Goal: Complete application form

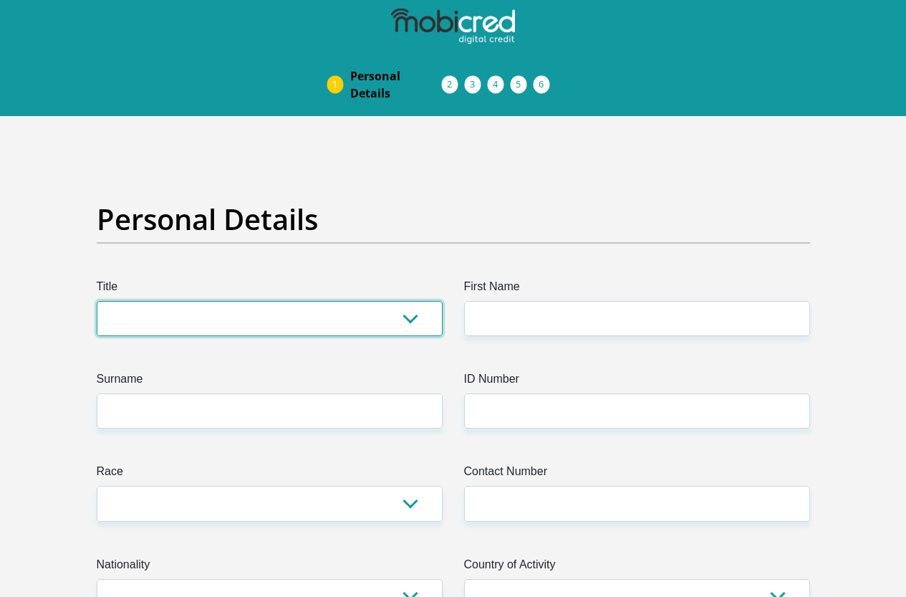
click at [410, 301] on select "Mr Ms Mrs Dr Other" at bounding box center [270, 318] width 346 height 35
click at [404, 301] on select "Mr Ms Mrs Dr Other" at bounding box center [270, 318] width 346 height 35
select select "Mr"
click at [97, 301] on select "Mr Ms Mrs Dr Other" at bounding box center [270, 318] width 346 height 35
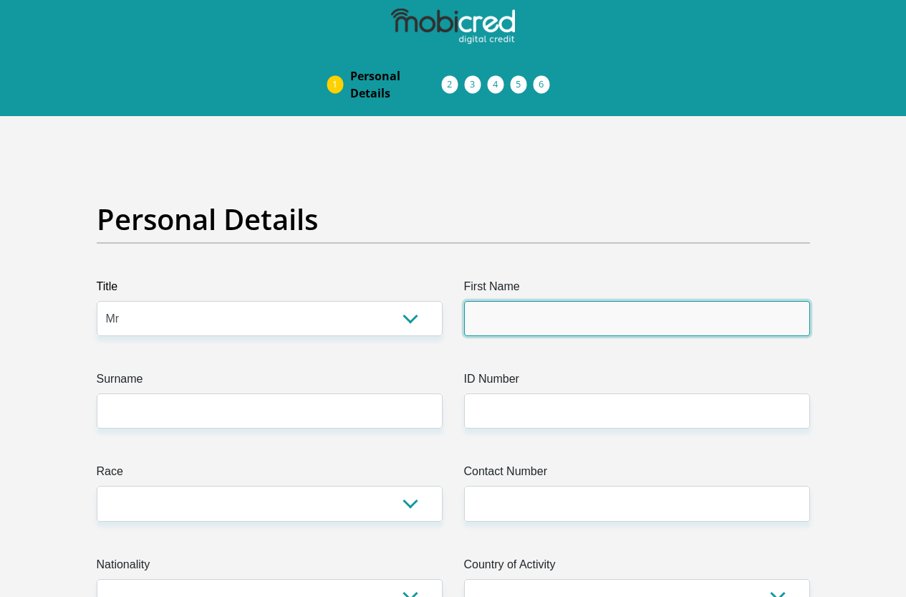
click at [554, 301] on input "First Name" at bounding box center [637, 318] width 346 height 35
type input "[PERSON_NAME]"
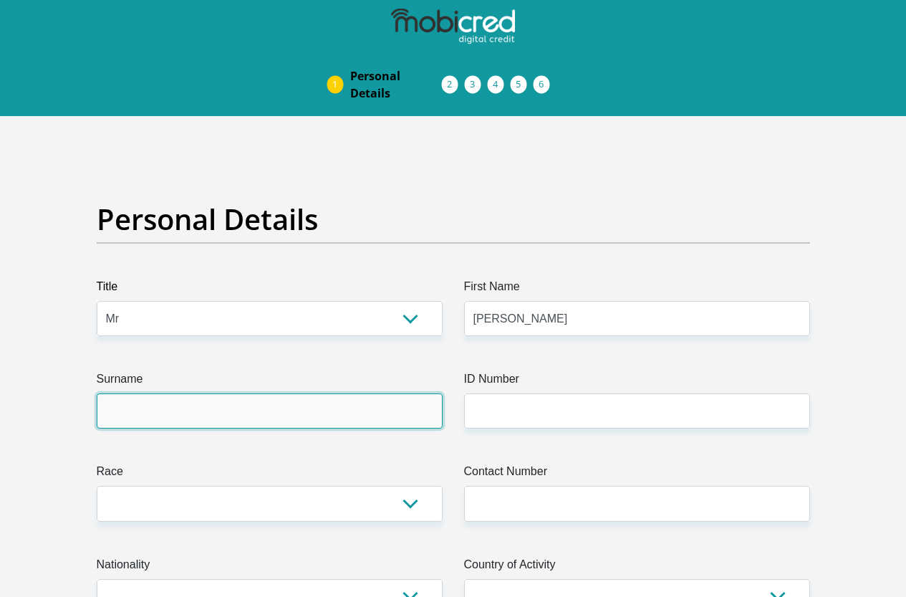
type input "Bergh"
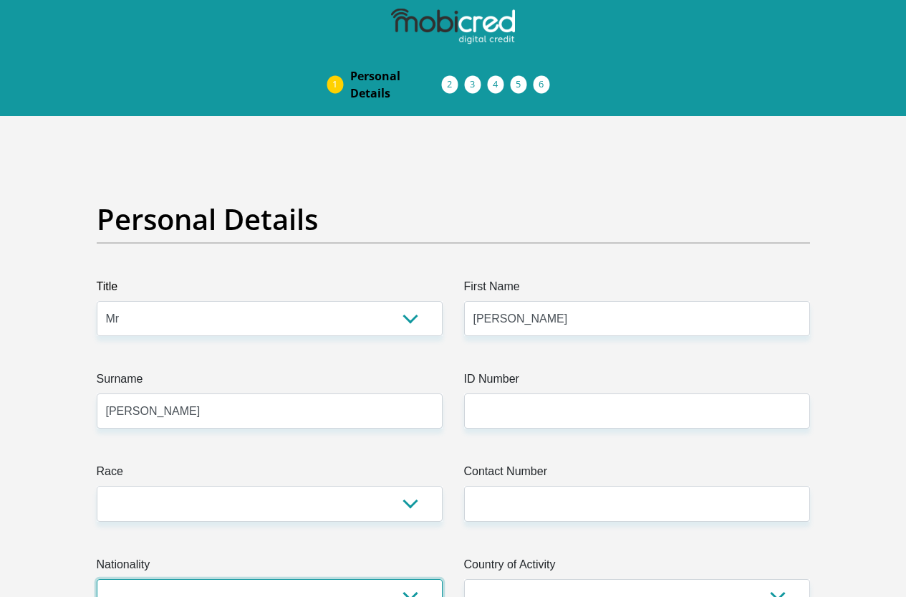
select select "ZAF"
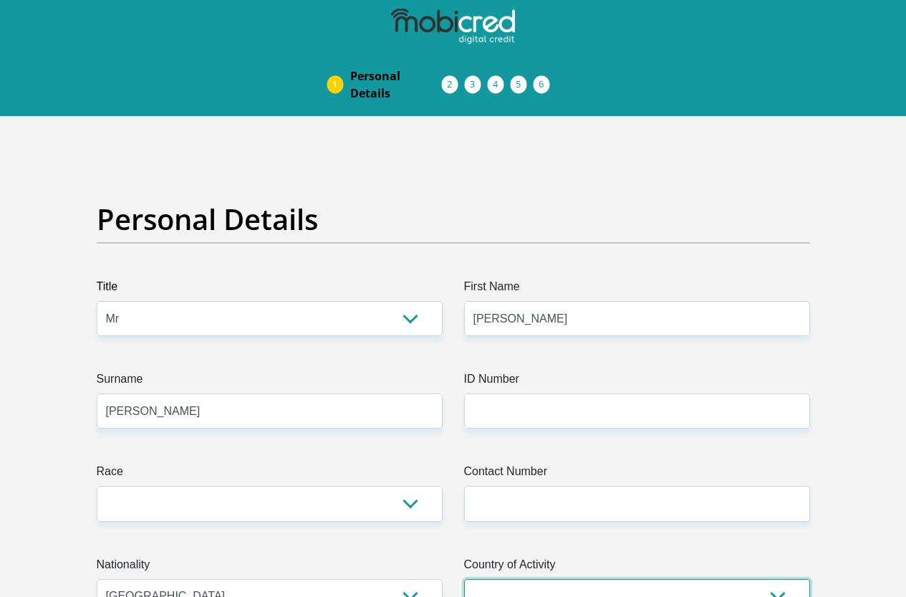
select select "ZAF"
type input "No Claude Forsyth Road"
type input "Pietermaritzburg"
type input "3256"
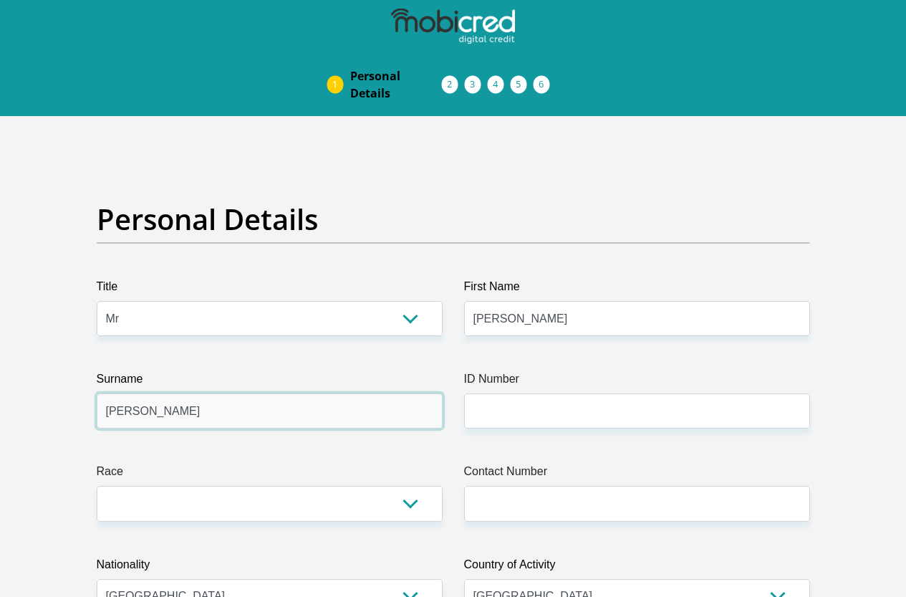
click at [164, 393] on input "Bergh" at bounding box center [270, 410] width 346 height 35
type input "[PERSON_NAME]"
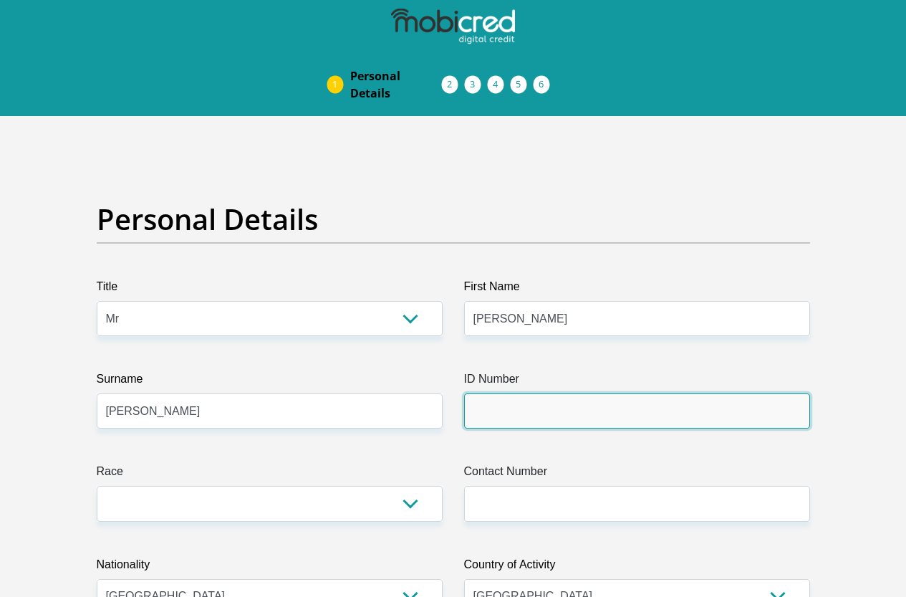
click at [527, 393] on input "ID Number" at bounding box center [637, 410] width 346 height 35
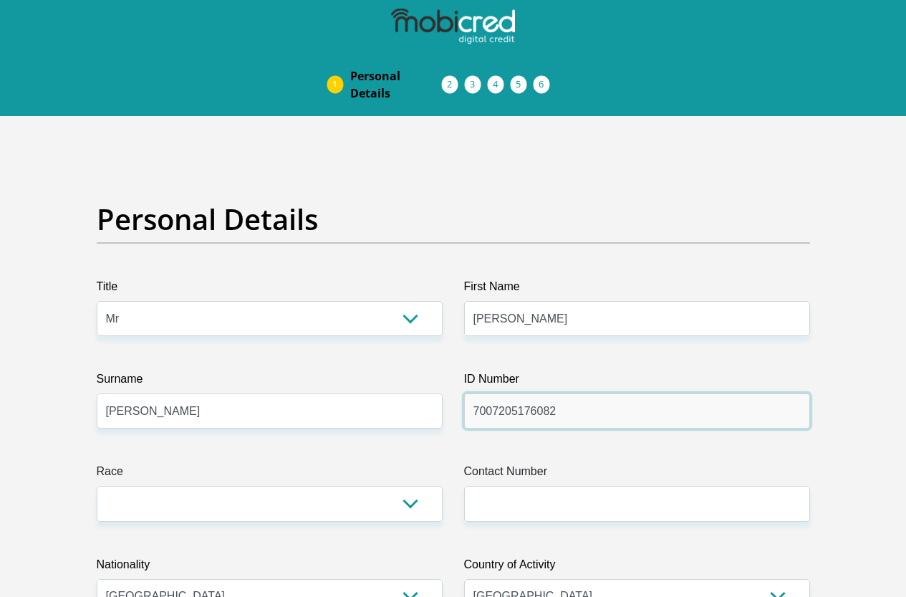
type input "7007205176082"
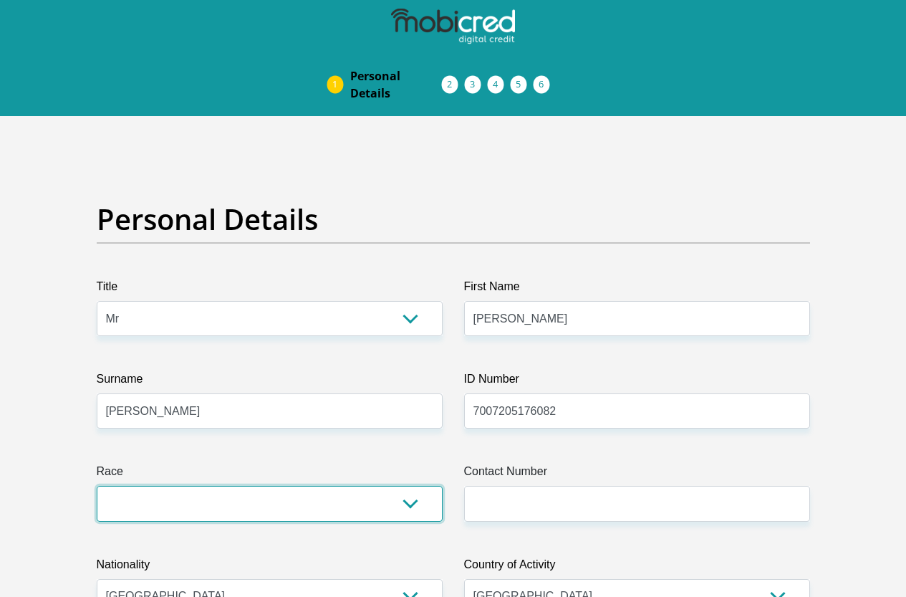
click at [415, 486] on select "Black Coloured Indian White Other" at bounding box center [270, 503] width 346 height 35
select select "4"
click at [97, 486] on select "Black Coloured Indian White Other" at bounding box center [270, 503] width 346 height 35
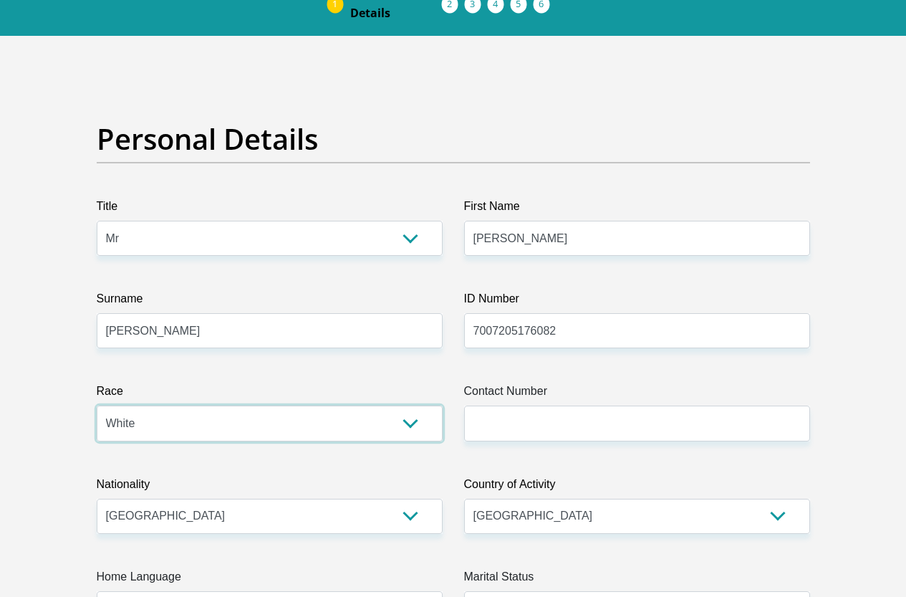
scroll to position [143, 0]
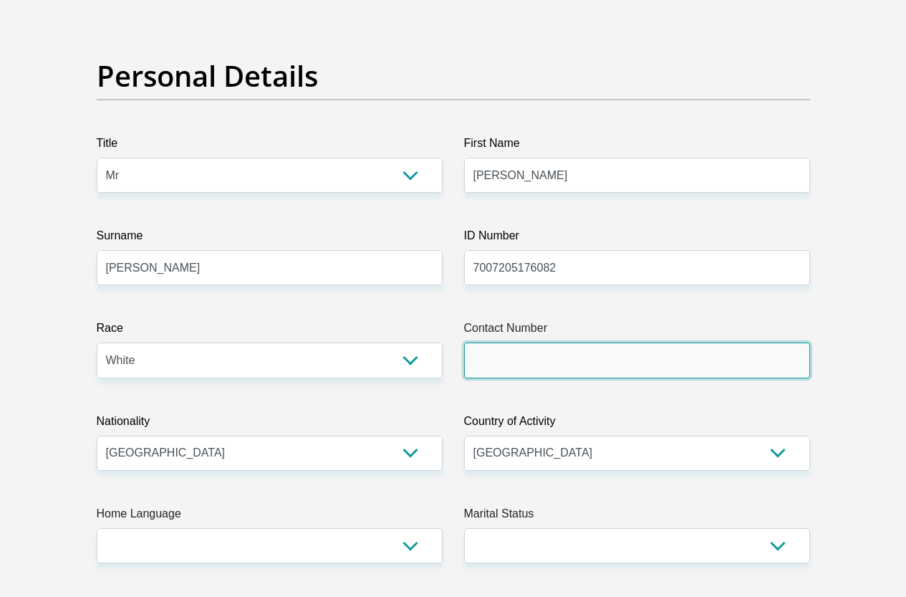
click at [490, 342] on input "Contact Number" at bounding box center [637, 359] width 346 height 35
type input "0726492211"
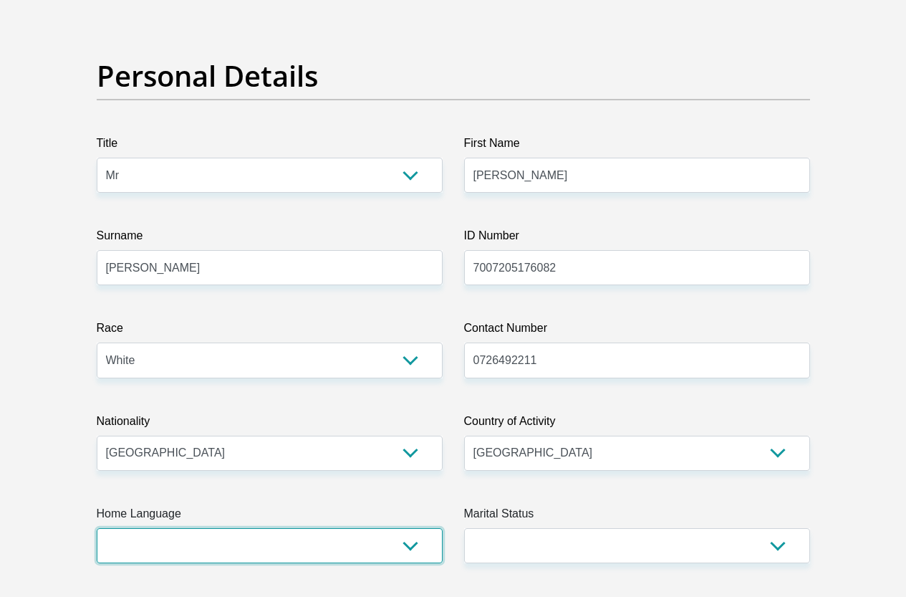
click at [410, 528] on select "Afrikaans English Sepedi South Ndebele Southern Sotho Swati Tsonga Tswana Venda…" at bounding box center [270, 545] width 346 height 35
select select "afr"
click at [97, 528] on select "Afrikaans English Sepedi South Ndebele Southern Sotho Swati Tsonga Tswana Venda…" at bounding box center [270, 545] width 346 height 35
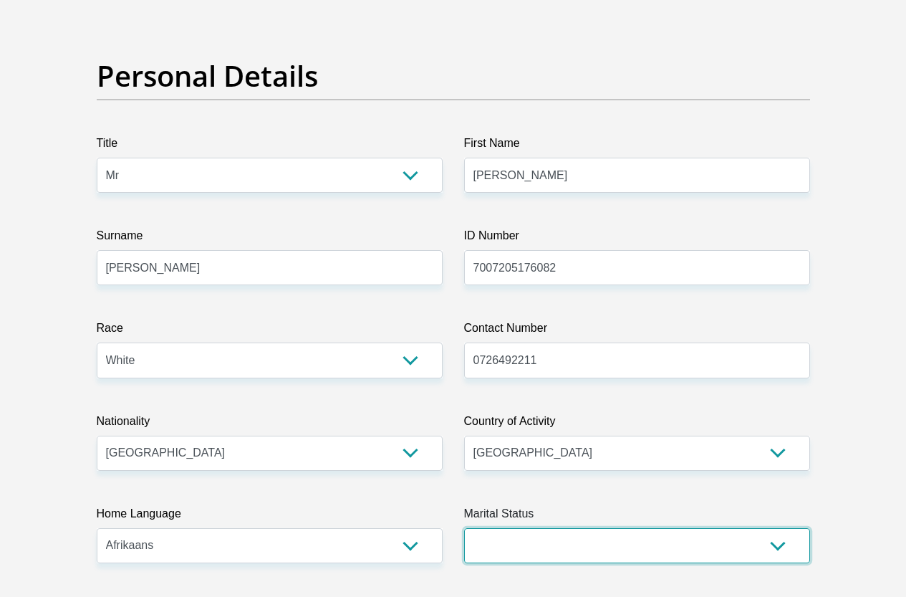
click at [779, 528] on select "Married ANC Single Divorced Widowed Married COP or Customary Law" at bounding box center [637, 545] width 346 height 35
select select "5"
click at [464, 528] on select "Married ANC Single Divorced Widowed Married COP or Customary Law" at bounding box center [637, 545] width 346 height 35
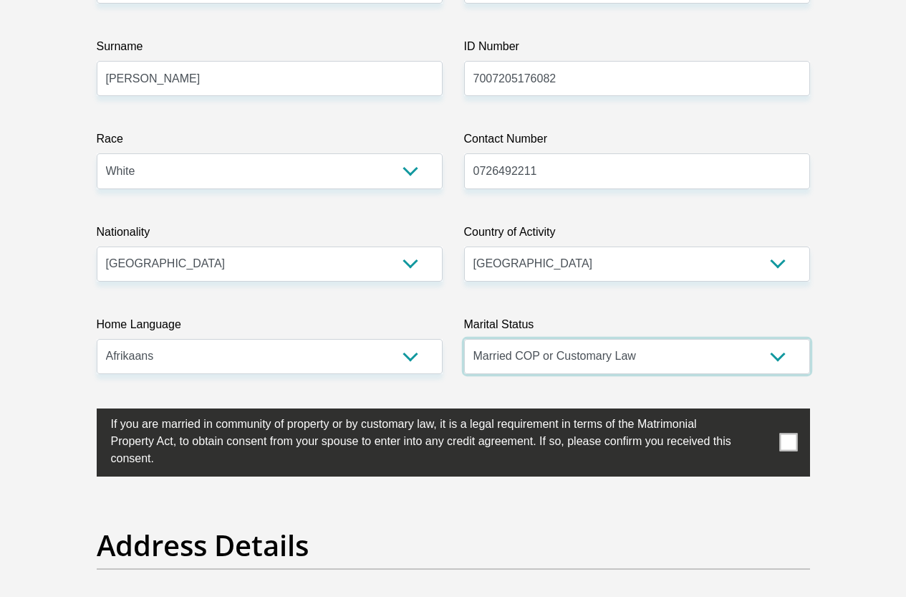
scroll to position [358, 0]
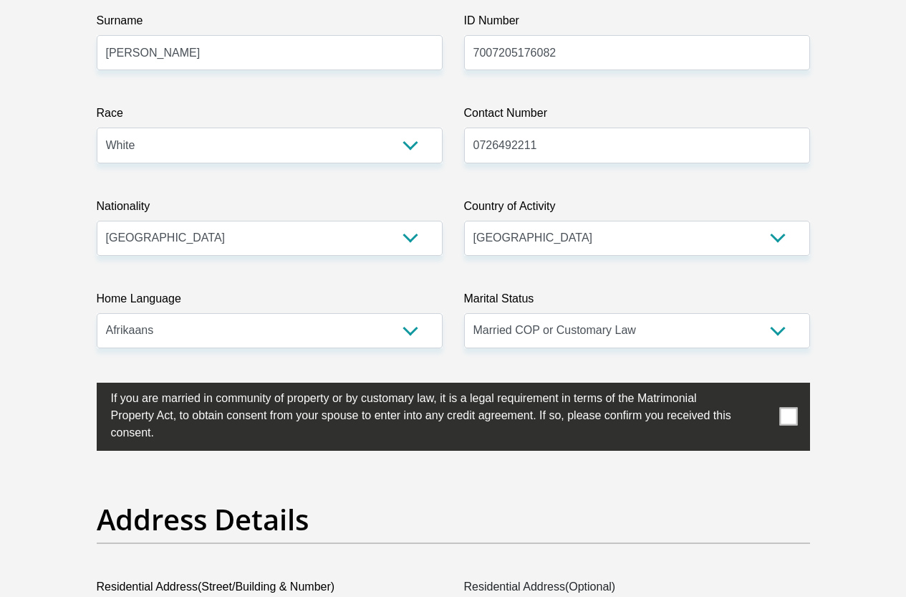
click at [789, 408] on span at bounding box center [788, 417] width 18 height 18
click at [82, 386] on input "checkbox" at bounding box center [82, 386] width 0 height 0
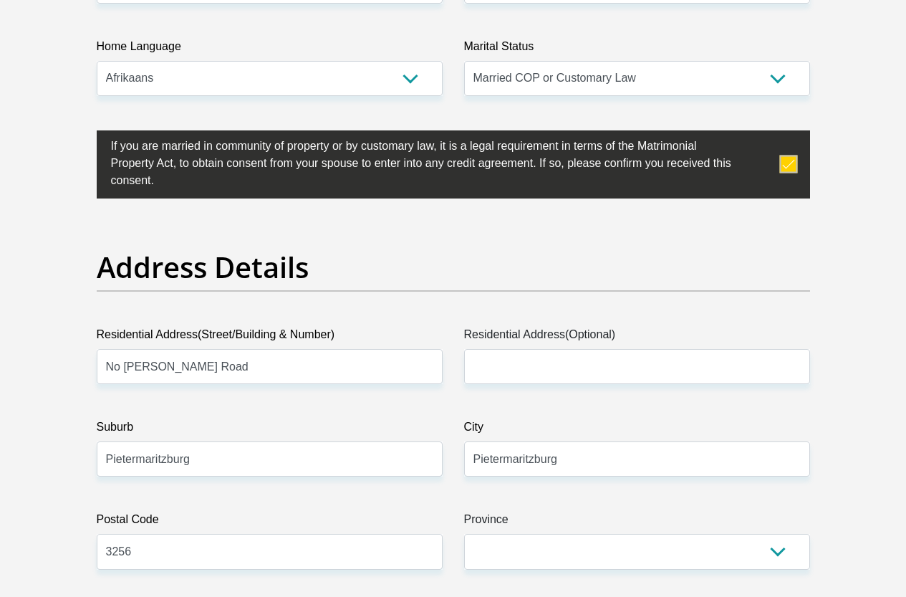
scroll to position [645, 0]
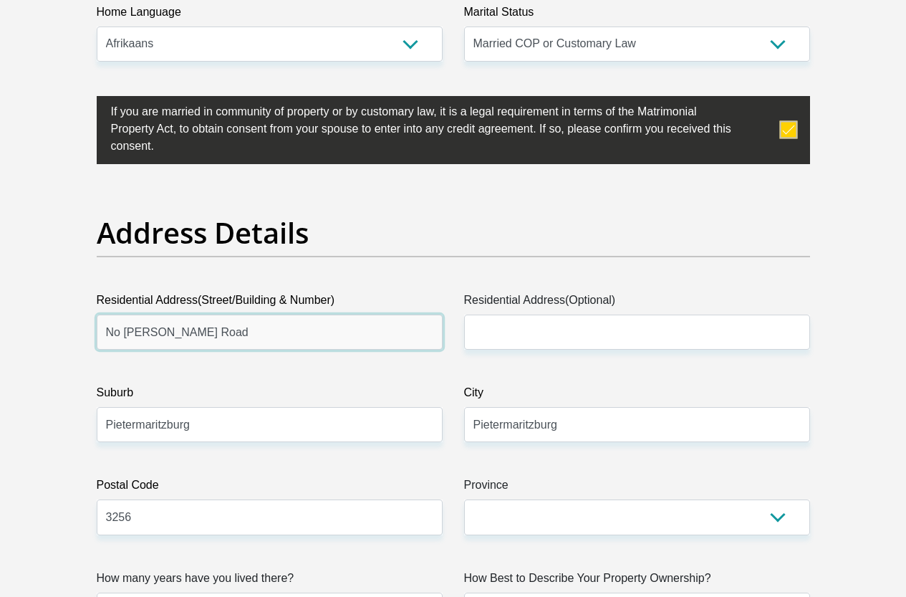
drag, startPoint x: 122, startPoint y: 278, endPoint x: 132, endPoint y: 282, distance: 10.6
click at [122, 314] on input "No Claude Forsyth Road" at bounding box center [270, 331] width 346 height 35
type input "1 Claude Forsyth Rd"
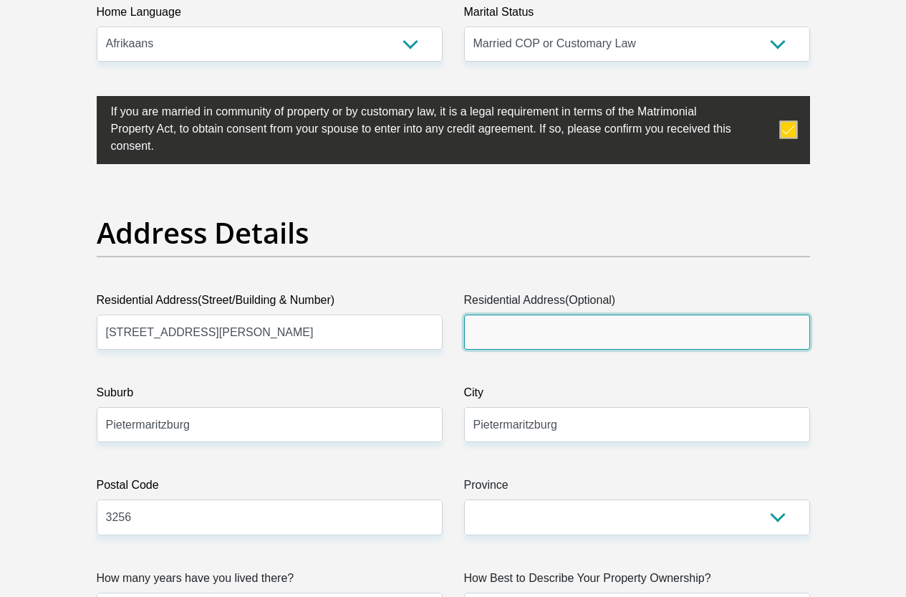
click at [560, 314] on input "Residential Address(Optional)" at bounding box center [637, 331] width 346 height 35
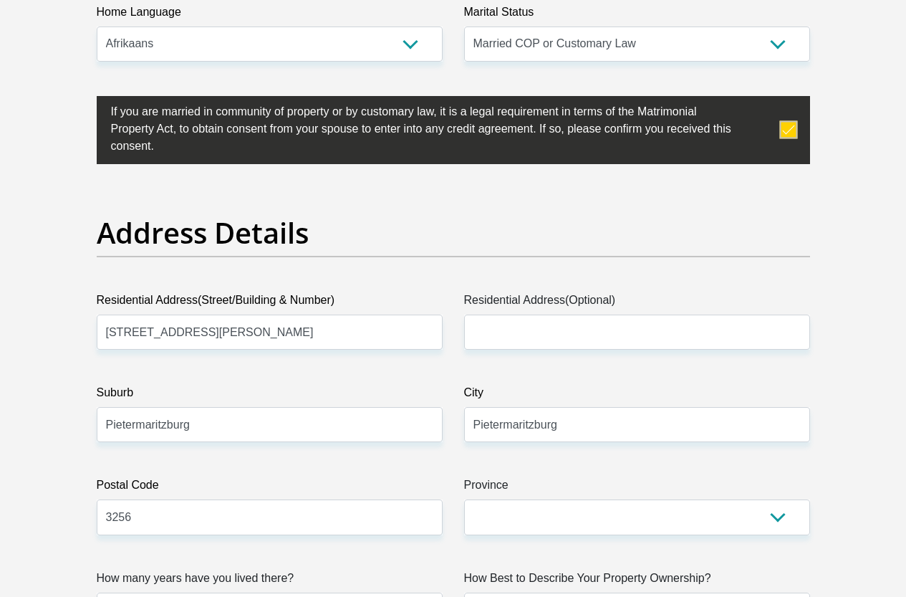
click at [431, 384] on label "Suburb" at bounding box center [270, 395] width 346 height 23
click at [431, 407] on input "Pietermaritzburg" at bounding box center [270, 424] width 346 height 35
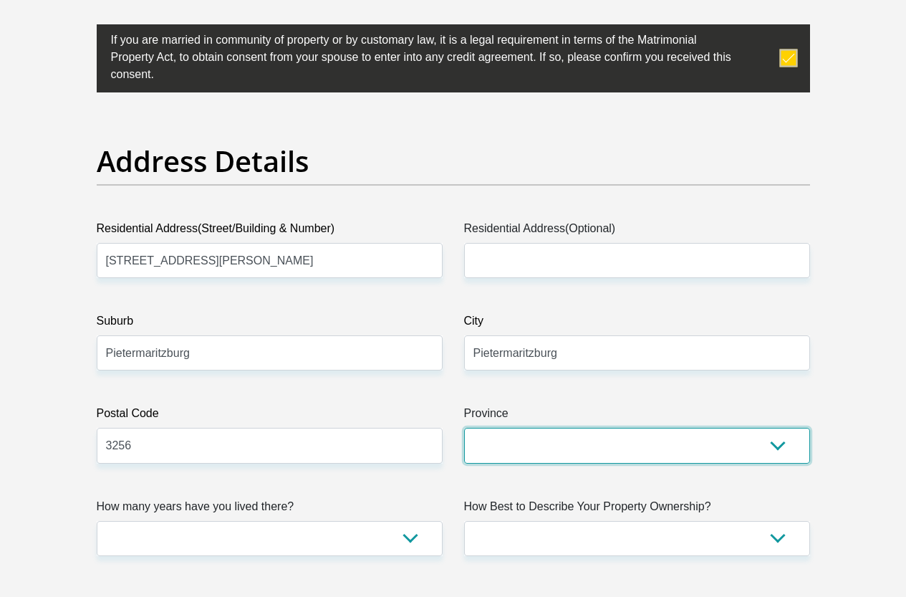
click at [780, 428] on select "Eastern Cape Free State Gauteng KwaZulu-Natal Limpopo Mpumalanga Northern Cape …" at bounding box center [637, 445] width 346 height 35
select select "KwaZulu-Natal"
click at [464, 428] on select "Eastern Cape Free State Gauteng KwaZulu-Natal Limpopo Mpumalanga Northern Cape …" at bounding box center [637, 445] width 346 height 35
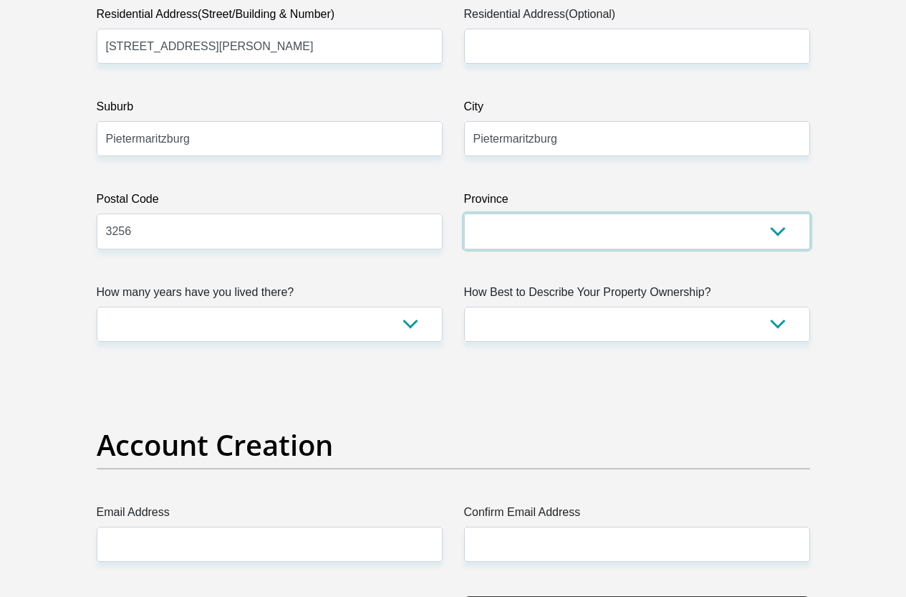
scroll to position [931, 0]
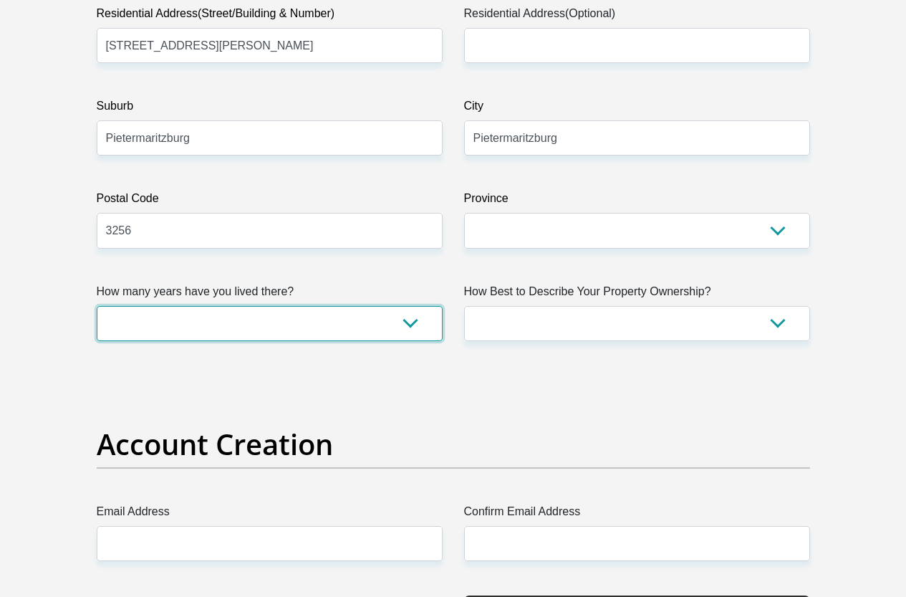
click at [410, 306] on select "less than 1 year 1-3 years 3-5 years 5+ years" at bounding box center [270, 323] width 346 height 35
select select "4"
click at [97, 306] on select "less than 1 year 1-3 years 3-5 years 5+ years" at bounding box center [270, 323] width 346 height 35
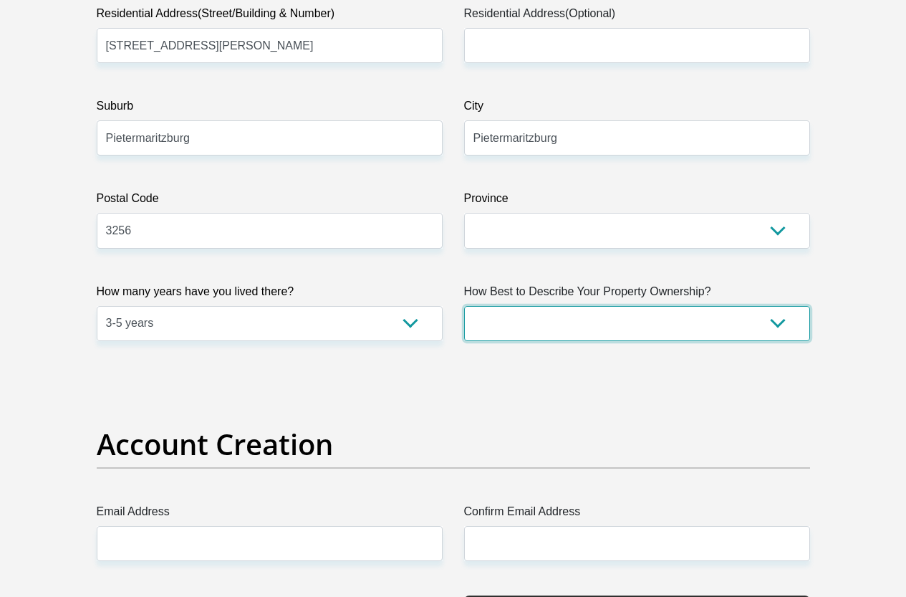
click at [776, 306] on select "Owned Rented Family Owned Company Dwelling" at bounding box center [637, 323] width 346 height 35
select select "Company Dwelling"
click at [464, 306] on select "Owned Rented Family Owned Company Dwelling" at bounding box center [637, 323] width 346 height 35
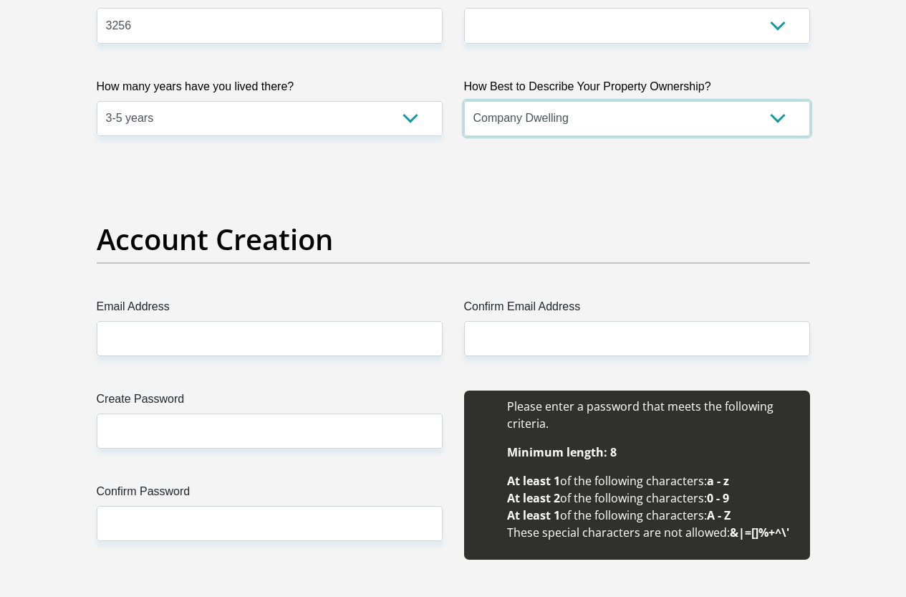
scroll to position [1146, 0]
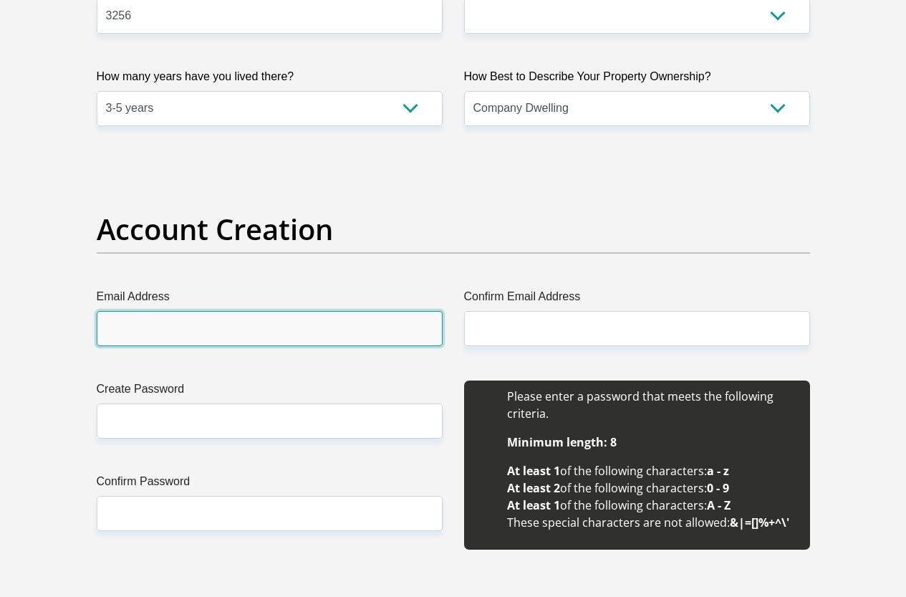
click at [315, 311] on input "Email Address" at bounding box center [270, 328] width 346 height 35
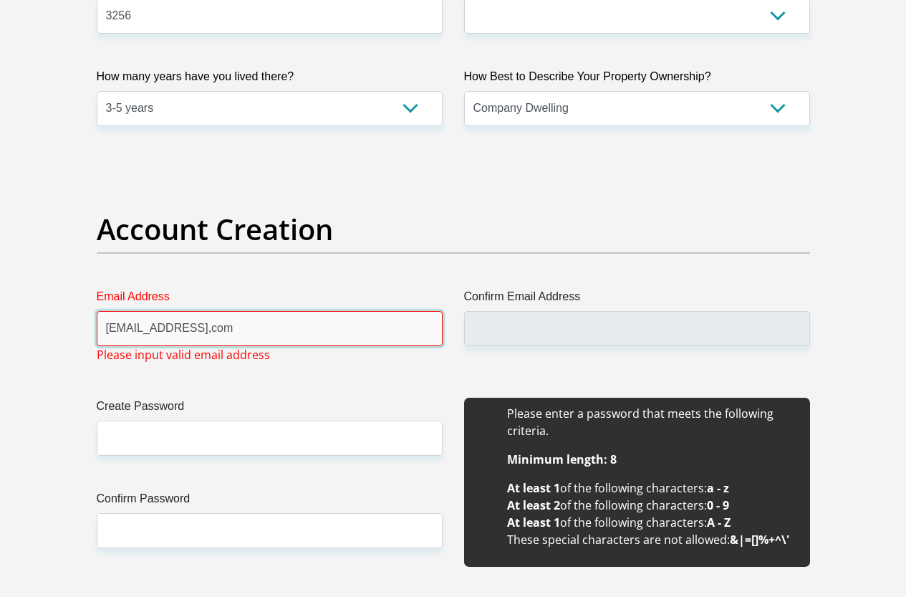
type input "vdberghwj@gmail,com"
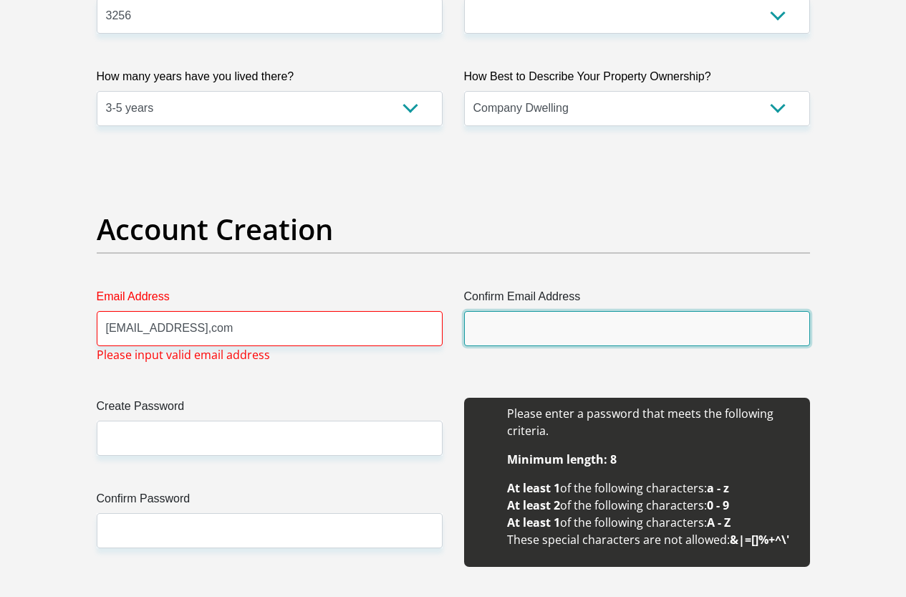
click at [527, 311] on input "Confirm Email Address" at bounding box center [637, 328] width 346 height 35
click at [532, 311] on input "Confirm Email Address" at bounding box center [637, 328] width 346 height 35
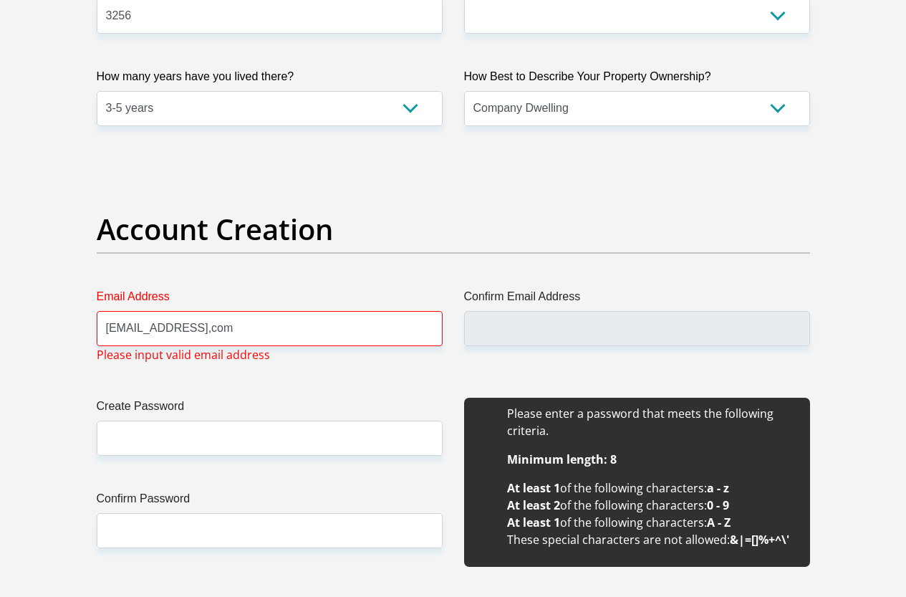
click at [262, 398] on label "Create Password" at bounding box center [270, 409] width 346 height 23
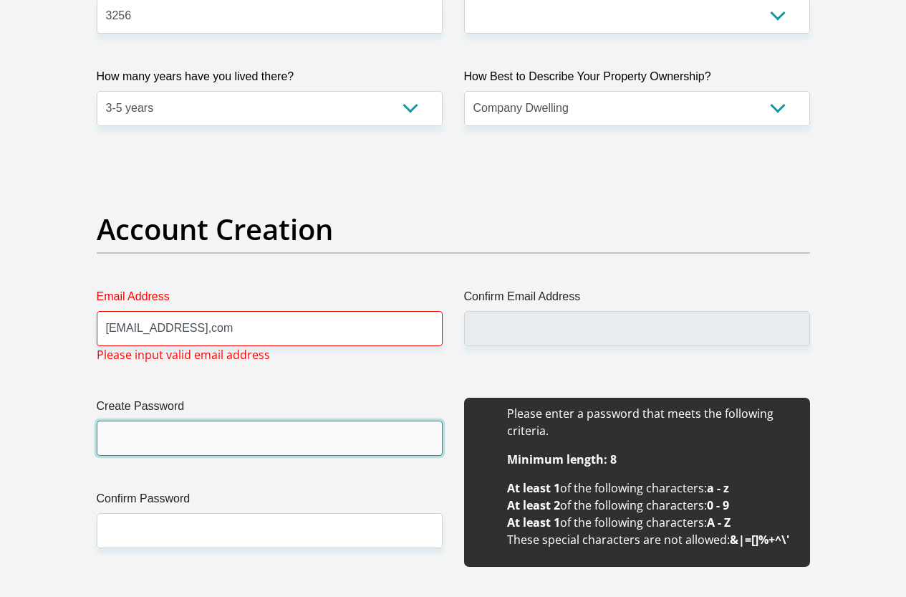
click at [262, 420] on input "Create Password" at bounding box center [270, 437] width 346 height 35
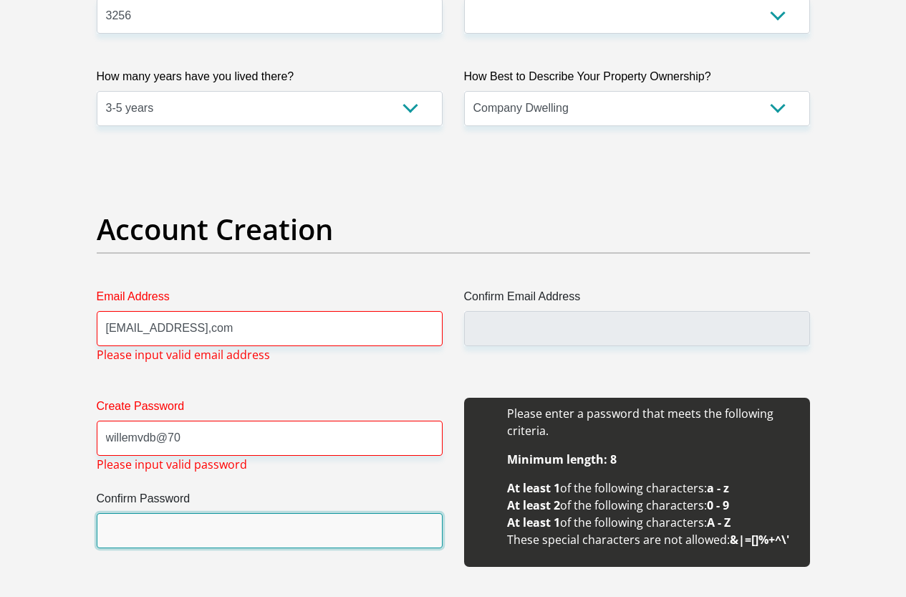
click at [166, 513] on input "Confirm Password" at bounding box center [270, 530] width 346 height 35
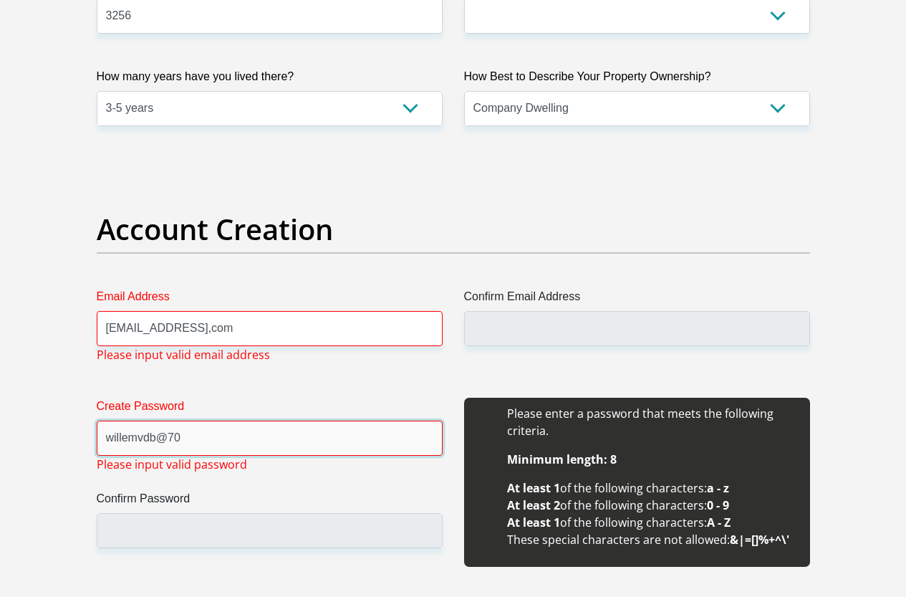
click at [168, 420] on input "willemvdb@70" at bounding box center [270, 437] width 346 height 35
click at [184, 420] on input "willemvdb70" at bounding box center [270, 437] width 346 height 35
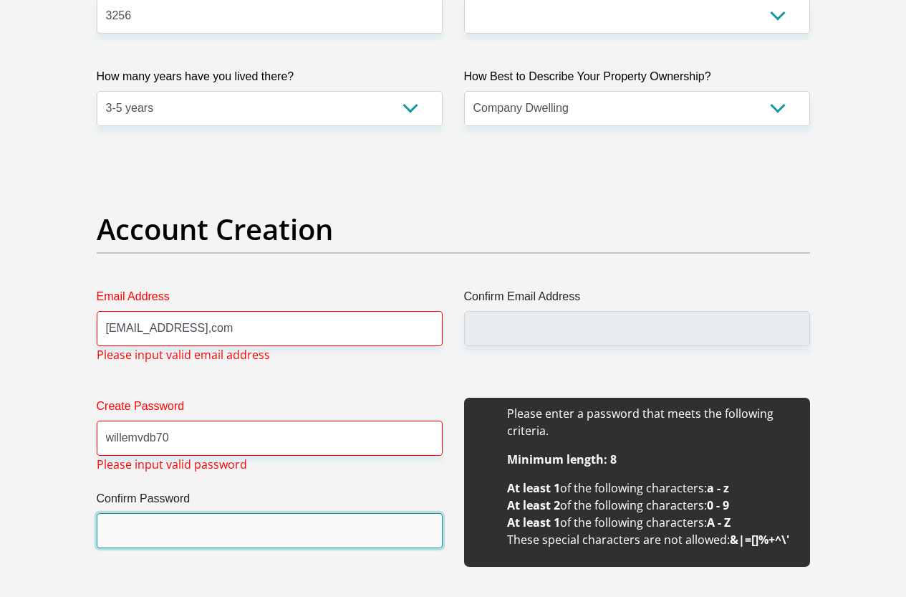
click at [128, 513] on input "Confirm Password" at bounding box center [270, 530] width 346 height 35
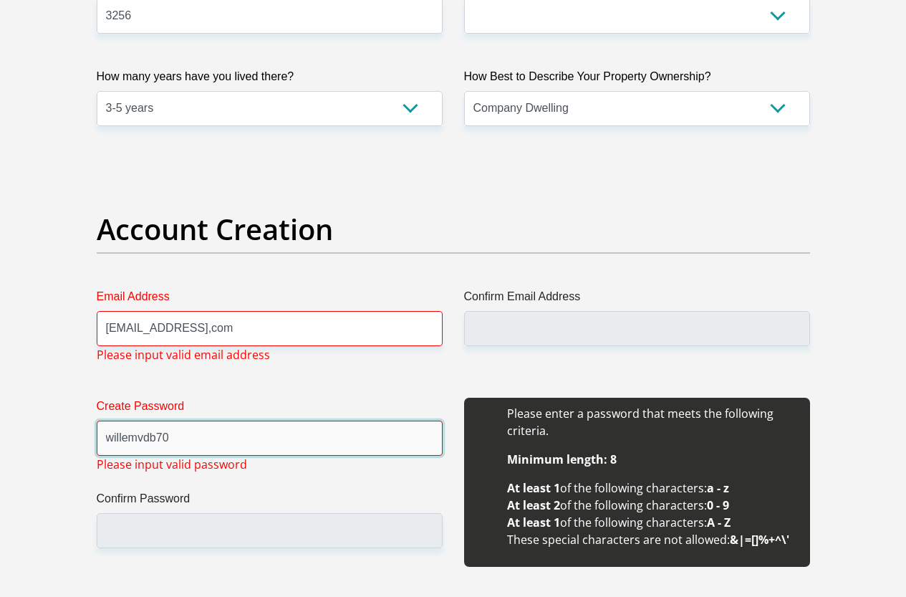
click at [113, 420] on input "willemvdb70" at bounding box center [270, 437] width 346 height 35
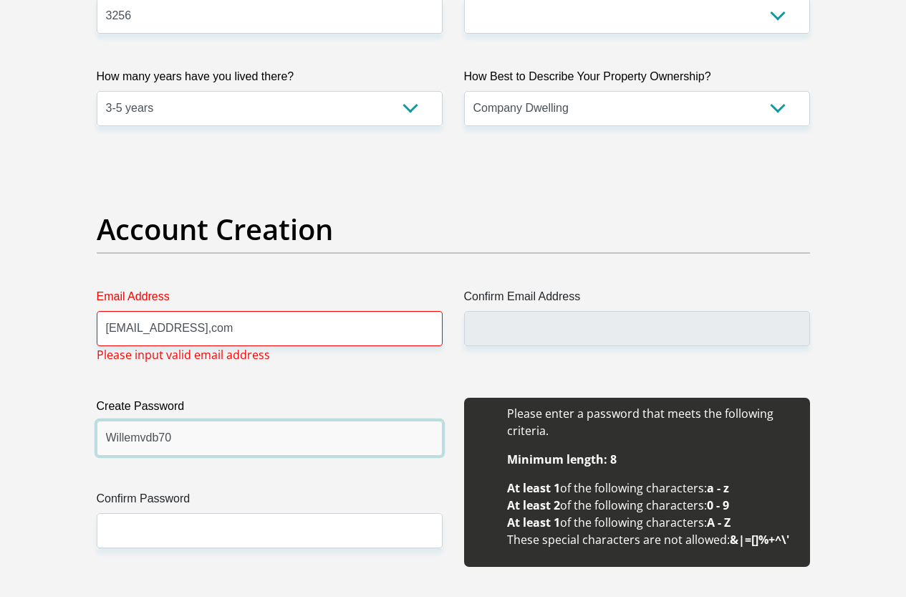
type input "Willemvdb70"
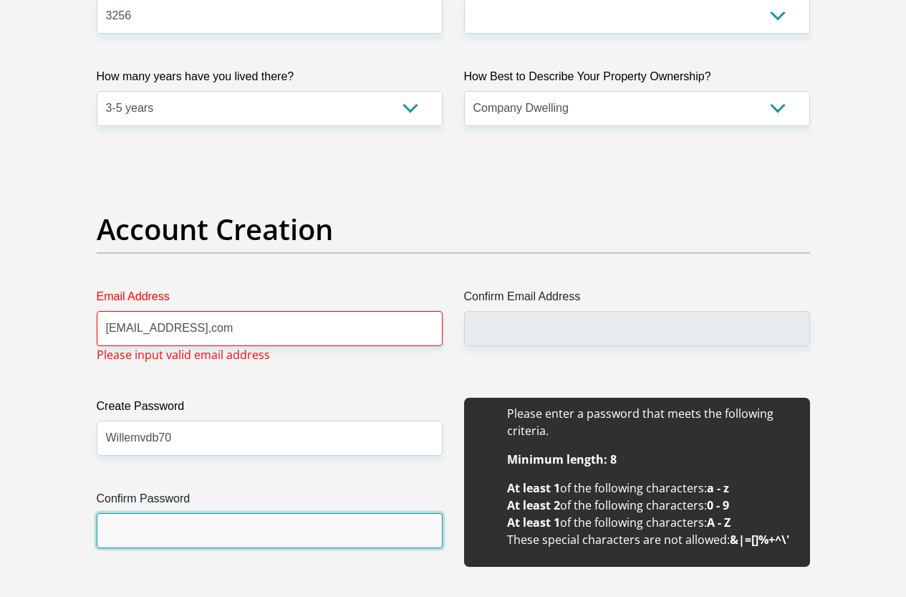
click at [120, 513] on input "Confirm Password" at bounding box center [270, 530] width 346 height 35
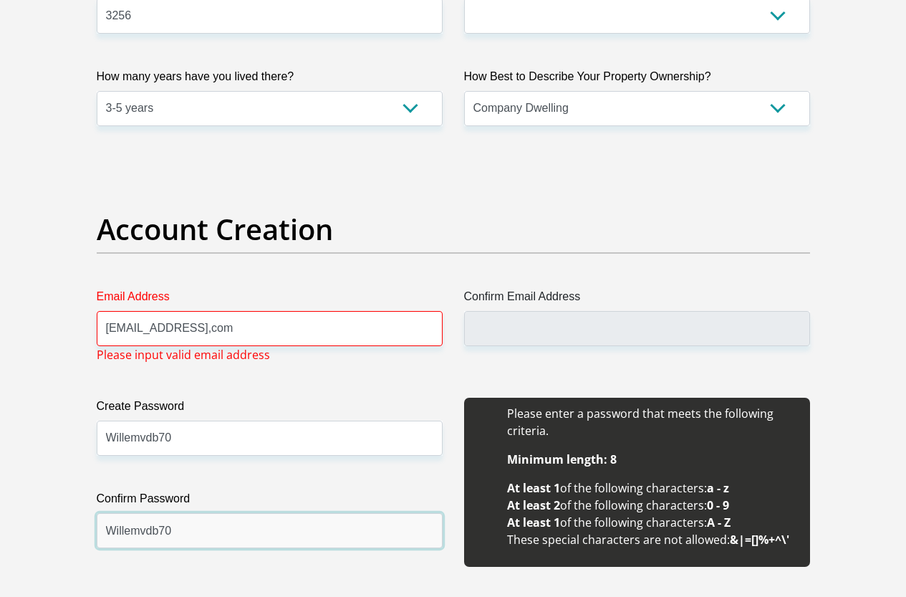
type input "Willemvdb70"
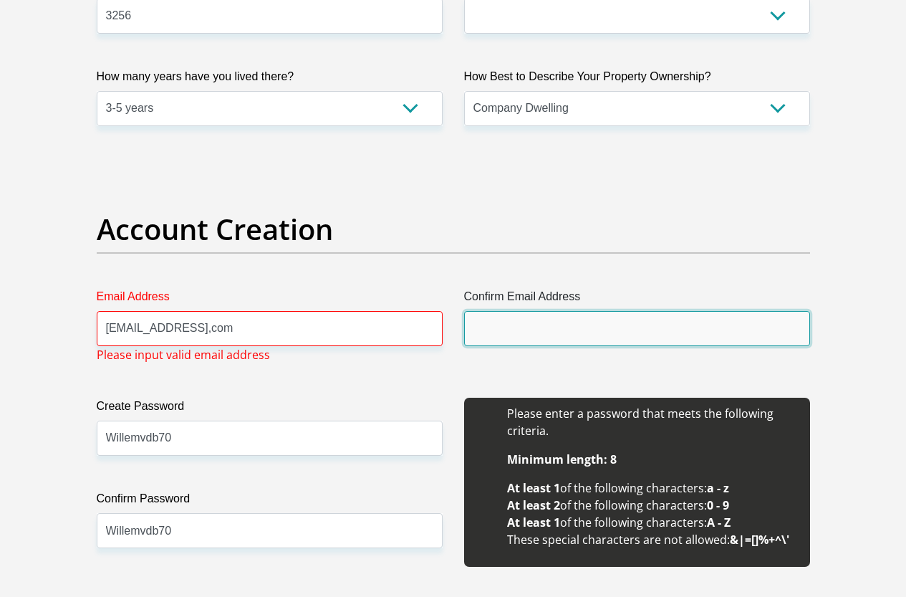
click at [506, 311] on input "Confirm Email Address" at bounding box center [637, 328] width 346 height 35
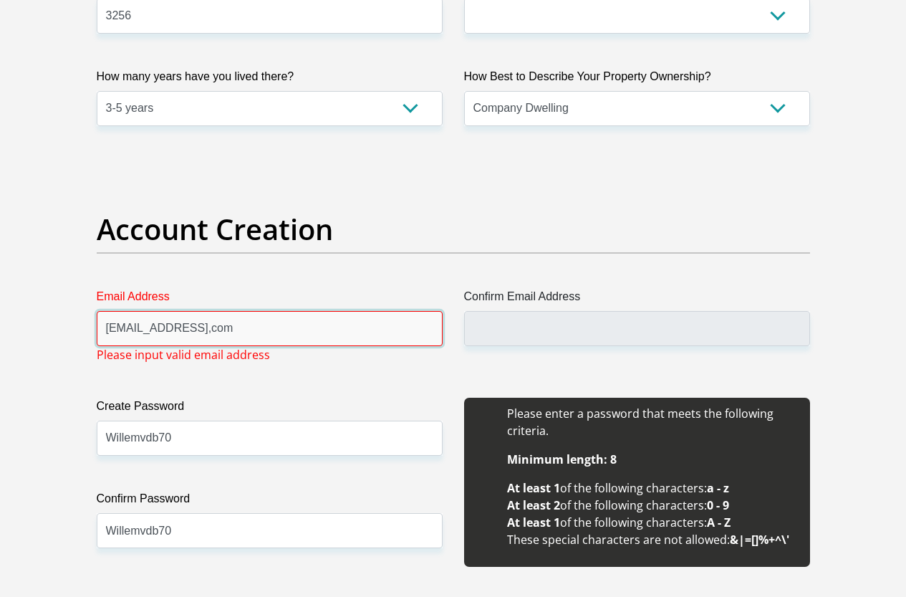
click at [203, 311] on input "vdberghwj@gmail,com" at bounding box center [270, 328] width 346 height 35
click at [198, 311] on input "vdberghwj@gmail,com" at bounding box center [270, 328] width 346 height 35
click at [201, 311] on input "vdberghwj@gmail,com" at bounding box center [270, 328] width 346 height 35
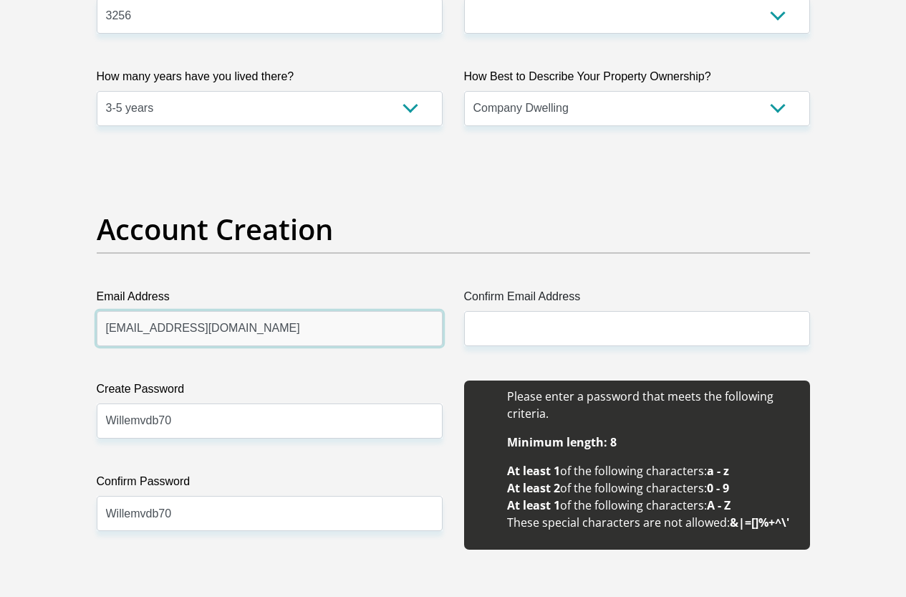
type input "vdberghwj@gmail.com"
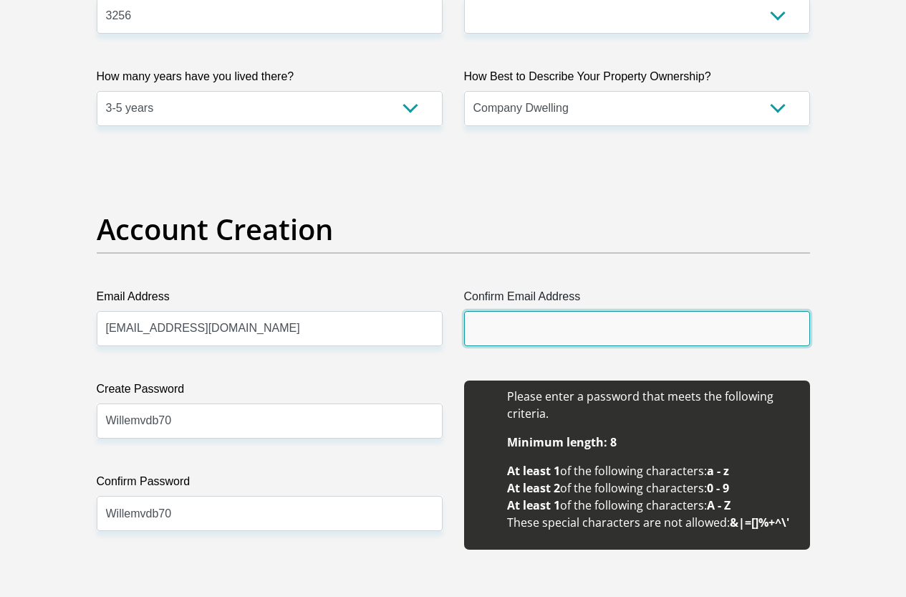
click at [496, 311] on input "Confirm Email Address" at bounding box center [637, 328] width 346 height 35
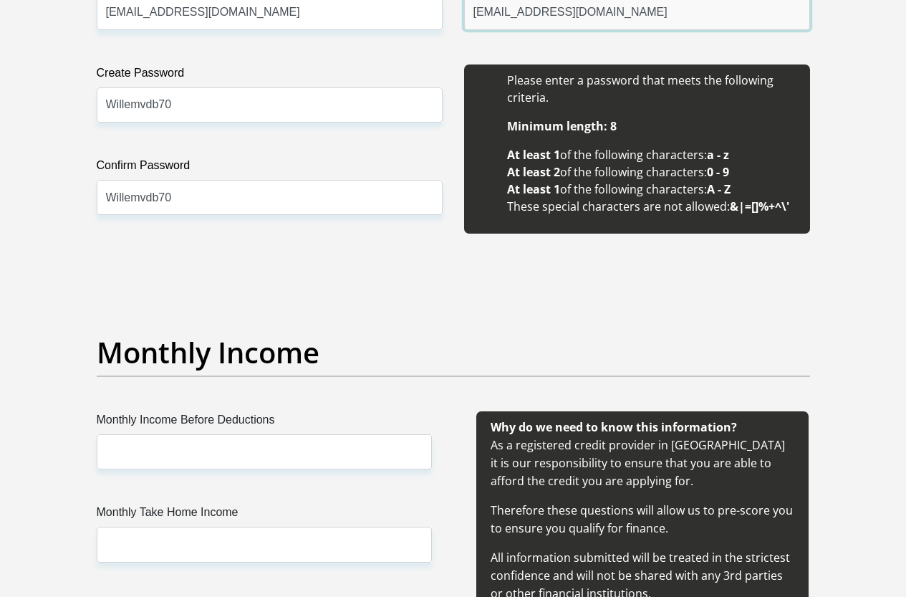
scroll to position [1504, 0]
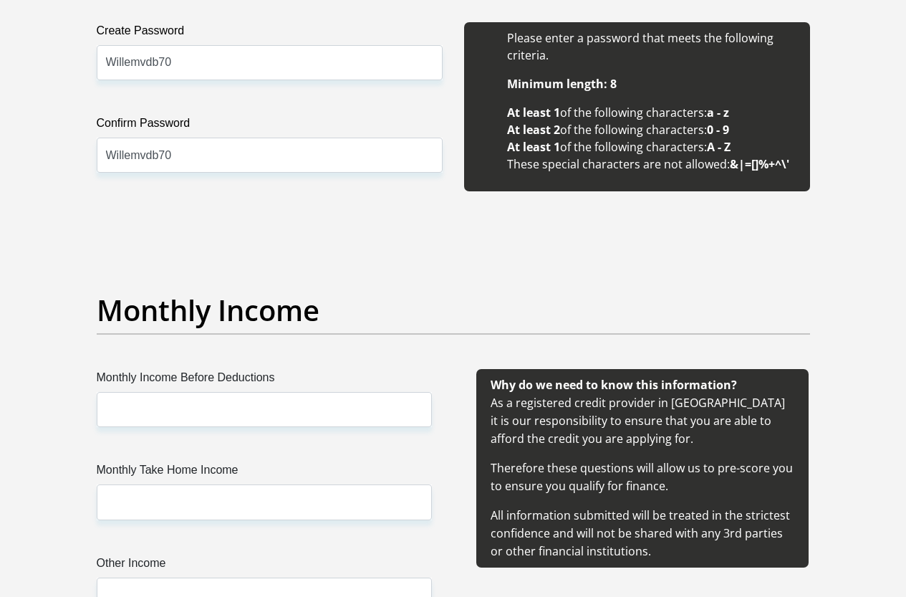
type input "vdberghwj@gmail.com"
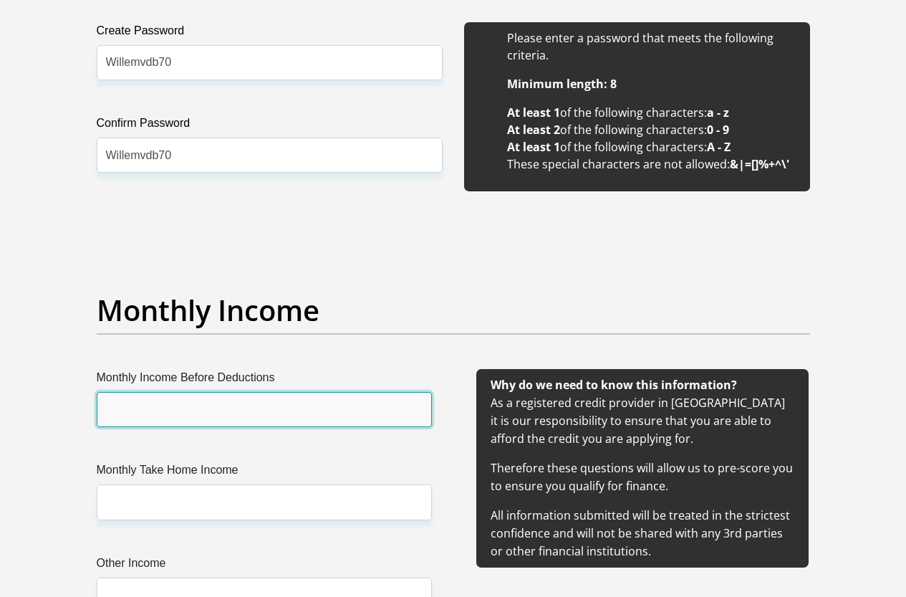
click at [332, 392] on input "Monthly Income Before Deductions" at bounding box center [264, 409] width 335 height 35
type input "15000"
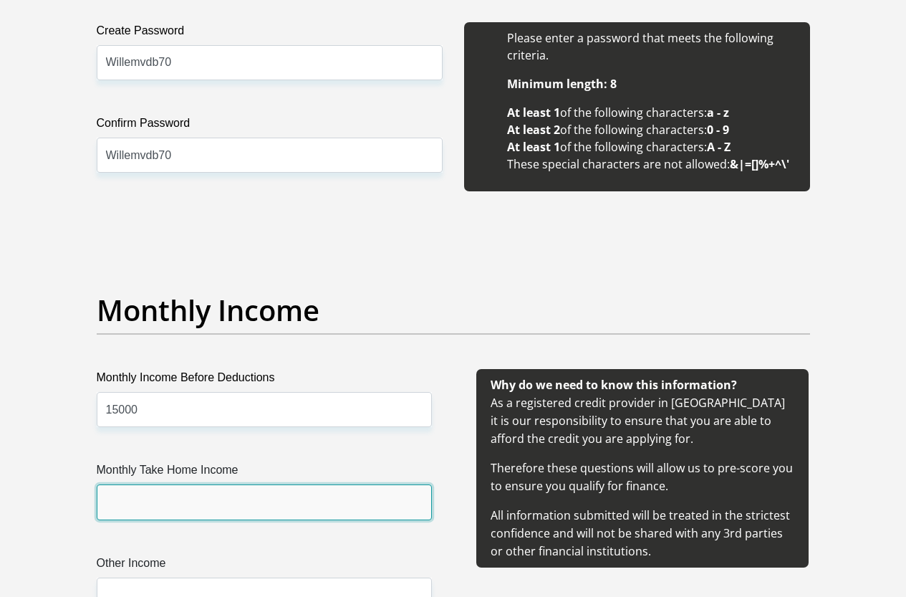
click at [152, 484] on input "Monthly Take Home Income" at bounding box center [264, 501] width 335 height 35
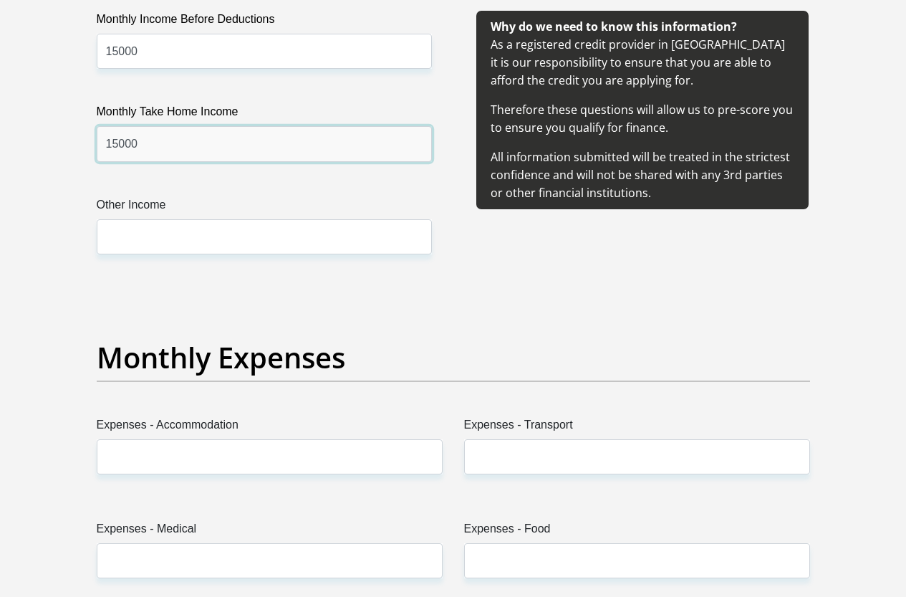
scroll to position [1934, 0]
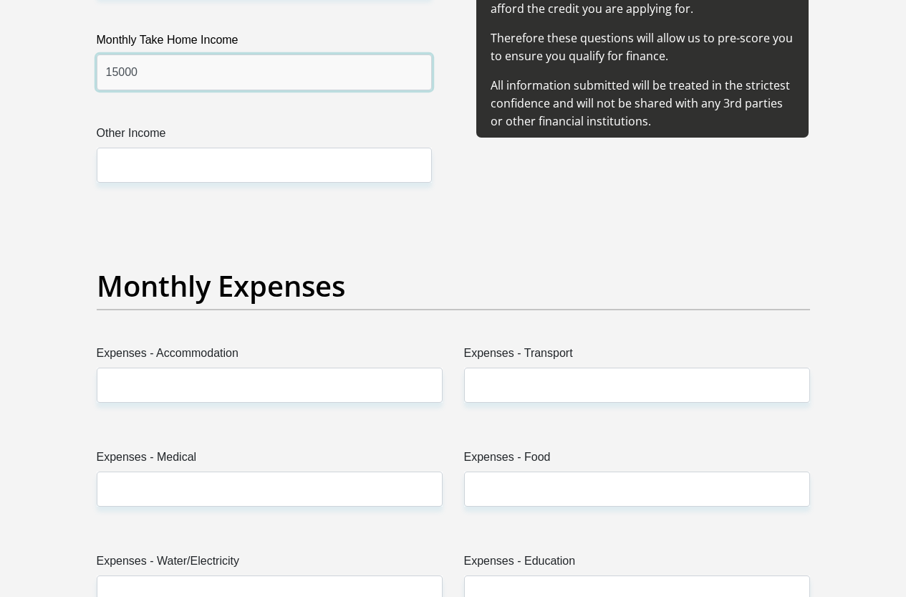
type input "15000"
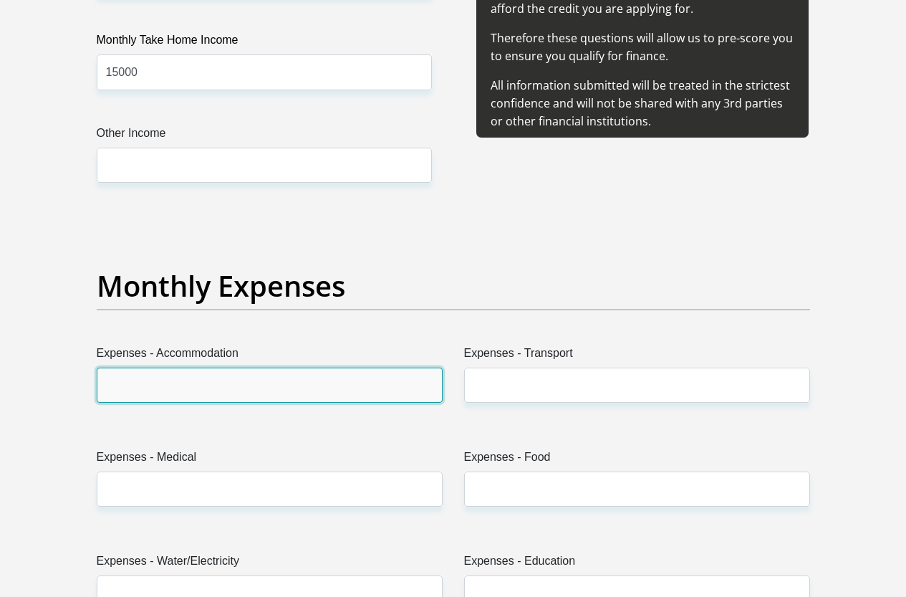
click at [165, 367] on input "Expenses - Accommodation" at bounding box center [270, 384] width 346 height 35
type input "0"
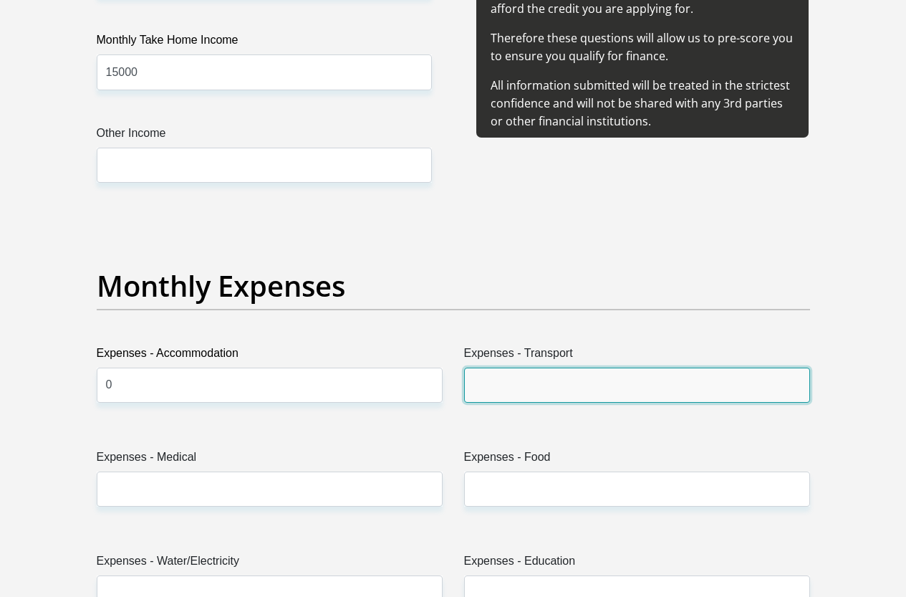
click at [521, 367] on input "Expenses - Transport" at bounding box center [637, 384] width 346 height 35
type input "0"
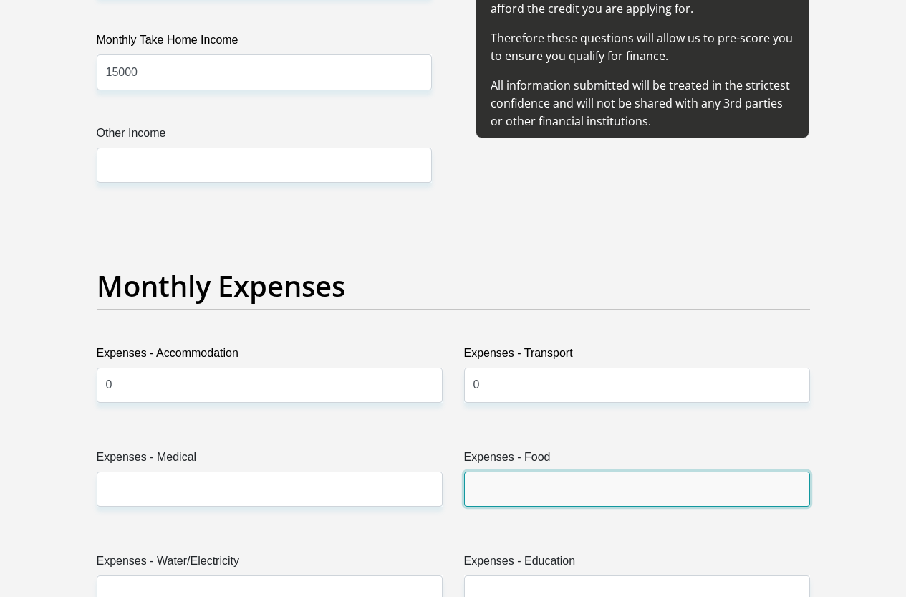
click at [519, 471] on input "Expenses - Food" at bounding box center [637, 488] width 346 height 35
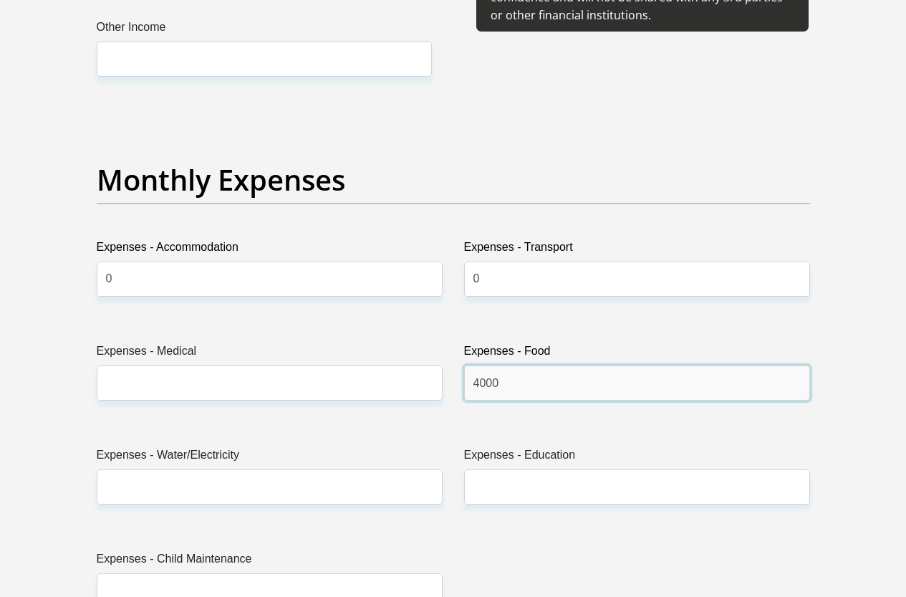
scroll to position [2077, 0]
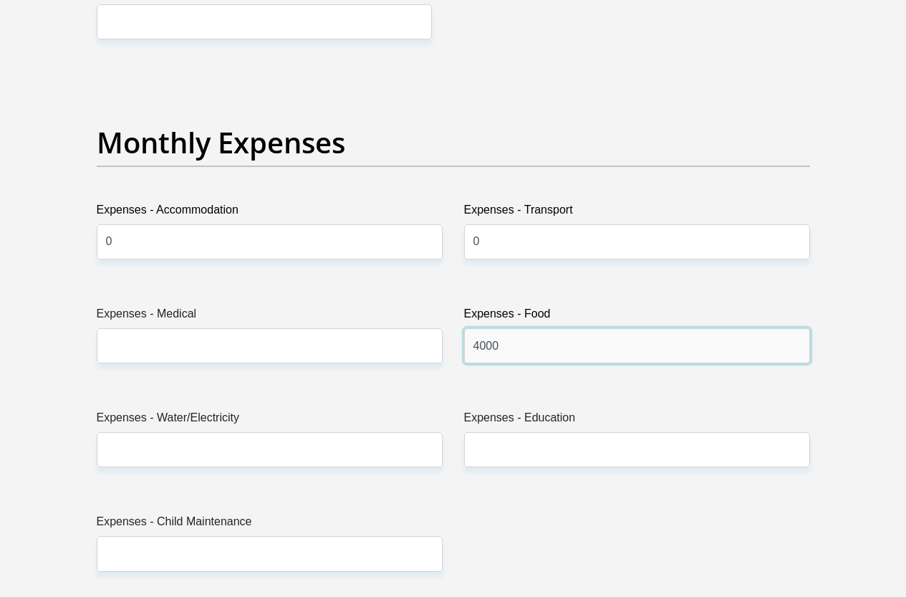
type input "4000"
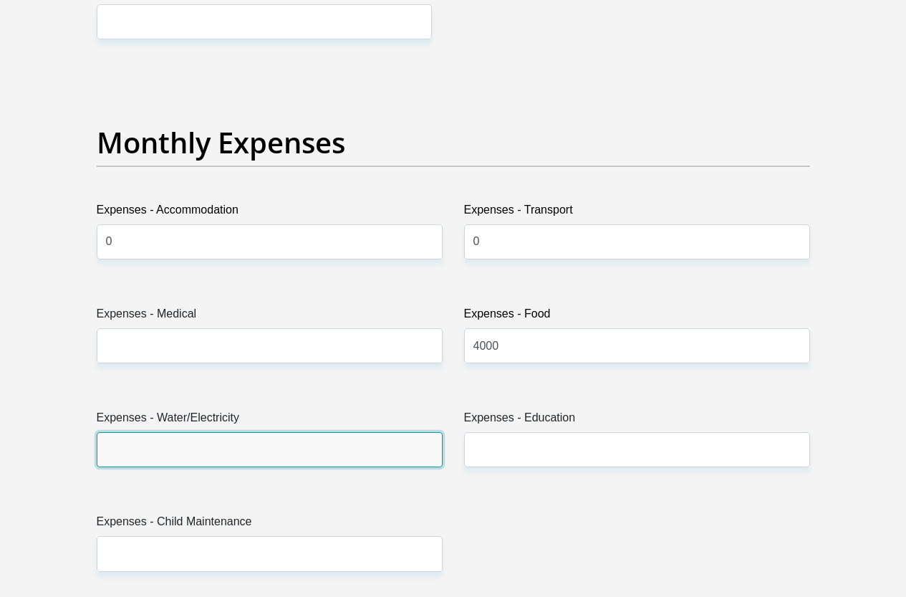
click at [200, 432] on input "Expenses - Water/Electricity" at bounding box center [270, 449] width 346 height 35
type input "0"
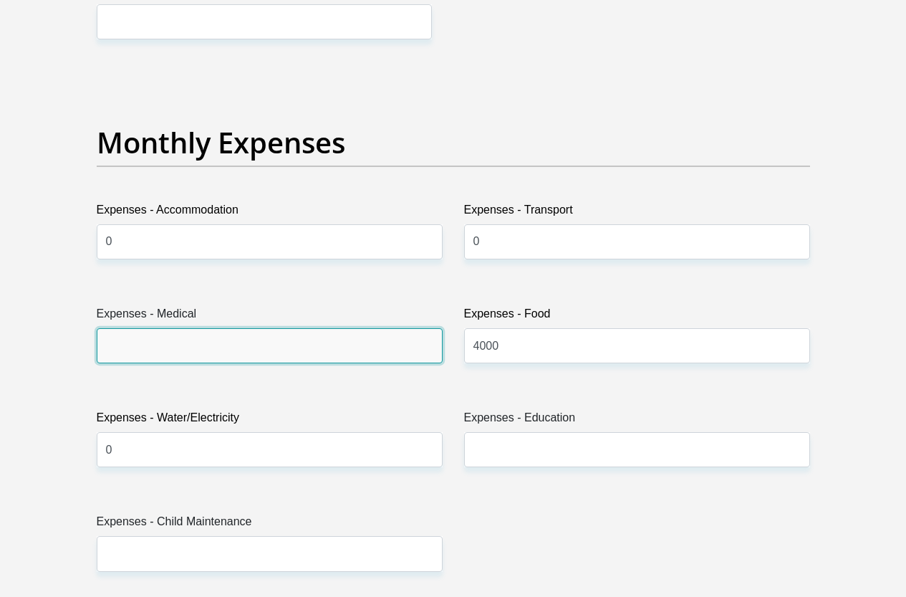
click at [133, 328] on input "Expenses - Medical" at bounding box center [270, 345] width 346 height 35
type input "0"
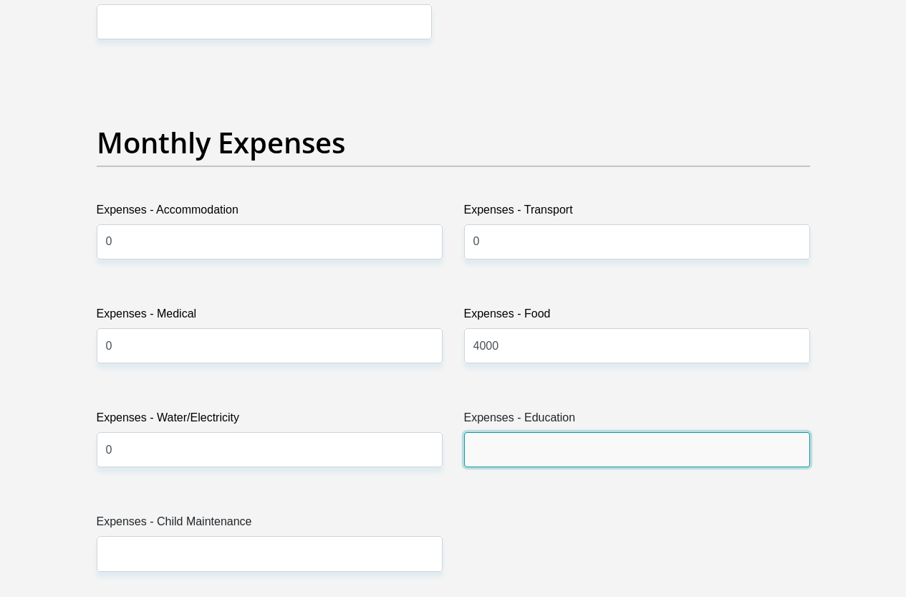
click at [505, 432] on input "Expenses - Education" at bounding box center [637, 449] width 346 height 35
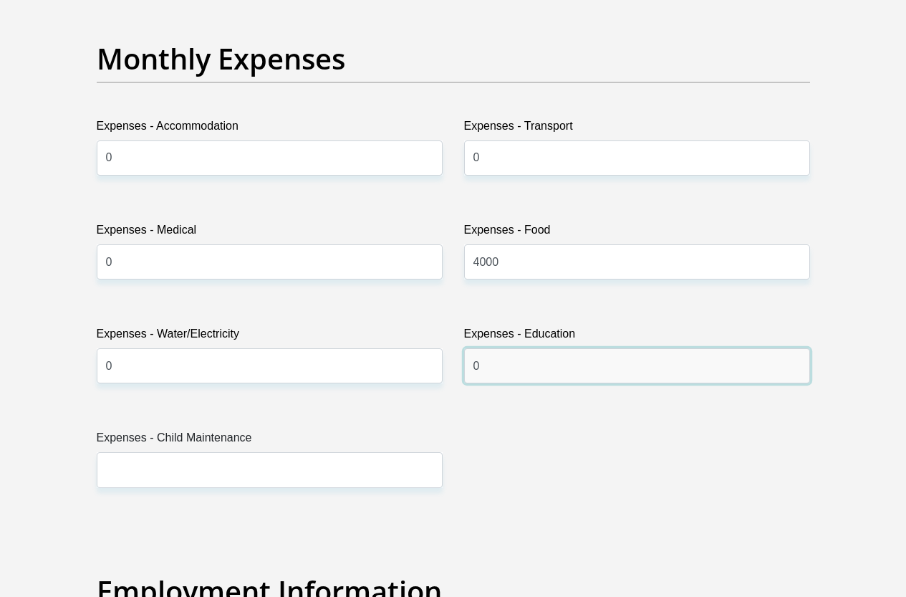
scroll to position [2221, 0]
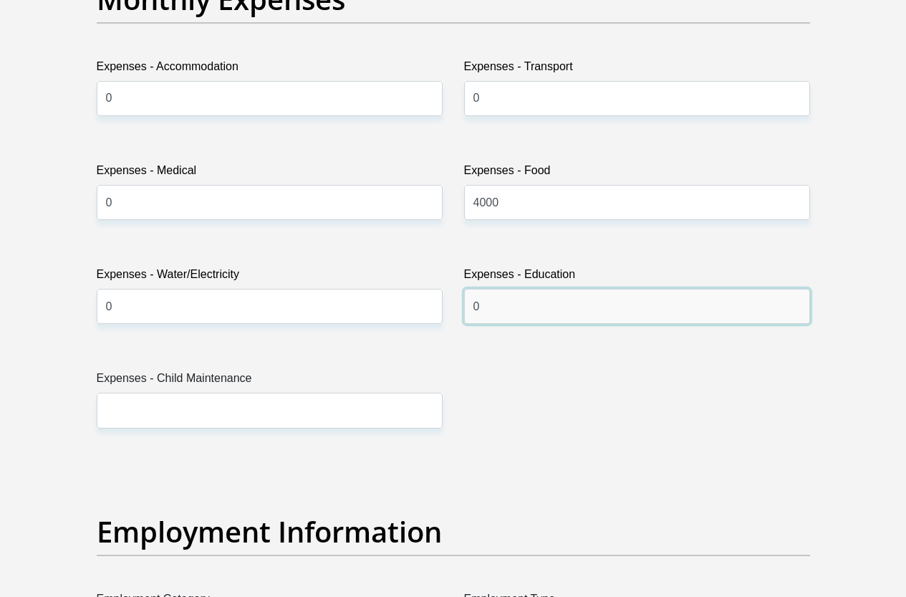
type input "0"
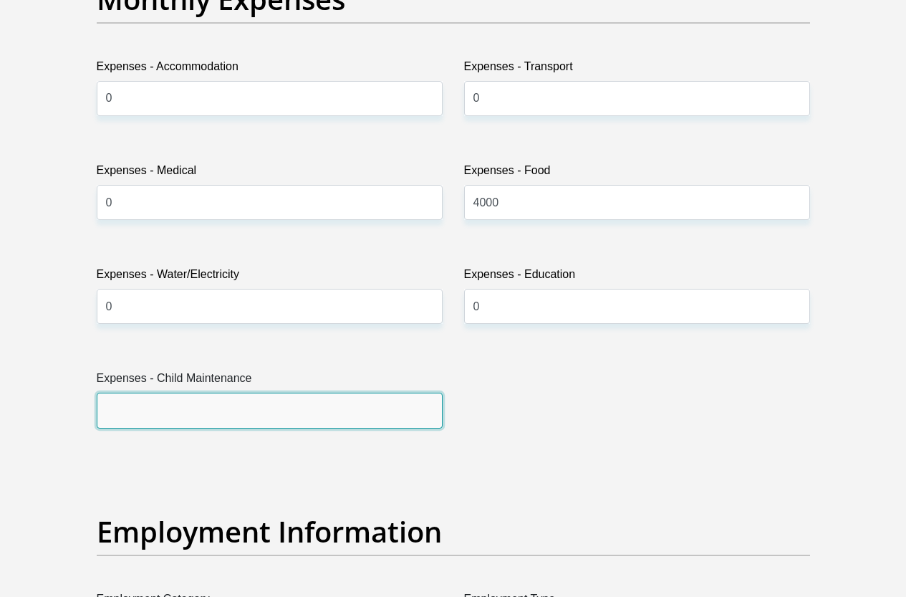
click at [117, 393] on input "Expenses - Child Maintenance" at bounding box center [270, 410] width 346 height 35
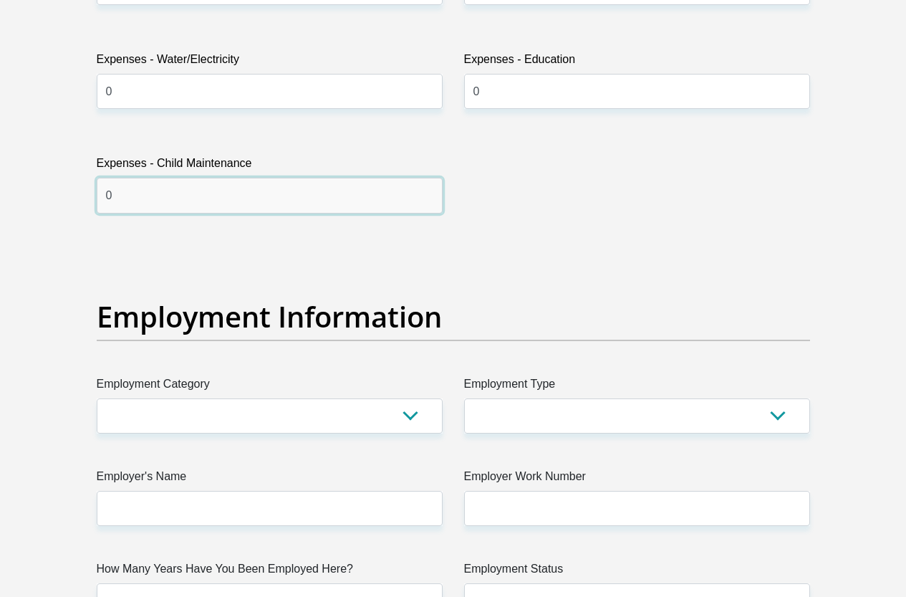
scroll to position [2507, 0]
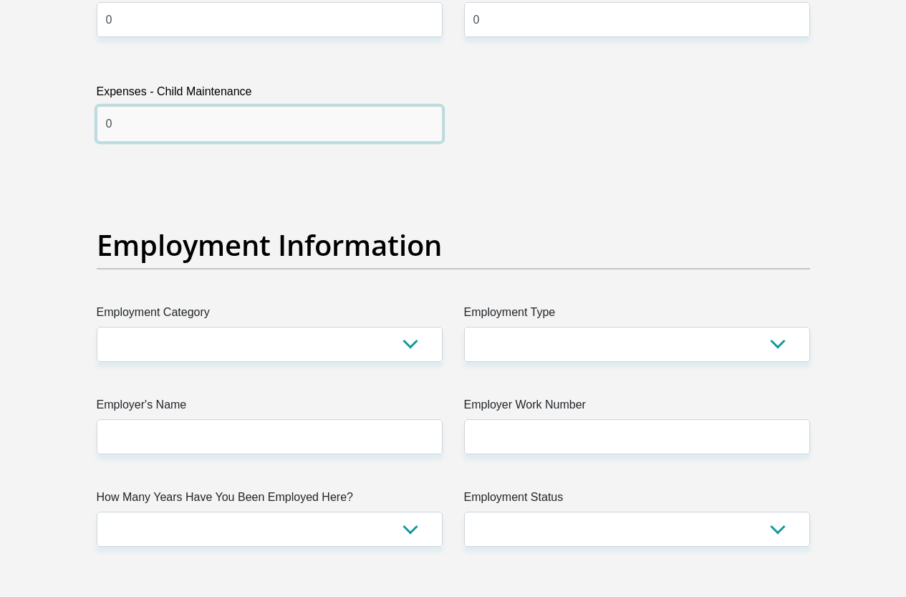
type input "0"
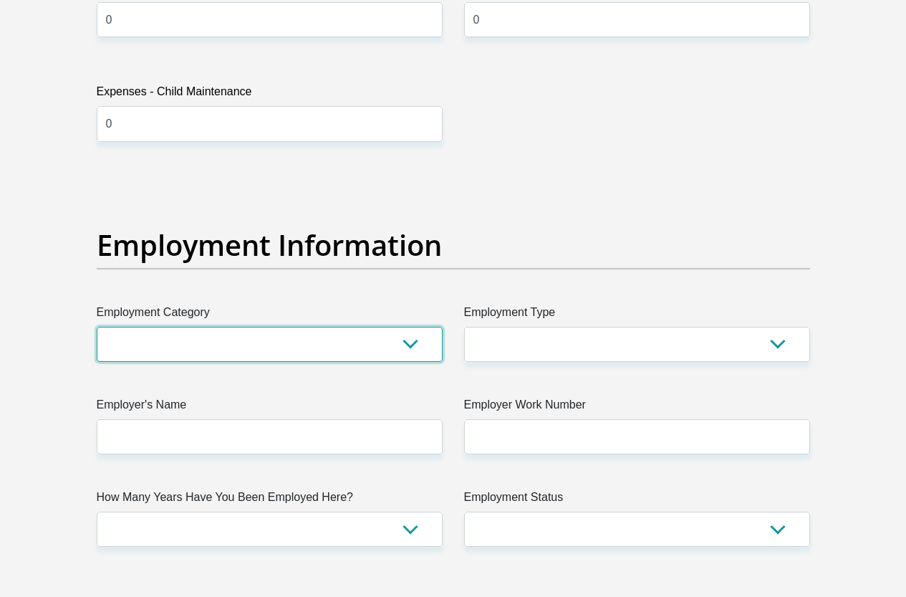
click at [407, 327] on select "AGRICULTURE ALCOHOL & TOBACCO CONSTRUCTION MATERIALS METALLURGY EQUIPMENT FOR R…" at bounding box center [270, 344] width 346 height 35
select select "33"
click at [97, 327] on select "AGRICULTURE ALCOHOL & TOBACCO CONSTRUCTION MATERIALS METALLURGY EQUIPMENT FOR R…" at bounding box center [270, 344] width 346 height 35
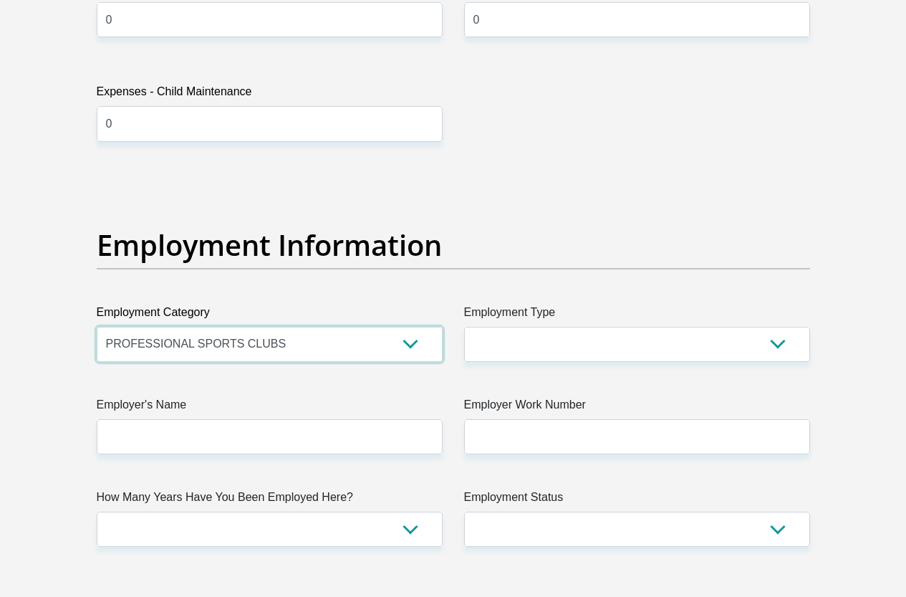
click at [418, 327] on select "AGRICULTURE ALCOHOL & TOBACCO CONSTRUCTION MATERIALS METALLURGY EQUIPMENT FOR R…" at bounding box center [270, 344] width 346 height 35
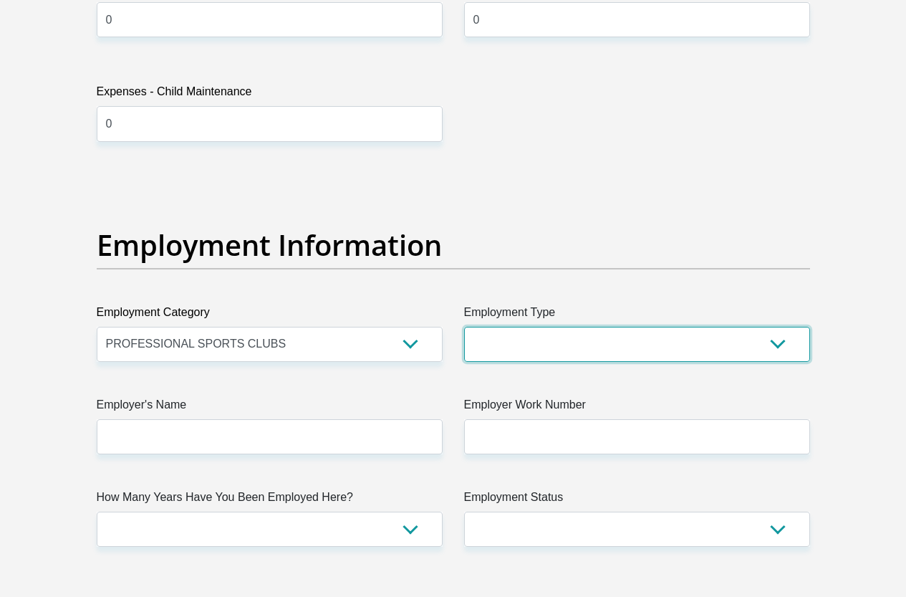
click at [779, 327] on select "College/Lecturer Craft Seller Creative Driver Executive Farmer Forces - Non Com…" at bounding box center [637, 344] width 346 height 35
select select "Manager"
click at [464, 327] on select "College/Lecturer Craft Seller Creative Driver Executive Farmer Forces - Non Com…" at bounding box center [637, 344] width 346 height 35
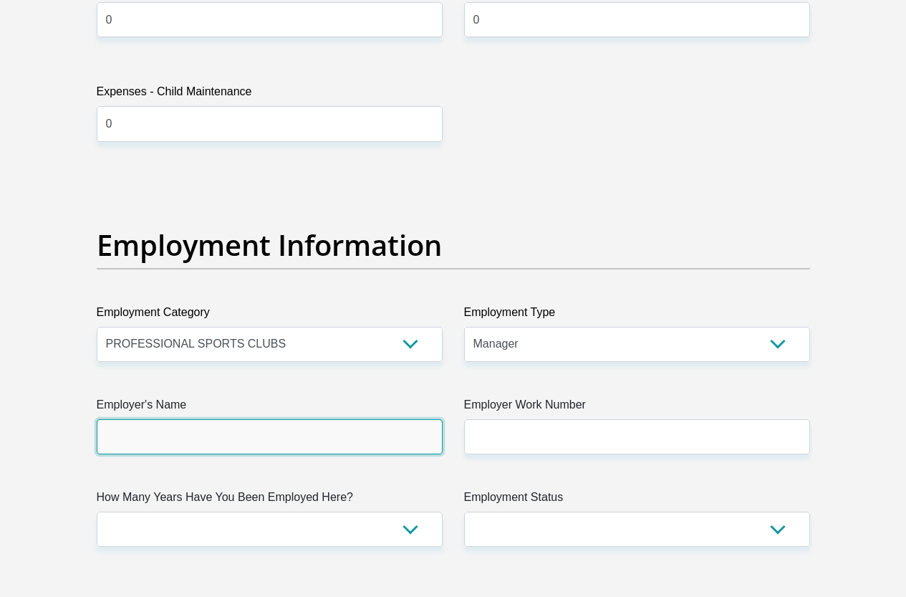
click at [160, 419] on input "Employer's Name" at bounding box center [270, 436] width 346 height 35
type input "l"
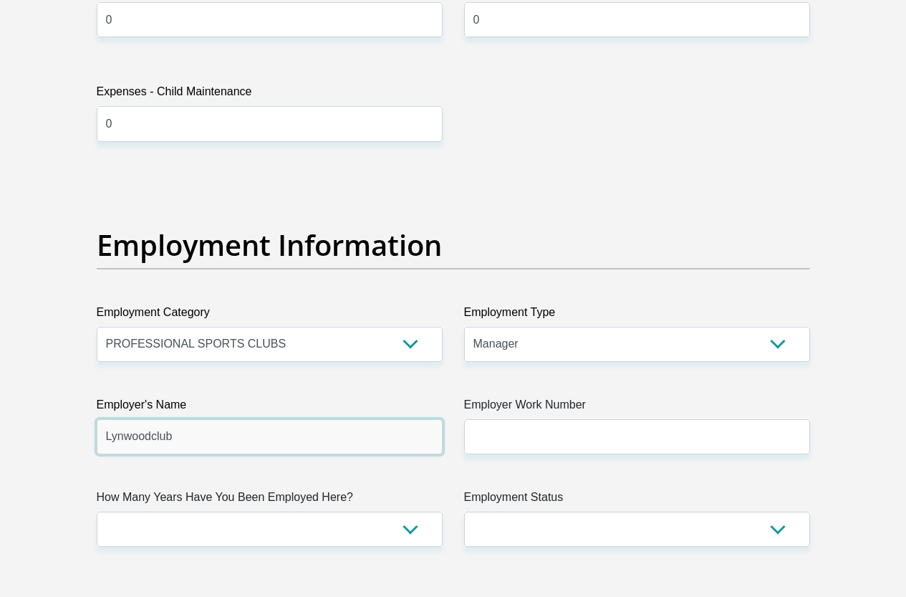
click at [152, 419] on input "Lynwoodclub" at bounding box center [270, 436] width 346 height 35
click at [149, 419] on input "Lynwoodclub" at bounding box center [270, 436] width 346 height 35
drag, startPoint x: 138, startPoint y: 388, endPoint x: 328, endPoint y: 397, distance: 190.8
click at [328, 419] on input "Lynwoodclub" at bounding box center [270, 436] width 346 height 35
click at [191, 419] on input "Lynwoodclub" at bounding box center [270, 436] width 346 height 35
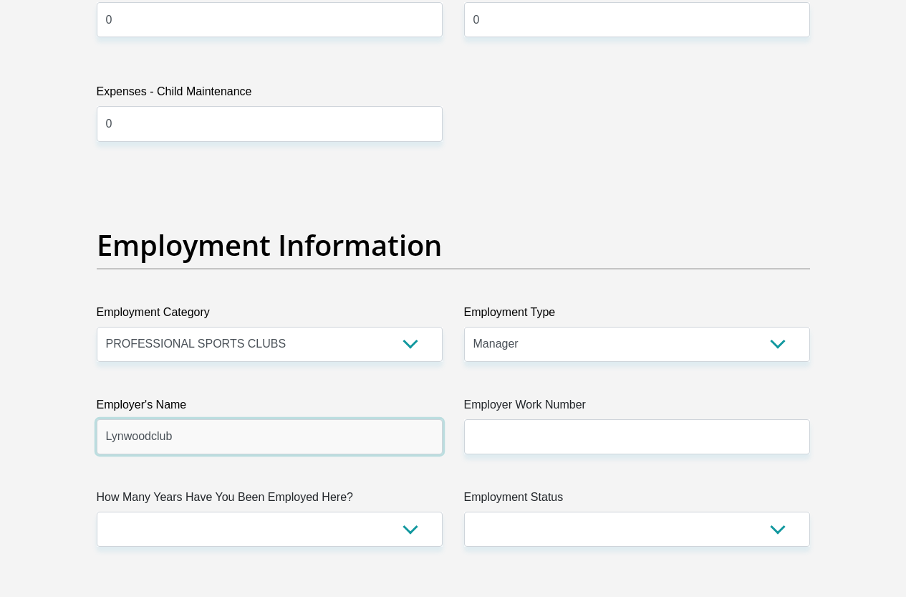
click at [173, 419] on input "Lynwoodclub" at bounding box center [270, 436] width 346 height 35
type input "Lynwoodclub"
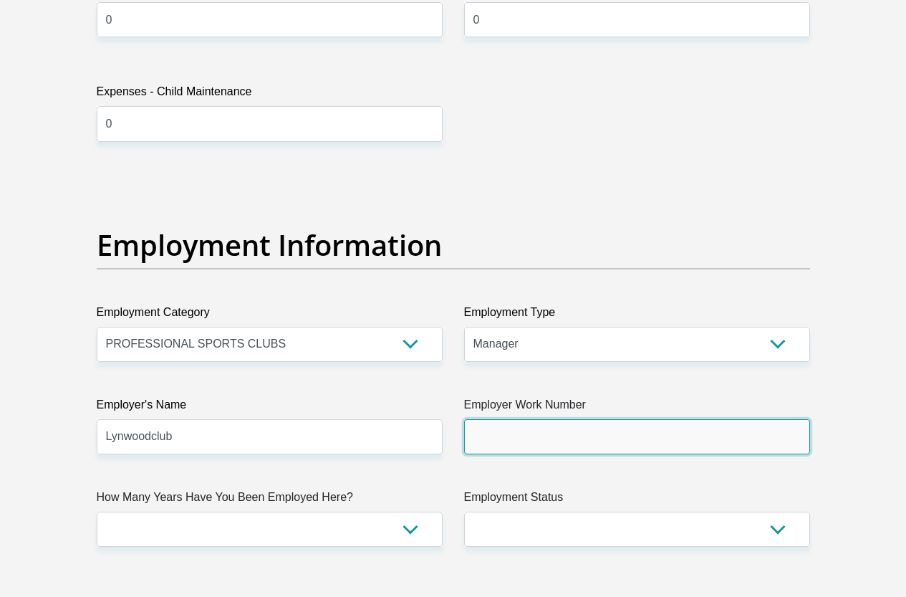
click at [500, 419] on input "Employer Work Number" at bounding box center [637, 436] width 346 height 35
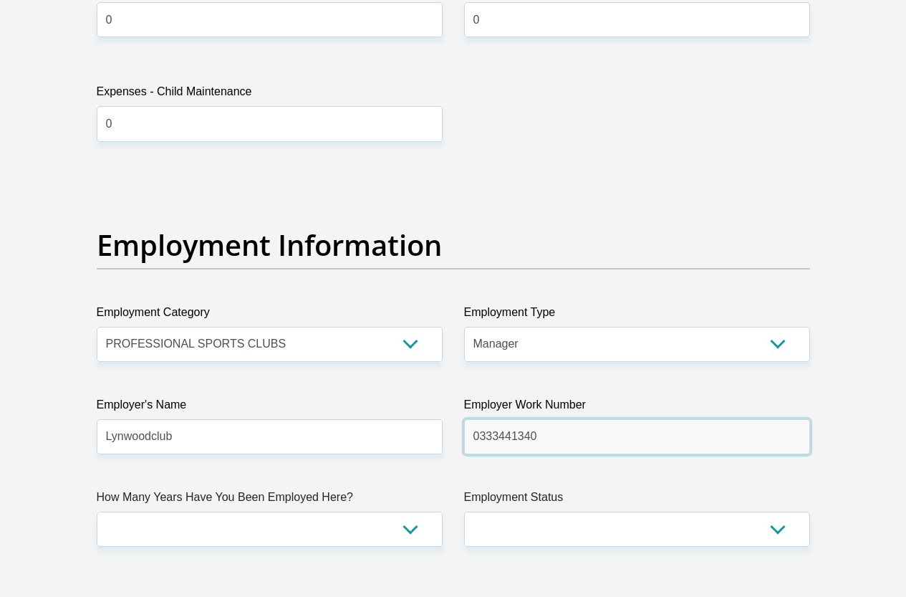
type input "0333441340"
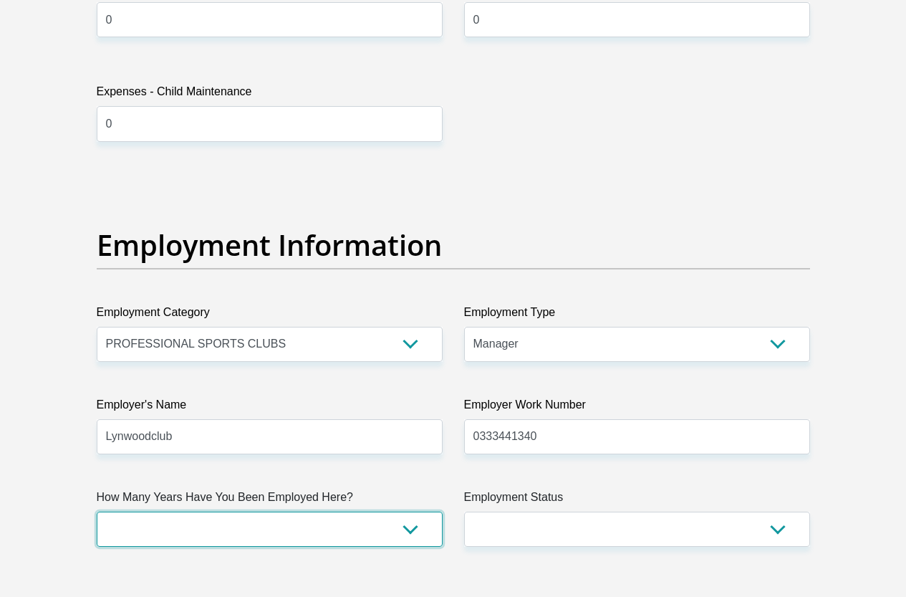
click at [409, 511] on select "less than 1 year 1-3 years 3-5 years 5+ years" at bounding box center [270, 528] width 346 height 35
select select "48"
click at [97, 511] on select "less than 1 year 1-3 years 3-5 years 5+ years" at bounding box center [270, 528] width 346 height 35
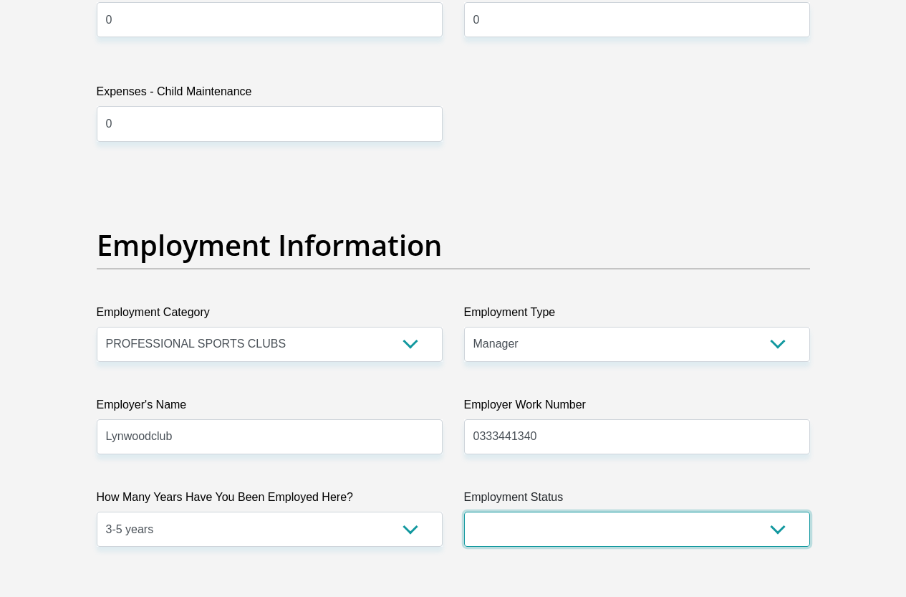
click at [775, 511] on select "Permanent/Full-time Part-time/Casual Contract Worker Self-Employed Housewife Re…" at bounding box center [637, 528] width 346 height 35
select select "1"
click at [464, 511] on select "Permanent/Full-time Part-time/Casual Contract Worker Self-Employed Housewife Re…" at bounding box center [637, 528] width 346 height 35
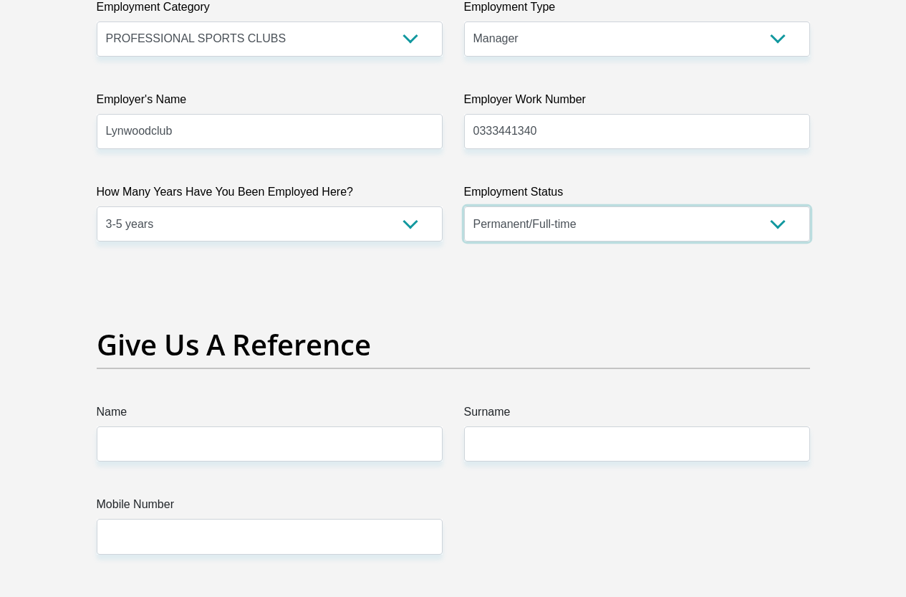
scroll to position [2794, 0]
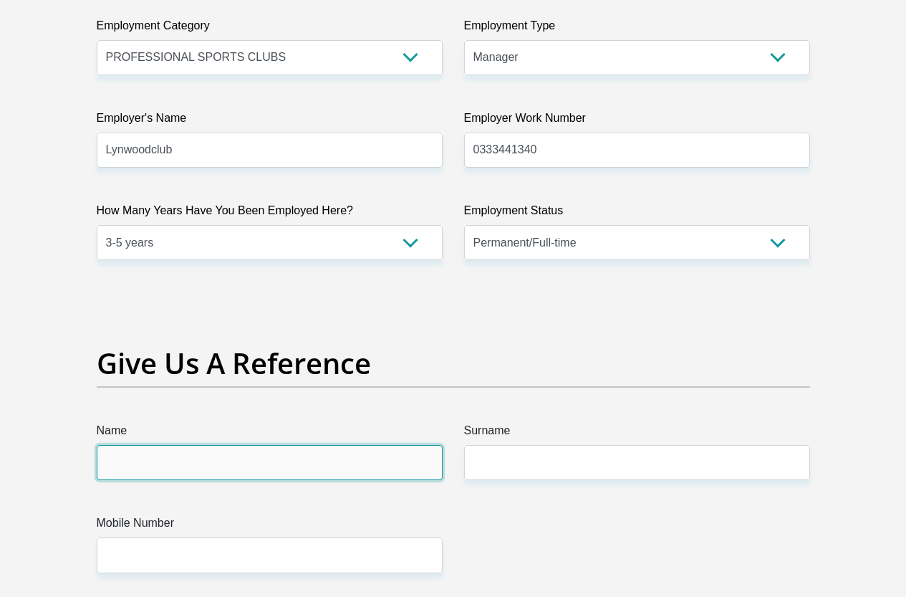
click at [117, 445] on input "Name" at bounding box center [270, 462] width 346 height 35
click at [143, 445] on input "lilian mini" at bounding box center [270, 462] width 346 height 35
click at [108, 445] on input "lilian Mini" at bounding box center [270, 462] width 346 height 35
drag, startPoint x: 158, startPoint y: 404, endPoint x: 162, endPoint y: 413, distance: 10.3
click at [158, 445] on input "lilian Mini" at bounding box center [270, 462] width 346 height 35
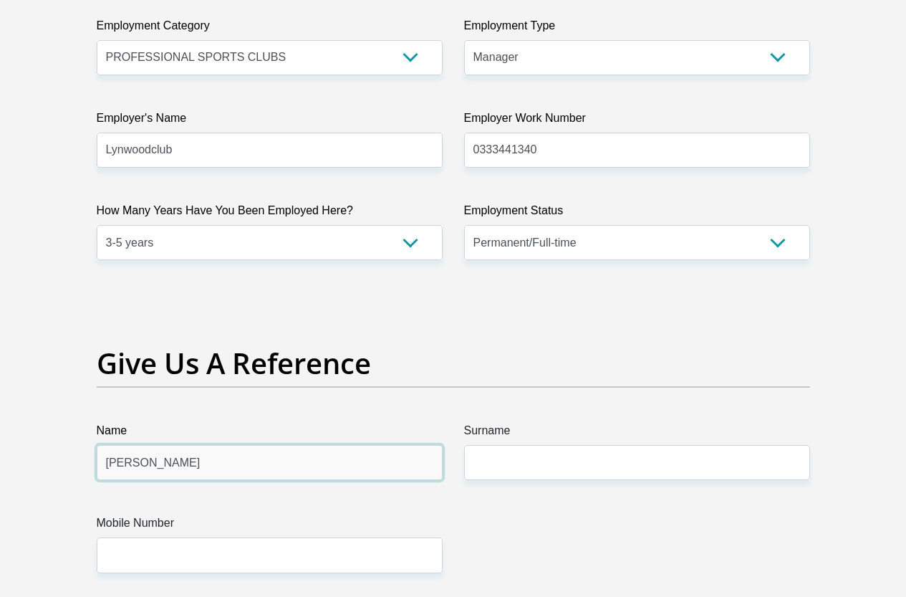
type input "lilian"
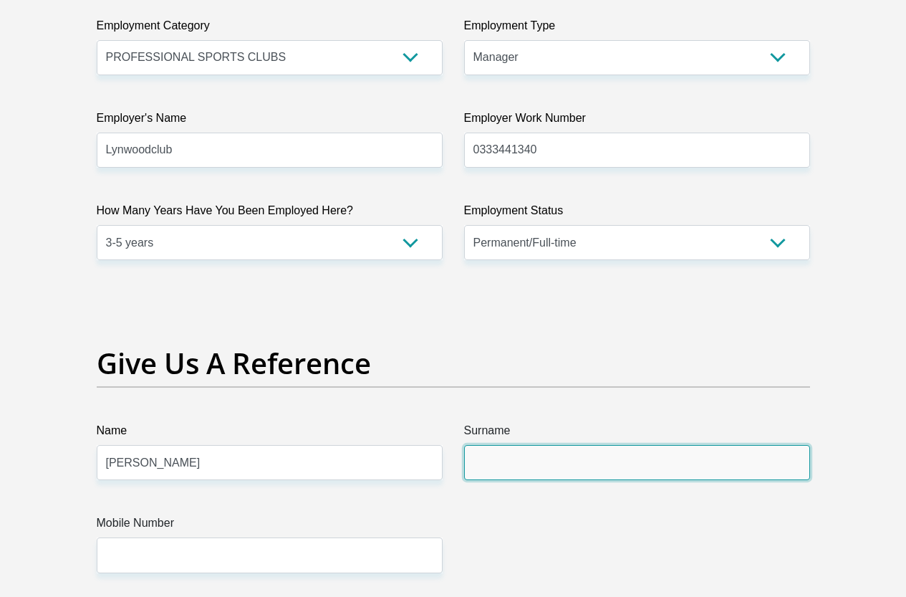
click at [473, 445] on input "Surname" at bounding box center [637, 462] width 346 height 35
type input "Mini"
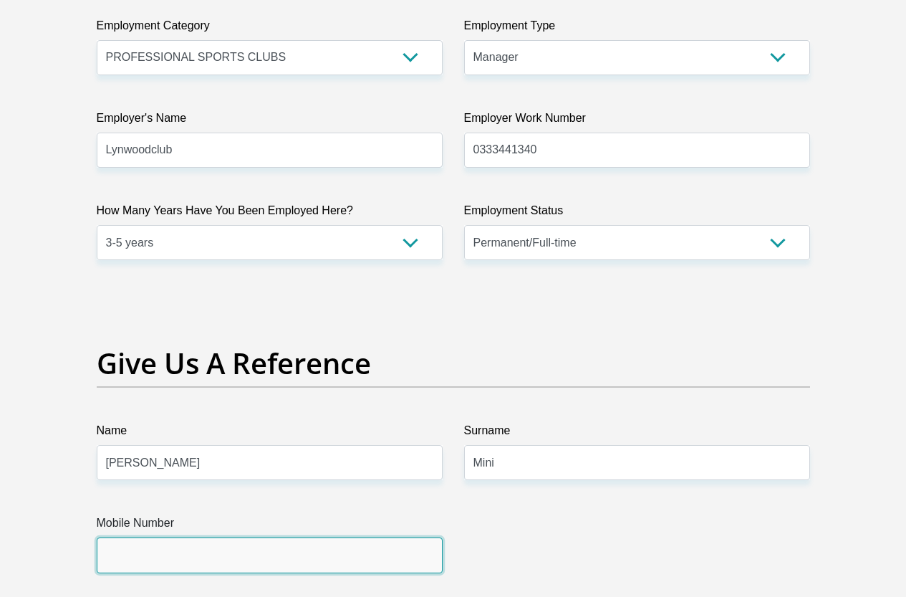
click at [109, 537] on input "Mobile Number" at bounding box center [270, 554] width 346 height 35
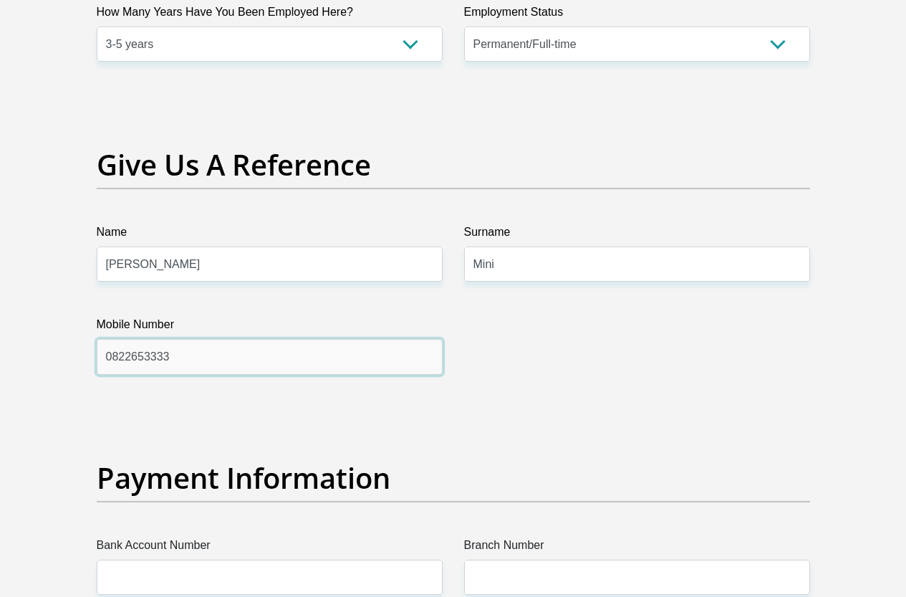
scroll to position [3080, 0]
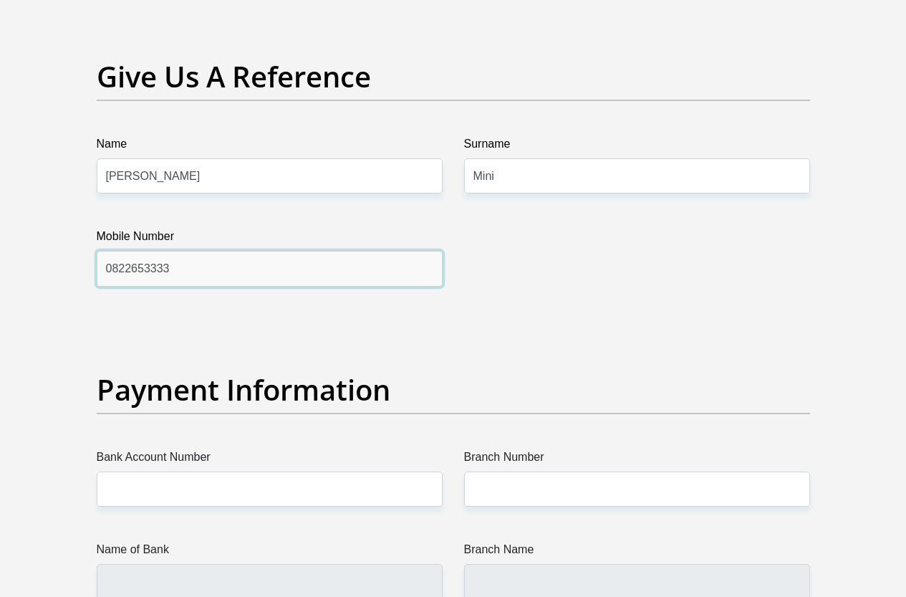
type input "0822653333"
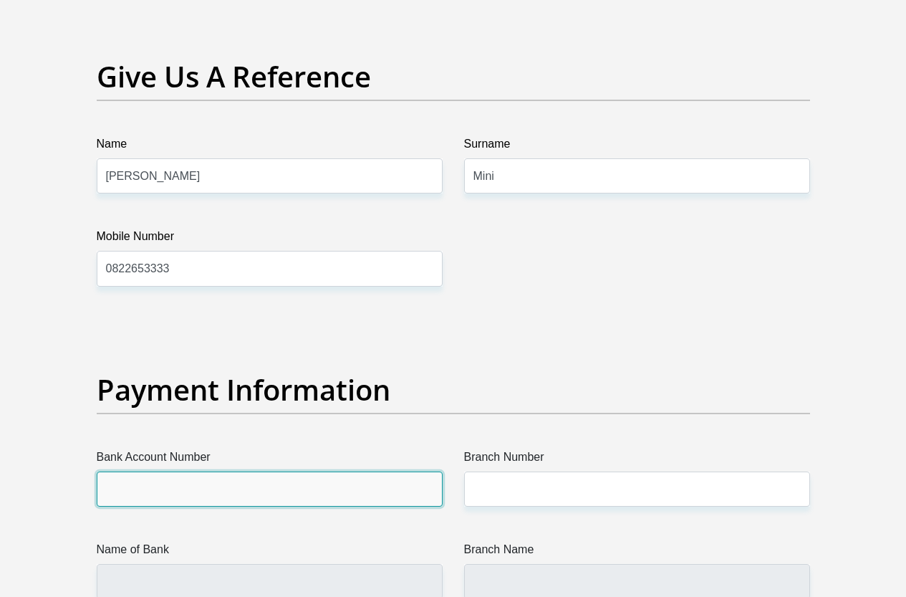
click at [321, 471] on input "Bank Account Number" at bounding box center [270, 488] width 346 height 35
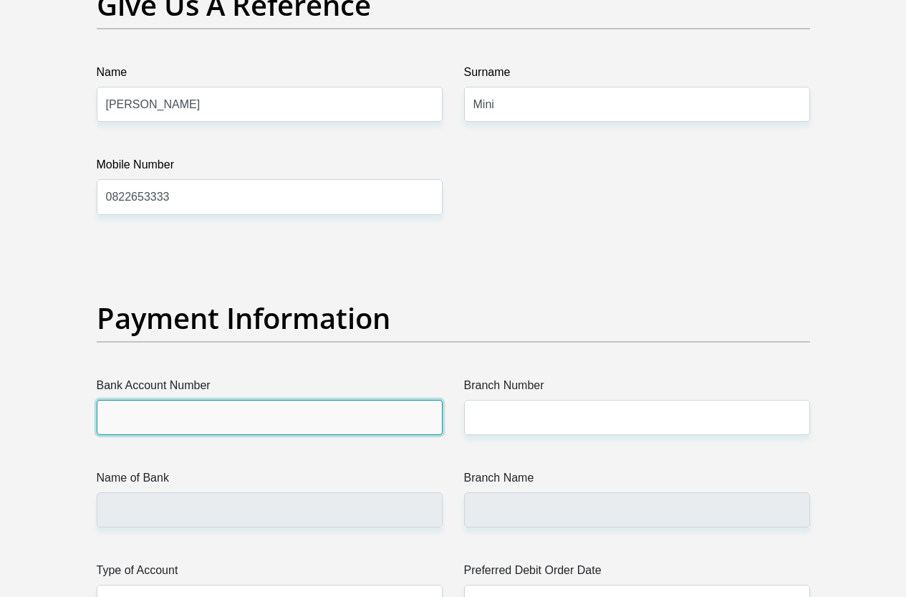
scroll to position [3223, 0]
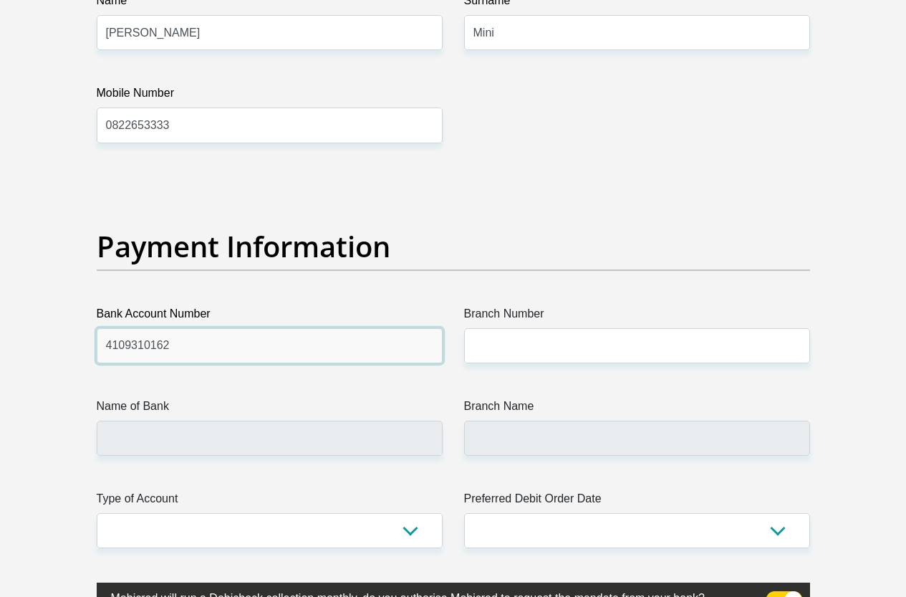
type input "4109310162"
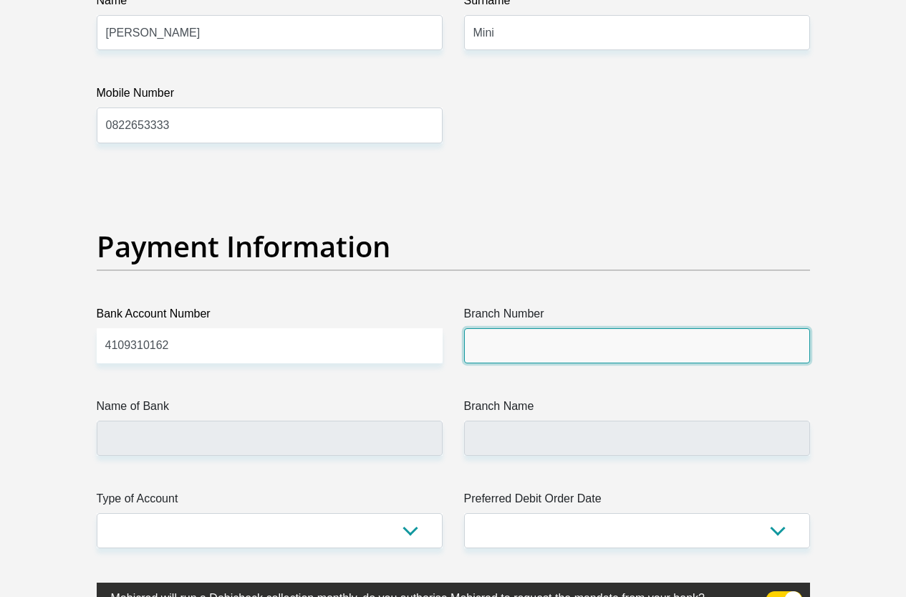
click at [496, 328] on input "Branch Number" at bounding box center [637, 345] width 346 height 35
type input "absa"
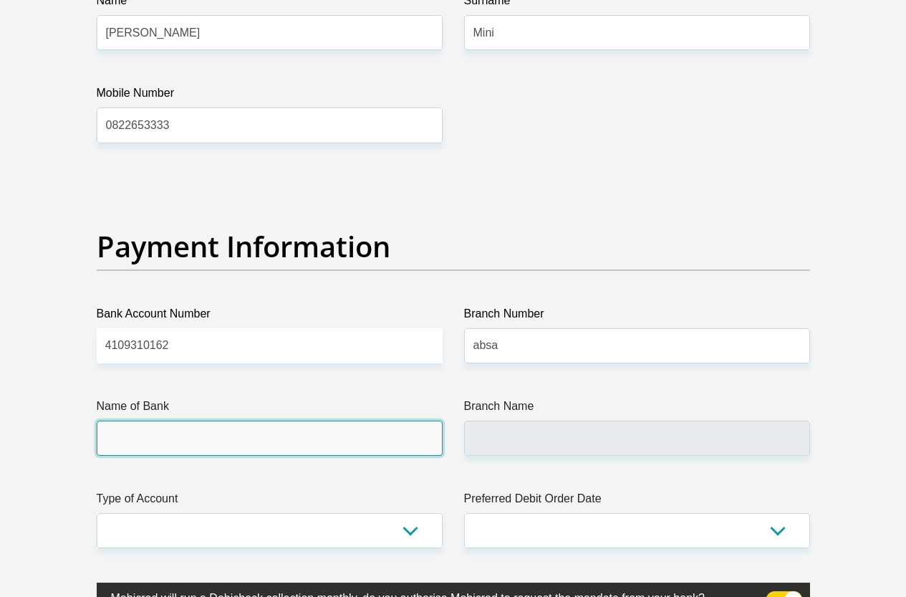
click at [124, 420] on input "Name of Bank" at bounding box center [270, 437] width 346 height 35
click at [133, 420] on input "Name of Bank" at bounding box center [270, 437] width 346 height 35
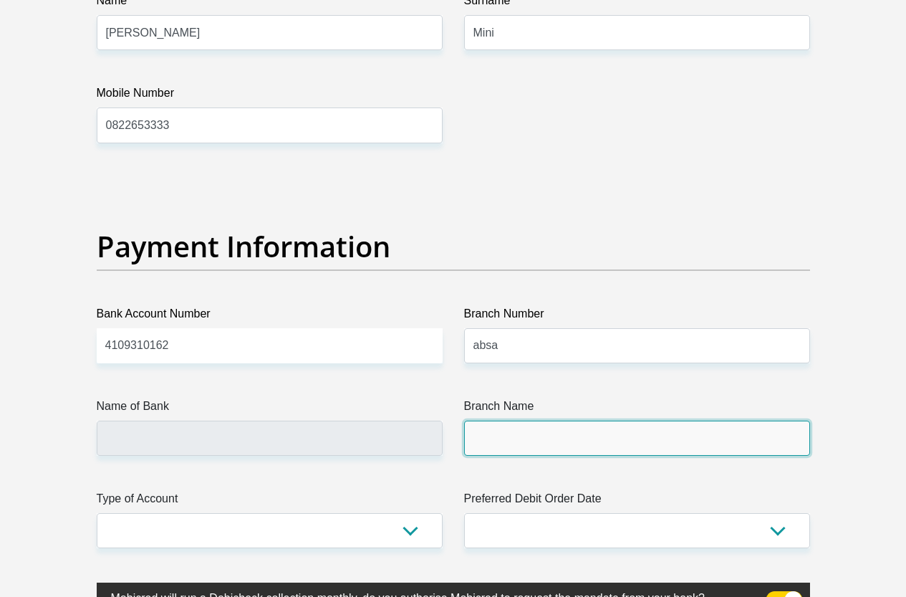
click at [533, 420] on input "Branch Name" at bounding box center [637, 437] width 346 height 35
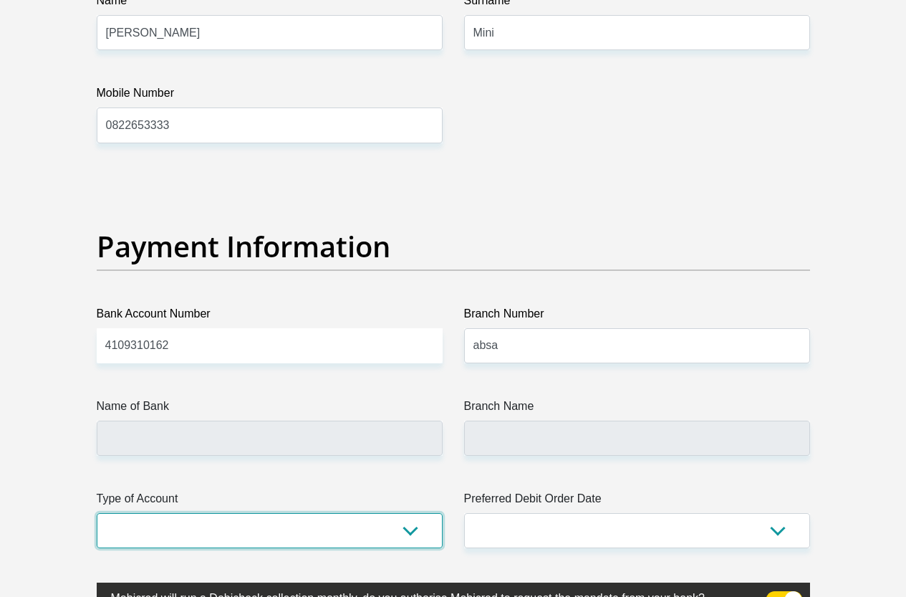
click at [417, 513] on select "Cheque Savings" at bounding box center [270, 530] width 346 height 35
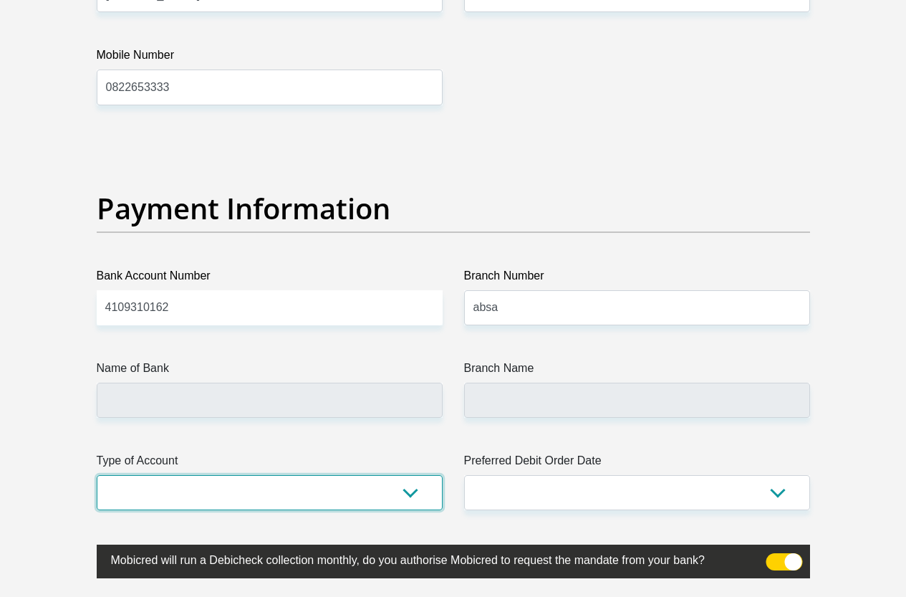
scroll to position [3295, 0]
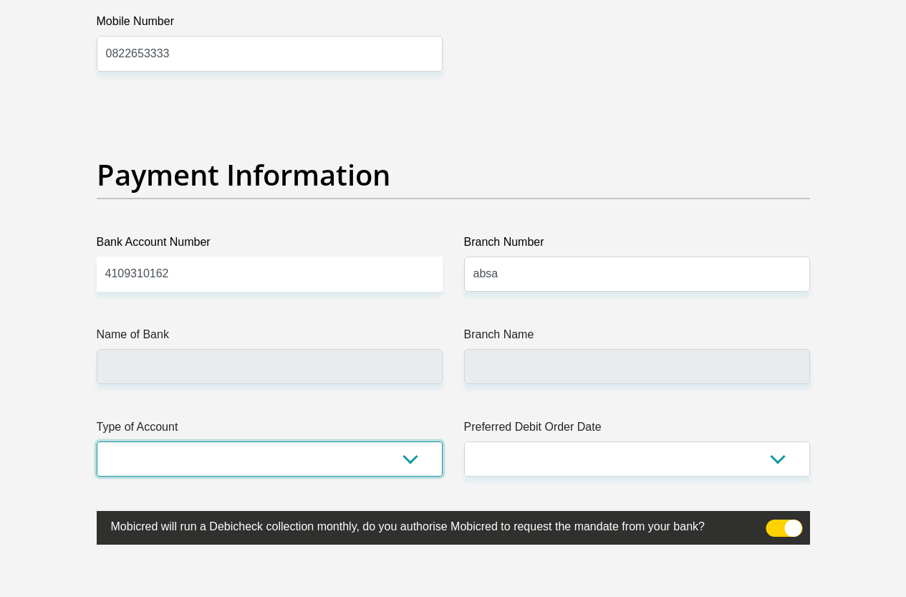
click at [413, 441] on select "Cheque Savings" at bounding box center [270, 458] width 346 height 35
select select "CUR"
click at [97, 441] on select "Cheque Savings" at bounding box center [270, 458] width 346 height 35
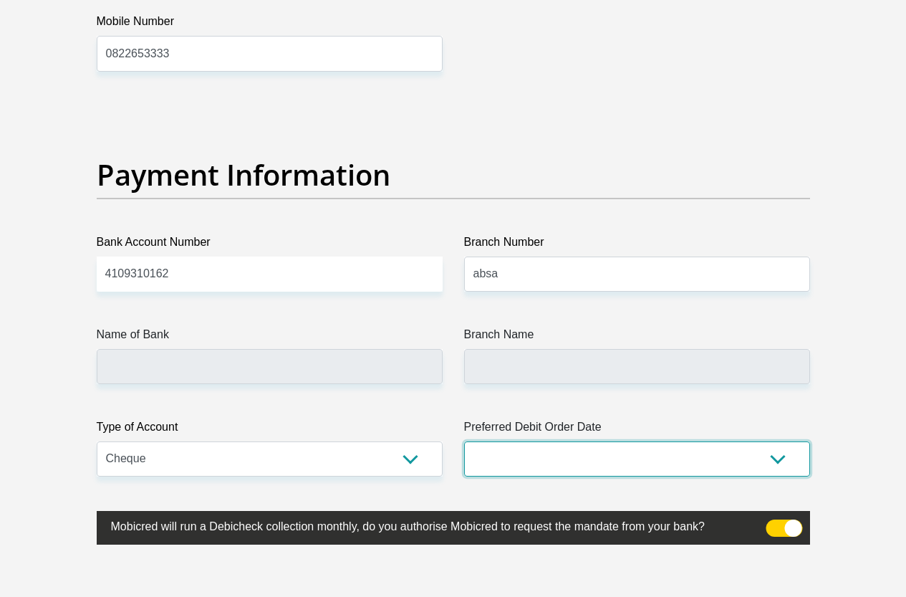
click at [780, 441] on select "1st 2nd 3rd 4th 5th 7th 18th 19th 20th 21st 22nd 23rd 24th 25th 26th 27th 28th …" at bounding box center [637, 458] width 346 height 35
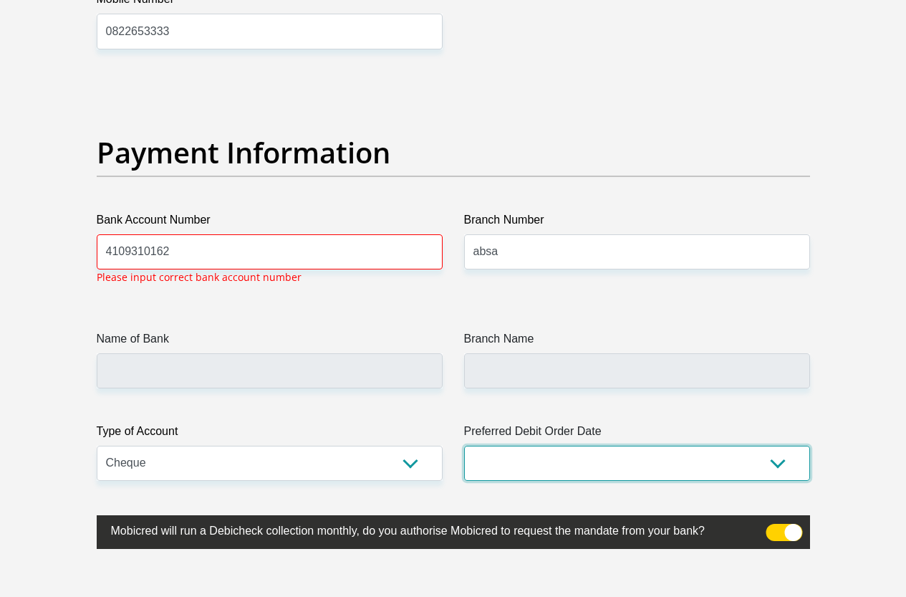
scroll to position [3319, 0]
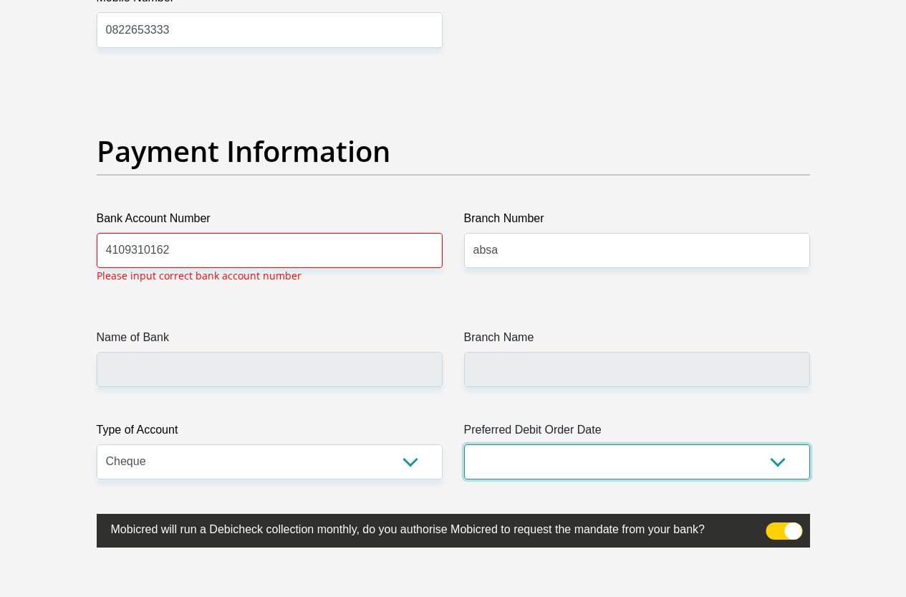
select select "28"
click at [464, 444] on select "1st 2nd 3rd 4th 5th 7th 18th 19th 20th 21st 22nd 23rd 24th 25th 26th 27th 28th …" at bounding box center [637, 461] width 346 height 35
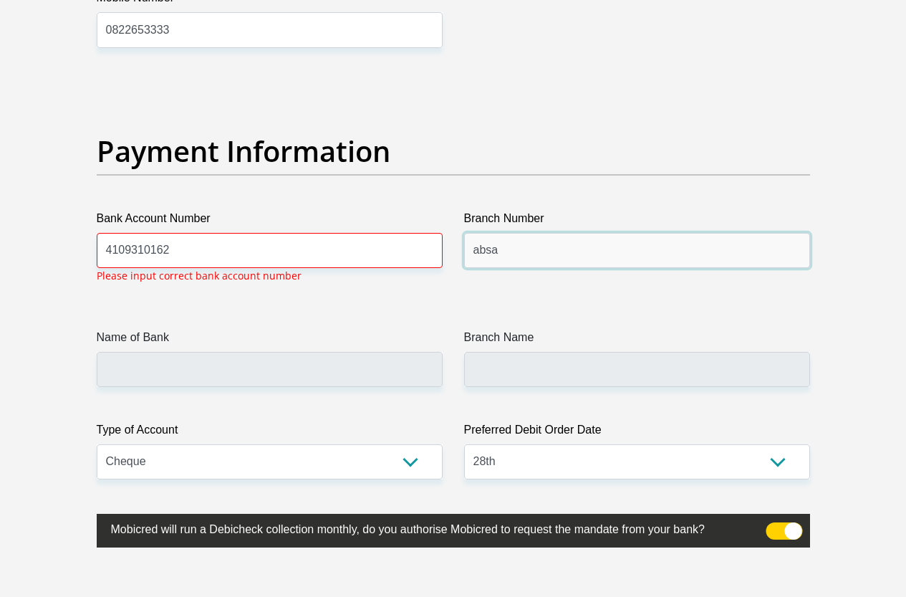
click at [509, 233] on input "absa" at bounding box center [637, 250] width 346 height 35
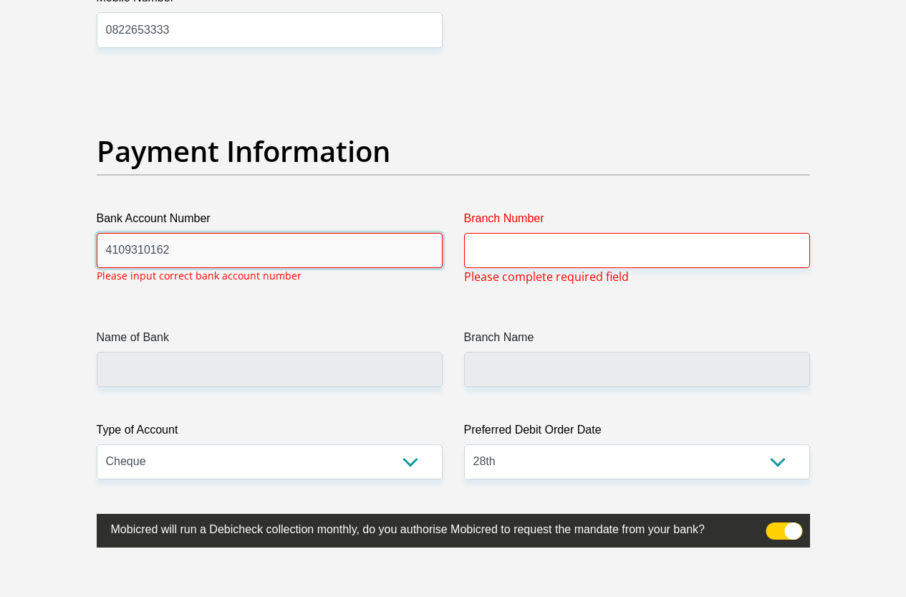
click at [130, 233] on input "4109310162" at bounding box center [270, 250] width 346 height 35
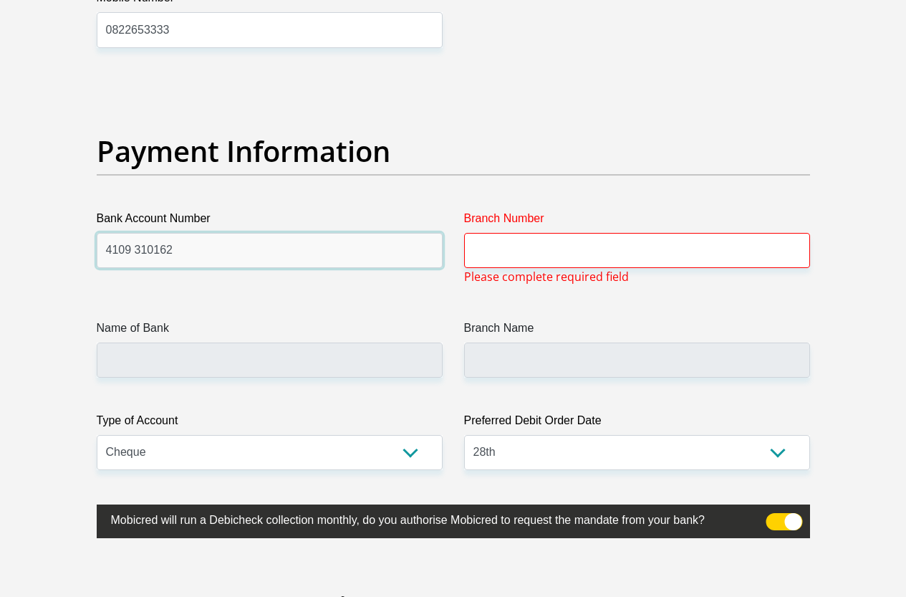
click at [158, 233] on input "4109 310162" at bounding box center [270, 250] width 346 height 35
type input "4109 3101 62"
click at [543, 233] on input "Branch Number" at bounding box center [637, 250] width 346 height 35
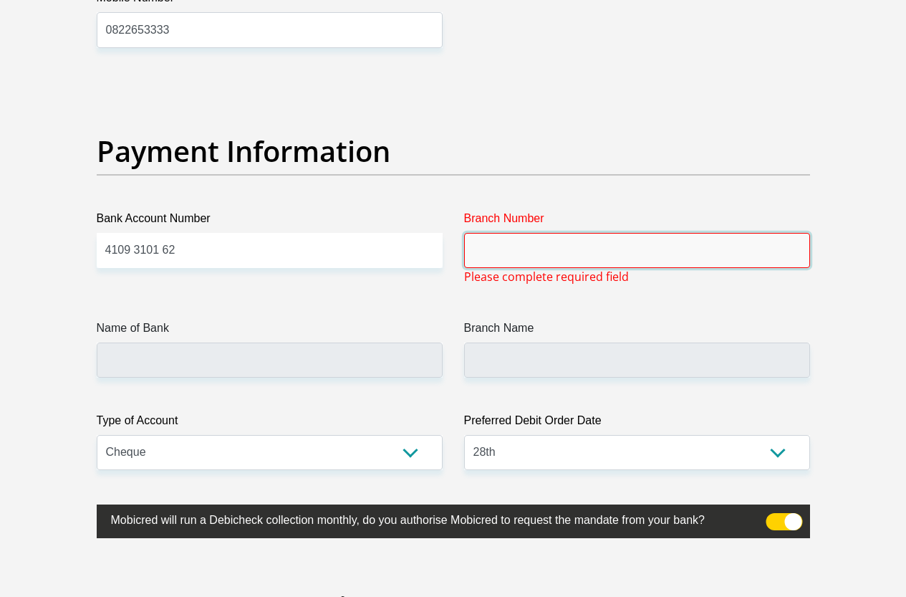
click at [543, 233] on input "Branch Number" at bounding box center [637, 250] width 346 height 35
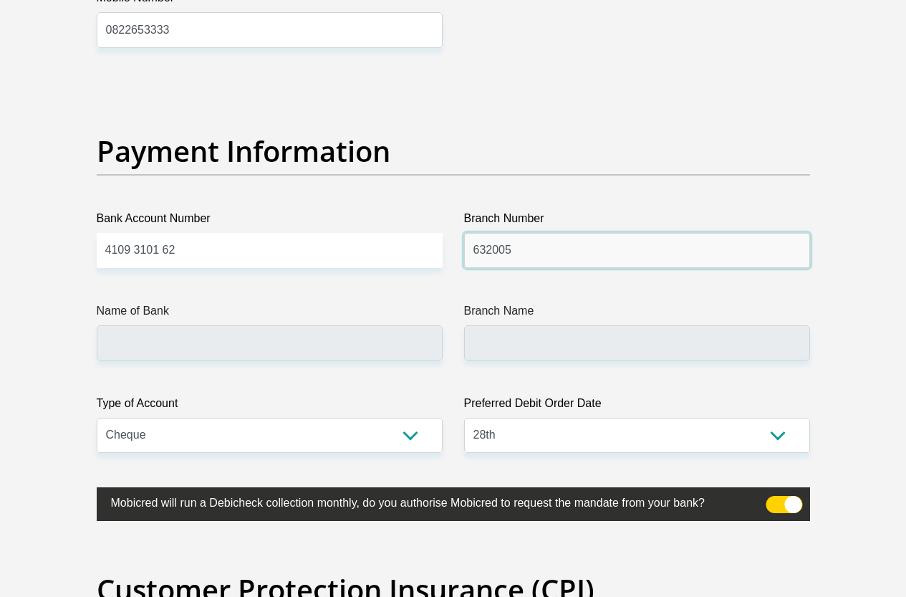
type input "632005"
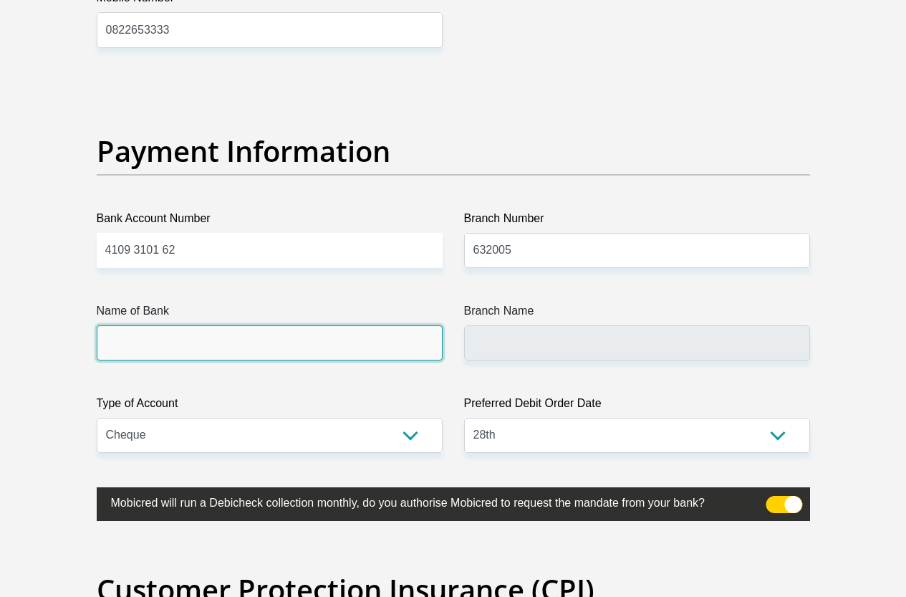
click at [158, 325] on input "Name of Bank" at bounding box center [270, 342] width 346 height 35
type input "ABSA BANK"
type input "ABSA ELECTRONIC SETTLEMENT CNT"
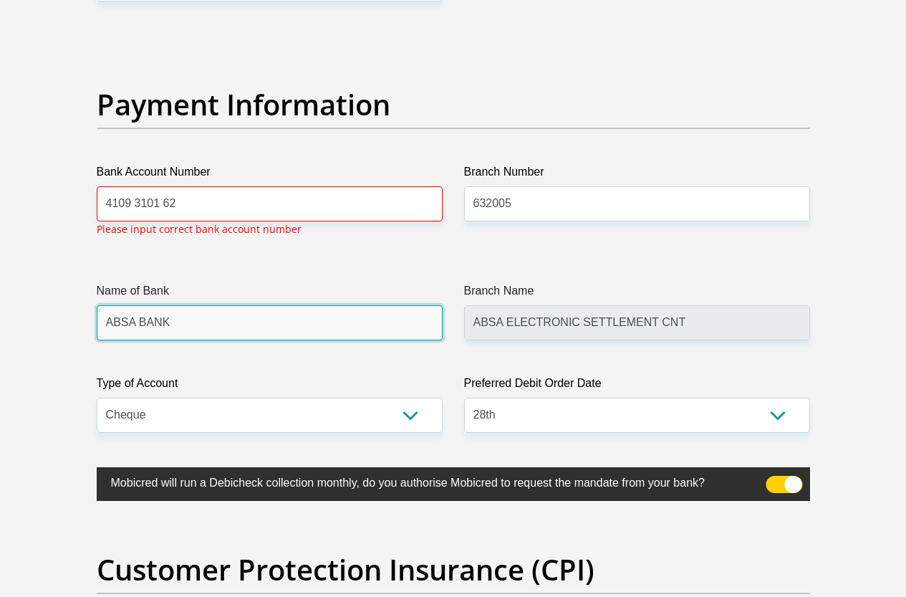
scroll to position [3390, 0]
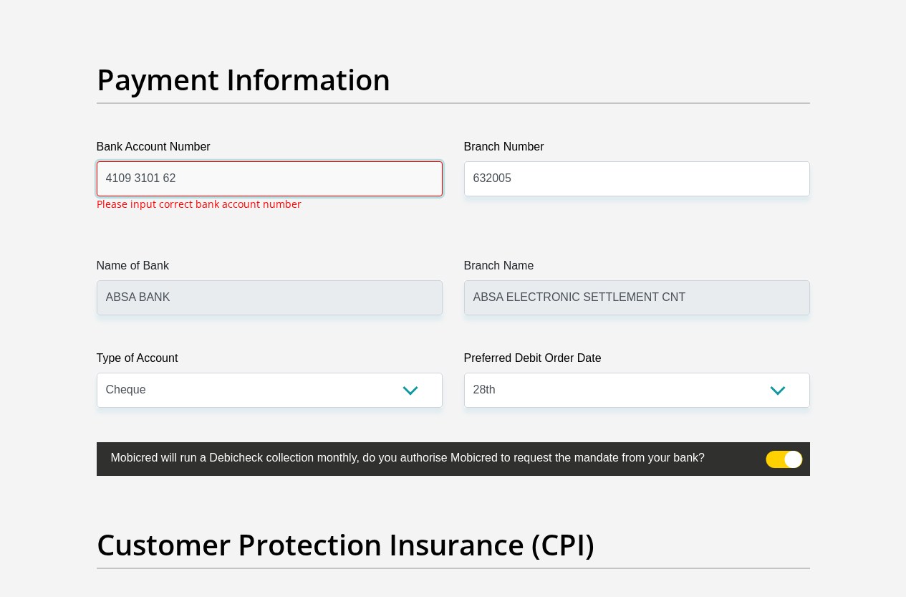
click at [207, 161] on input "4109 3101 62" at bounding box center [270, 178] width 346 height 35
click at [196, 161] on input "4109 3101 62" at bounding box center [270, 178] width 346 height 35
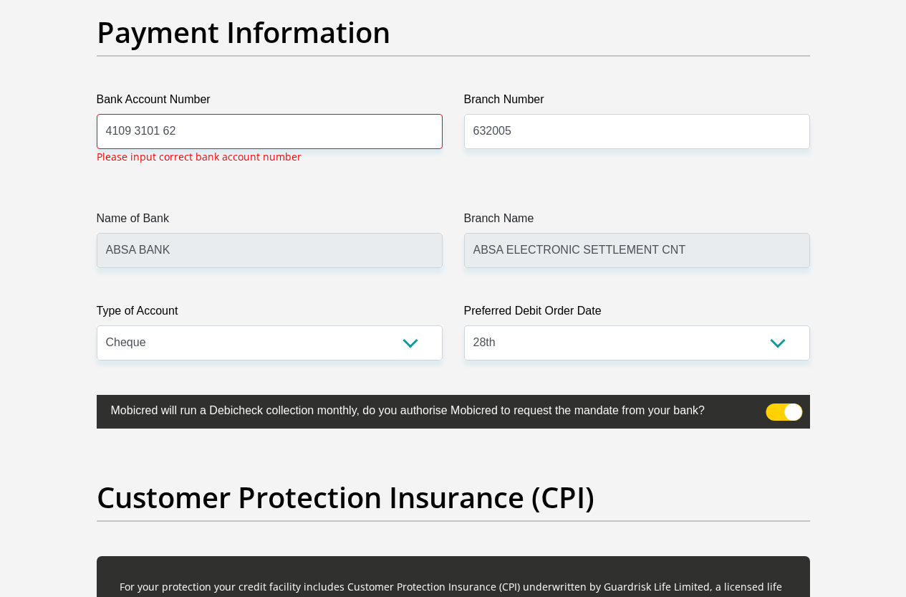
scroll to position [3319, 0]
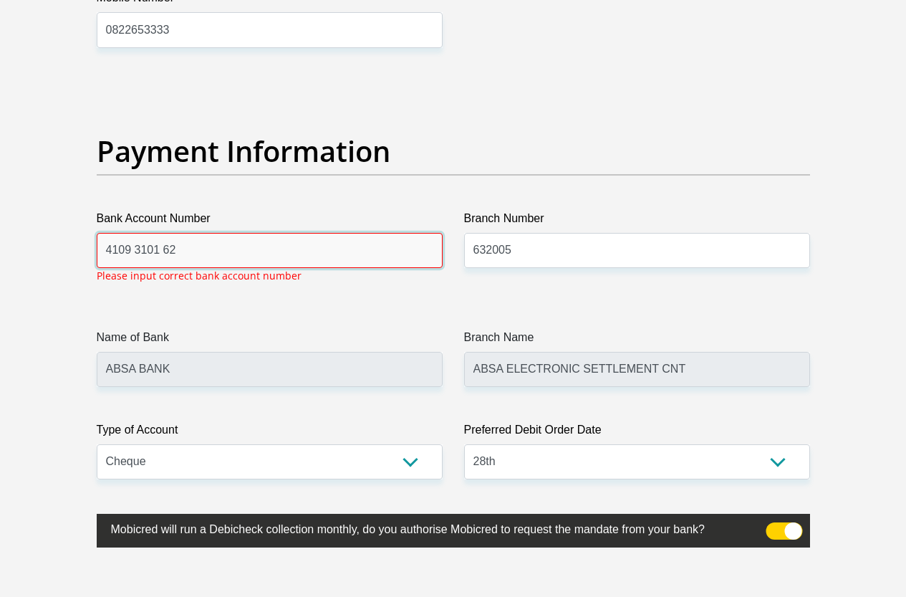
click at [105, 233] on input "4109 3101 62" at bounding box center [270, 250] width 346 height 35
click at [130, 233] on input "4109 3101 62" at bounding box center [270, 250] width 346 height 35
click at [160, 233] on input "4109 3101 62" at bounding box center [270, 250] width 346 height 35
click at [178, 233] on input "4109 3101 62" at bounding box center [270, 250] width 346 height 35
click at [172, 233] on input "4109 3101 62" at bounding box center [270, 250] width 346 height 35
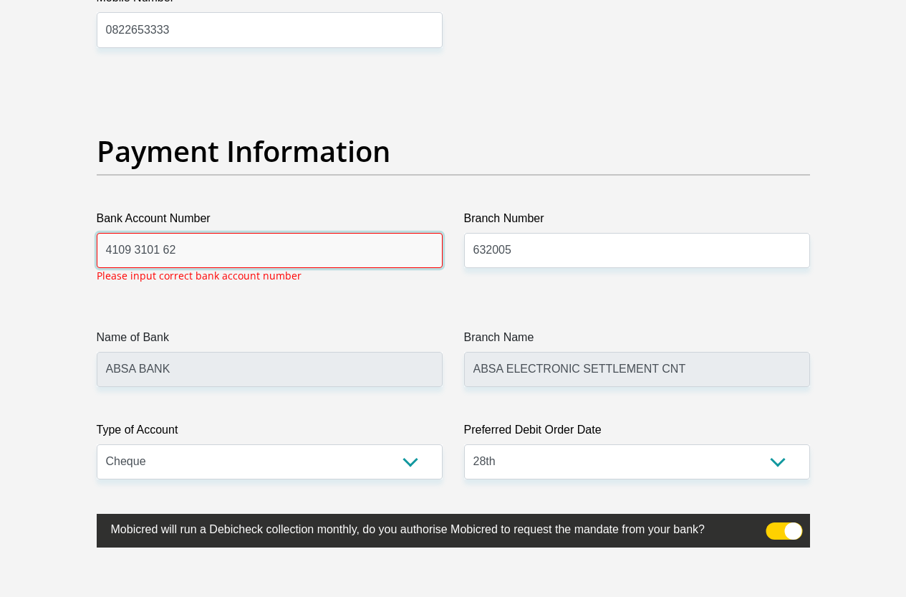
click at [106, 233] on input "4109 3101 62" at bounding box center [270, 250] width 346 height 35
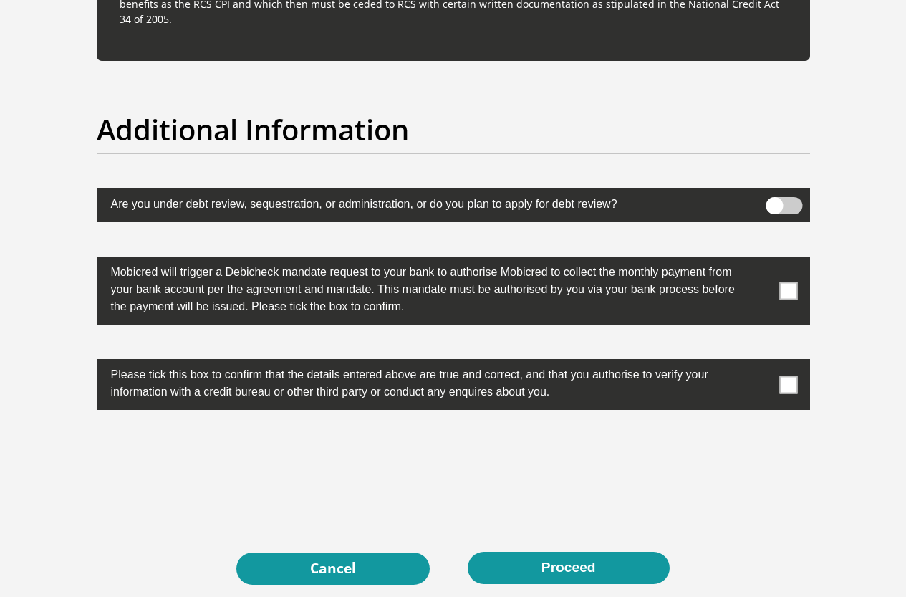
scroll to position [4537, 0]
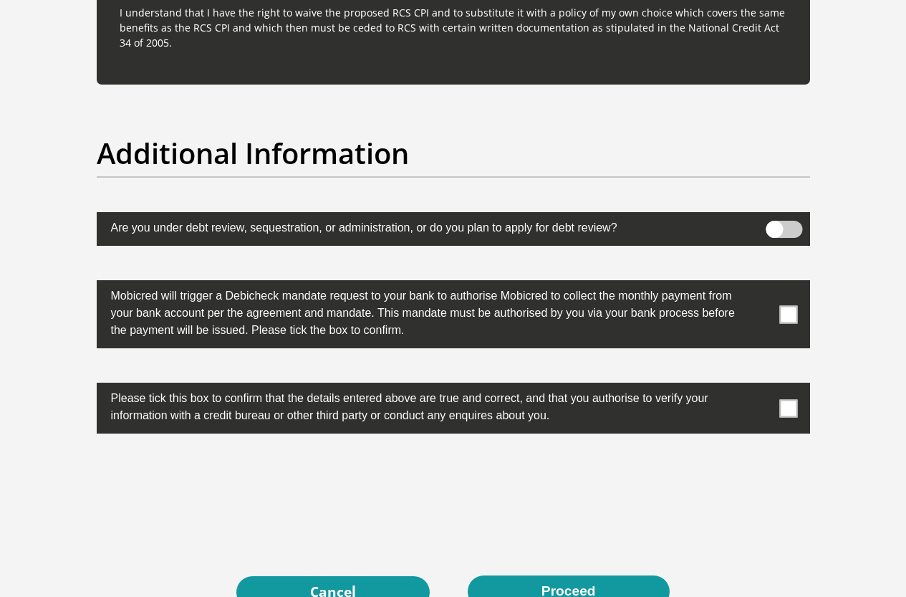
click at [792, 305] on span at bounding box center [788, 314] width 18 height 18
click at [760, 284] on input "checkbox" at bounding box center [760, 284] width 0 height 0
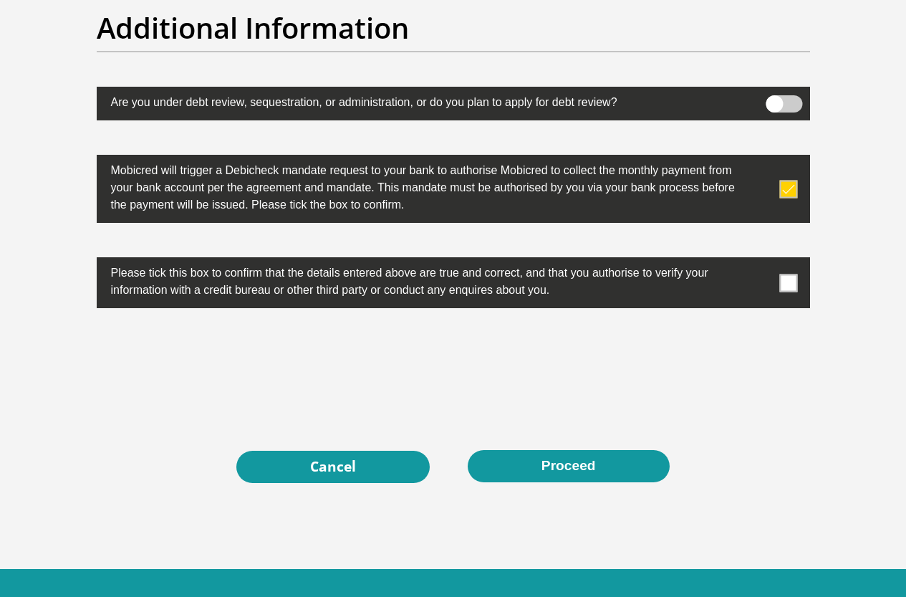
scroll to position [4638, 0]
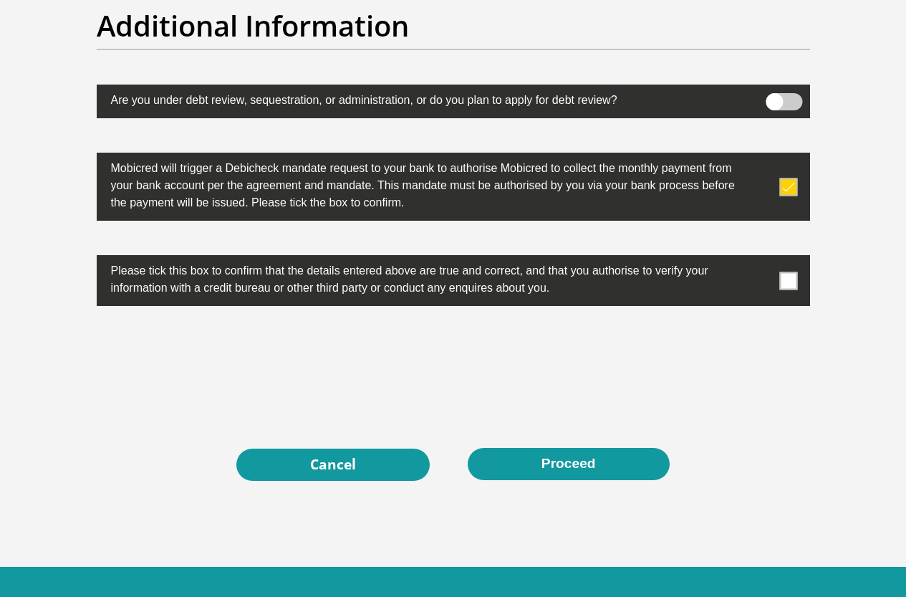
click at [787, 271] on span at bounding box center [788, 280] width 18 height 18
click at [760, 259] on input "checkbox" at bounding box center [760, 259] width 0 height 0
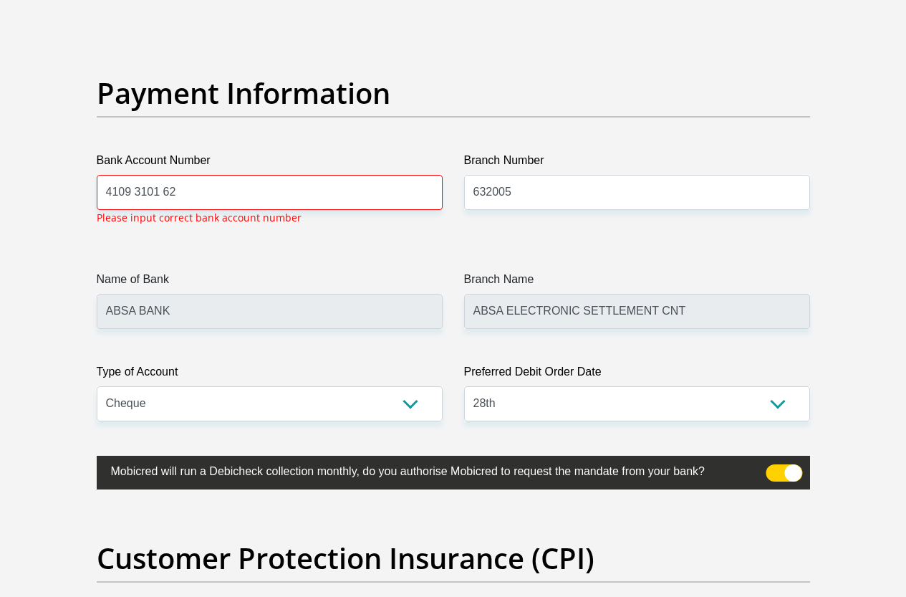
scroll to position [3276, 0]
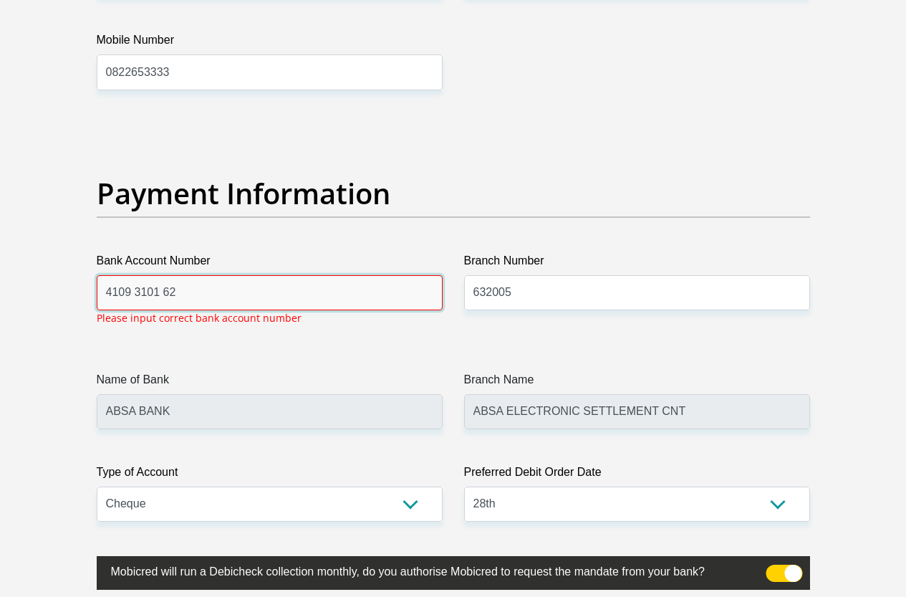
click at [201, 275] on input "4109 3101 62" at bounding box center [270, 292] width 346 height 35
type input "4"
type input "4109310162"
click at [264, 371] on div "Name of Bank ABSA BANK" at bounding box center [270, 400] width 346 height 58
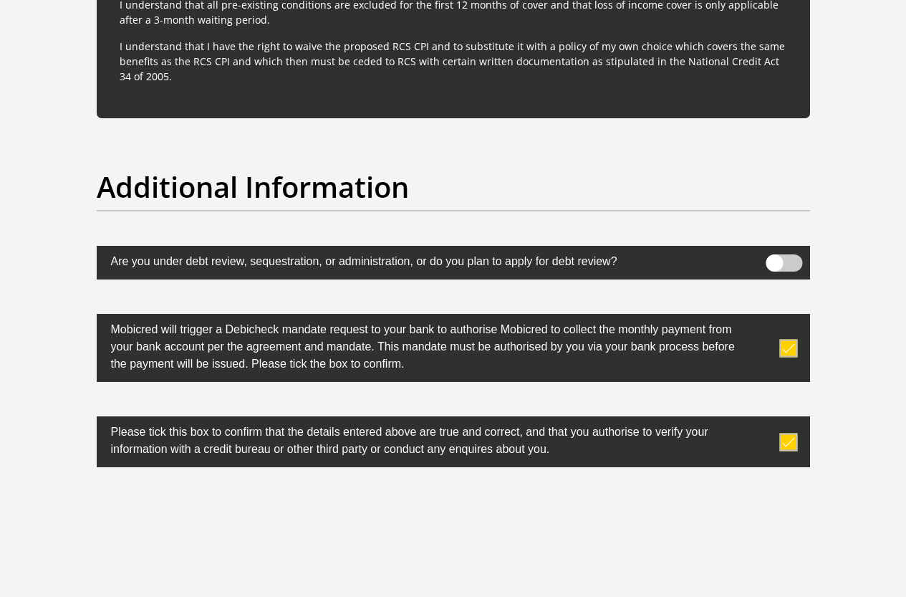
scroll to position [4611, 0]
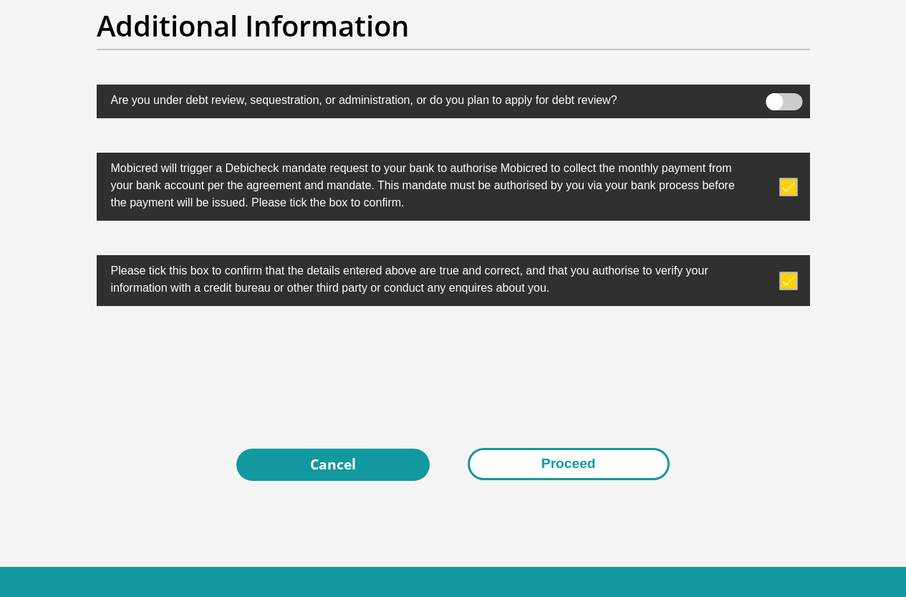
click at [560, 448] on button "Proceed" at bounding box center [569, 464] width 202 height 32
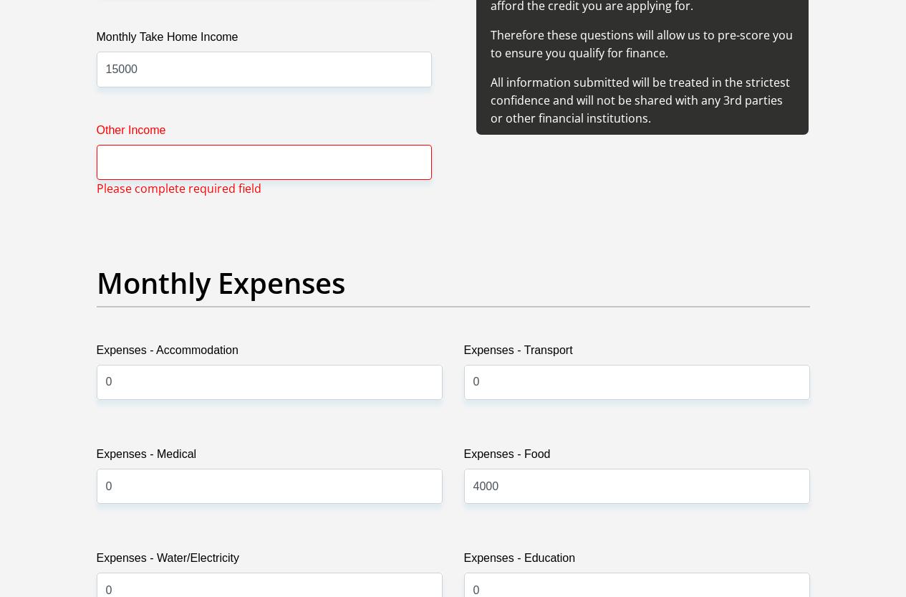
scroll to position [1849, 0]
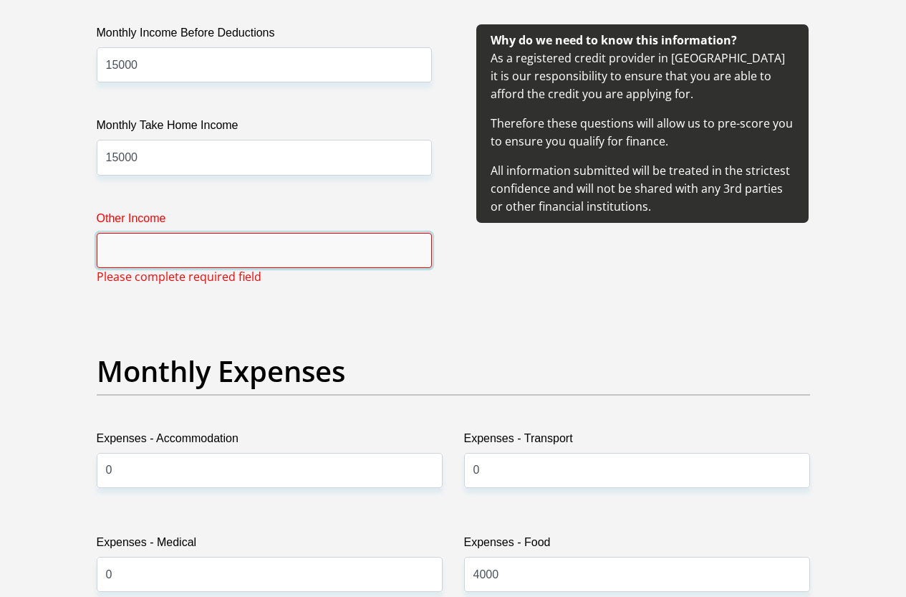
click at [155, 233] on input "Other Income" at bounding box center [264, 250] width 335 height 35
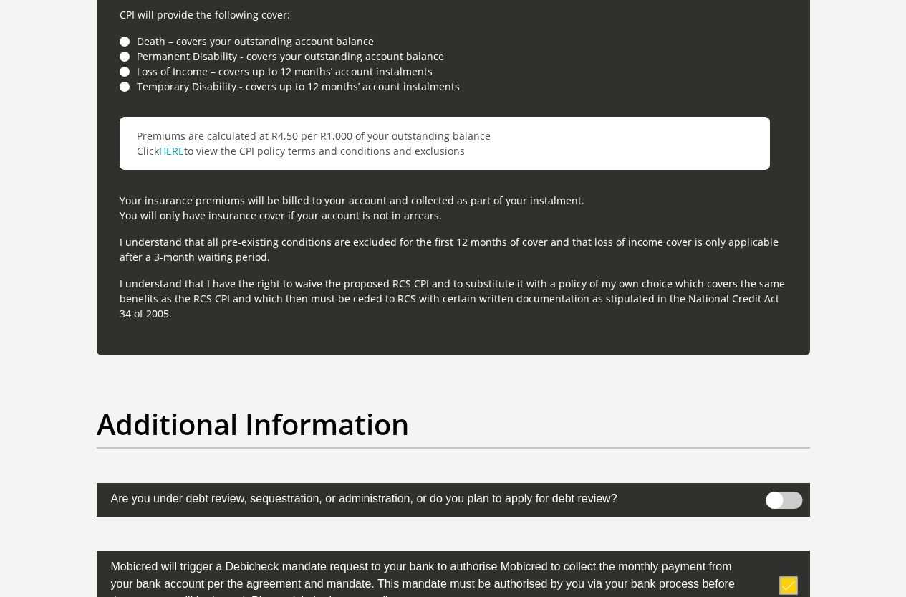
scroll to position [4611, 0]
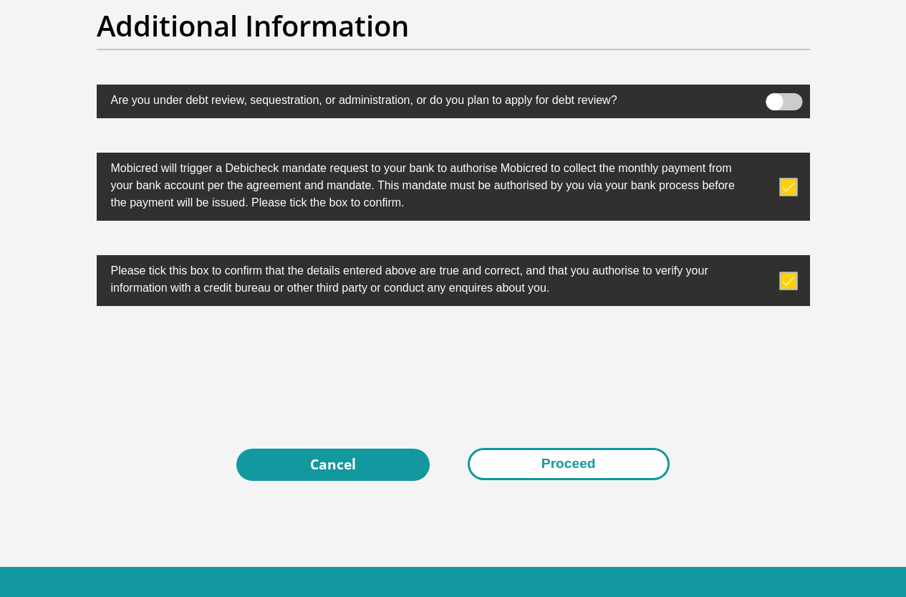
type input "0"
click at [580, 448] on button "Proceed" at bounding box center [569, 464] width 202 height 32
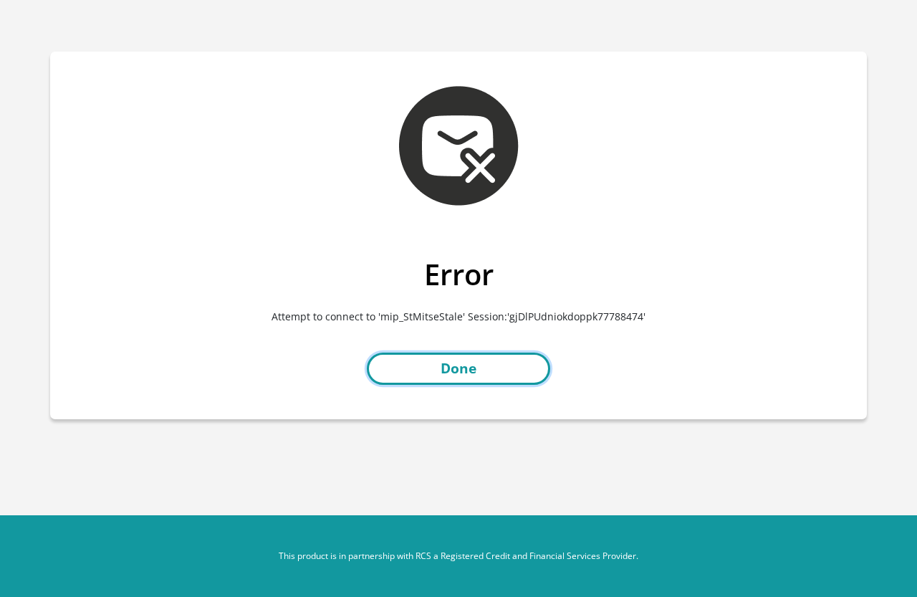
click at [454, 363] on link "Done" at bounding box center [458, 368] width 183 height 32
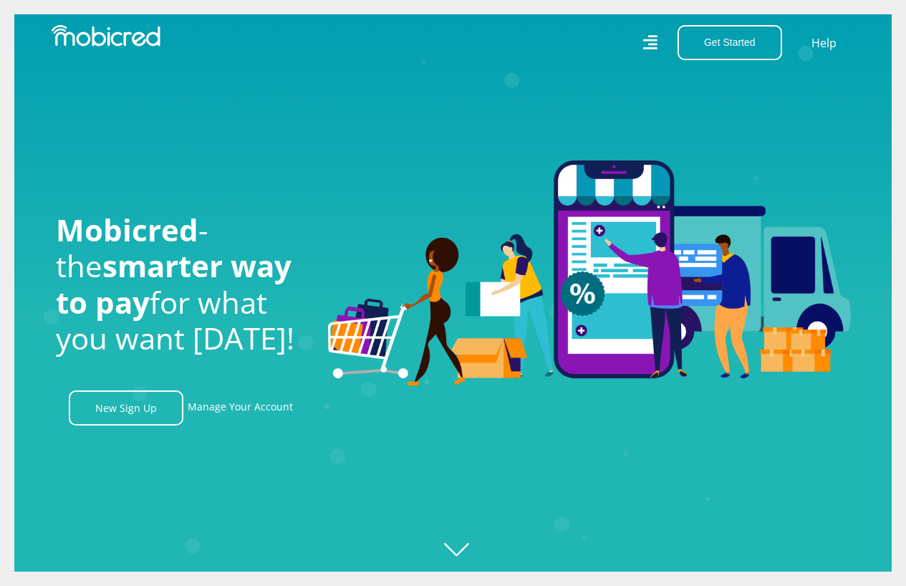
scroll to position [0, 3266]
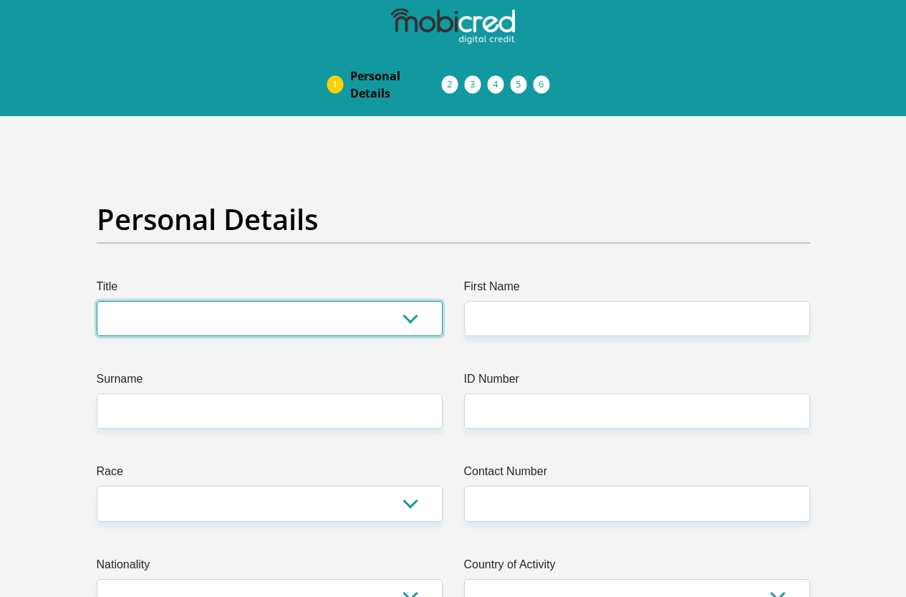
click at [410, 301] on select "Mr Ms Mrs Dr Other" at bounding box center [270, 318] width 346 height 35
select select "Mr"
click at [97, 301] on select "Mr Ms Mrs Dr Other" at bounding box center [270, 318] width 346 height 35
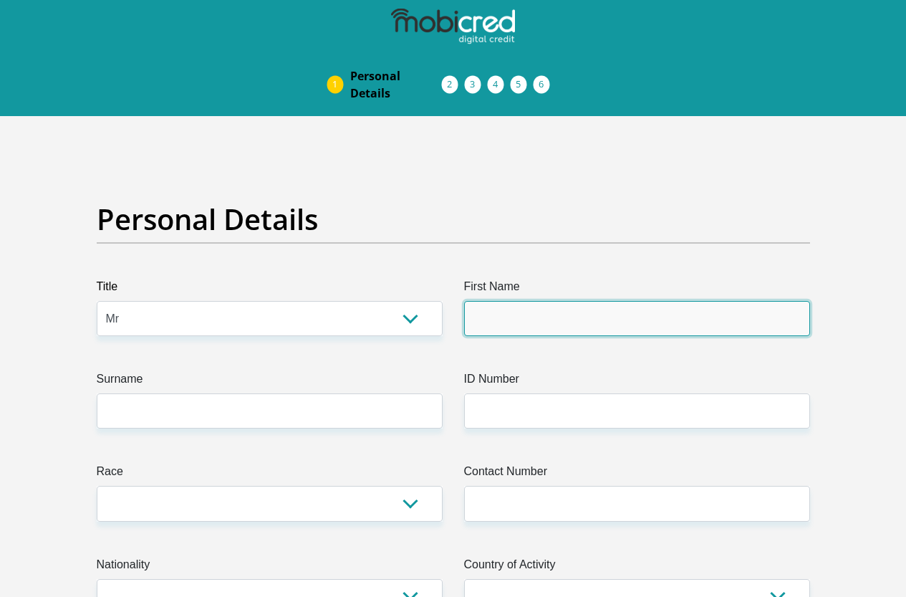
click at [507, 301] on input "First Name" at bounding box center [637, 318] width 346 height 35
type input "[PERSON_NAME]"
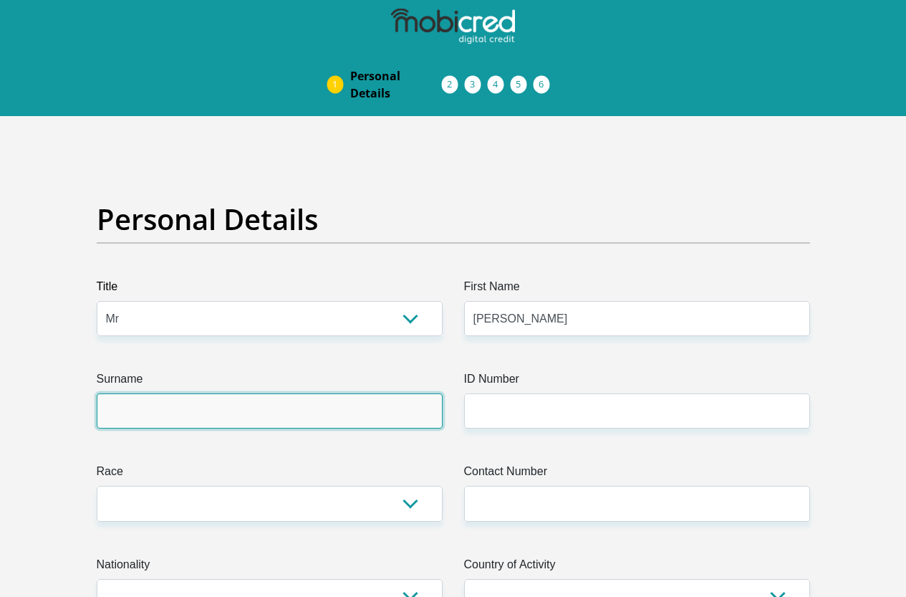
type input "Bergh"
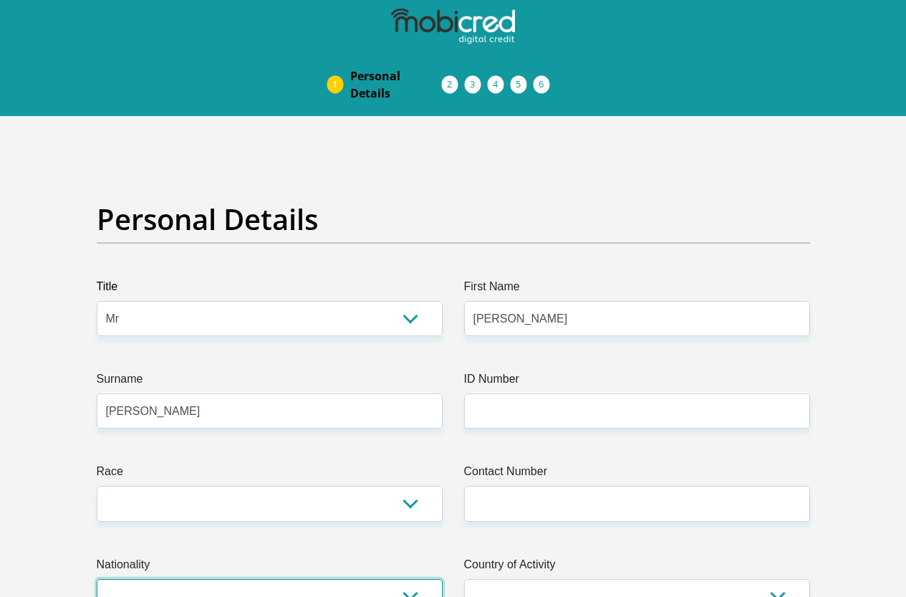
select select "ZAF"
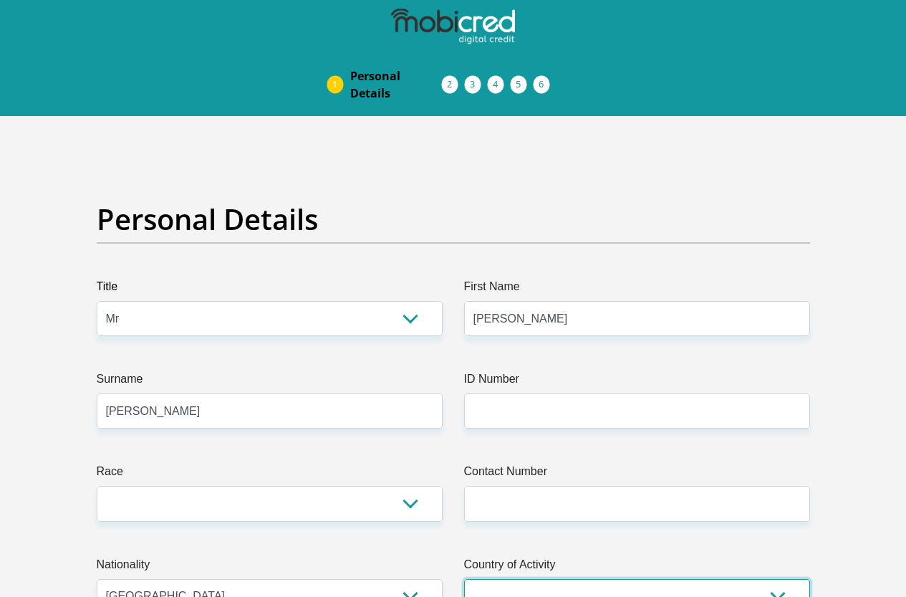
select select "ZAF"
type input "No Claude Forsyth Road"
type input "Pietermaritzburg"
type input "3256"
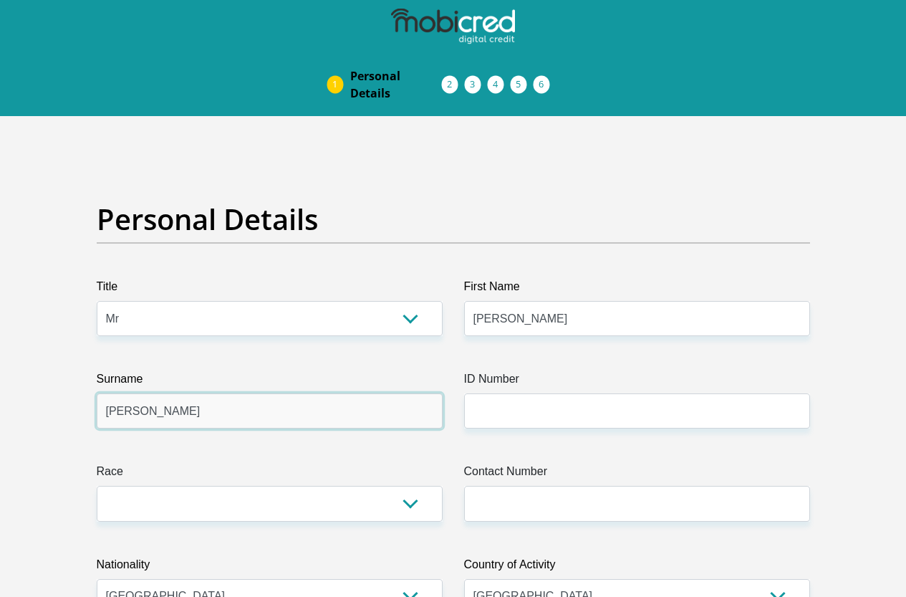
click at [142, 393] on input "Bergh" at bounding box center [270, 410] width 346 height 35
type input "[PERSON_NAME]"
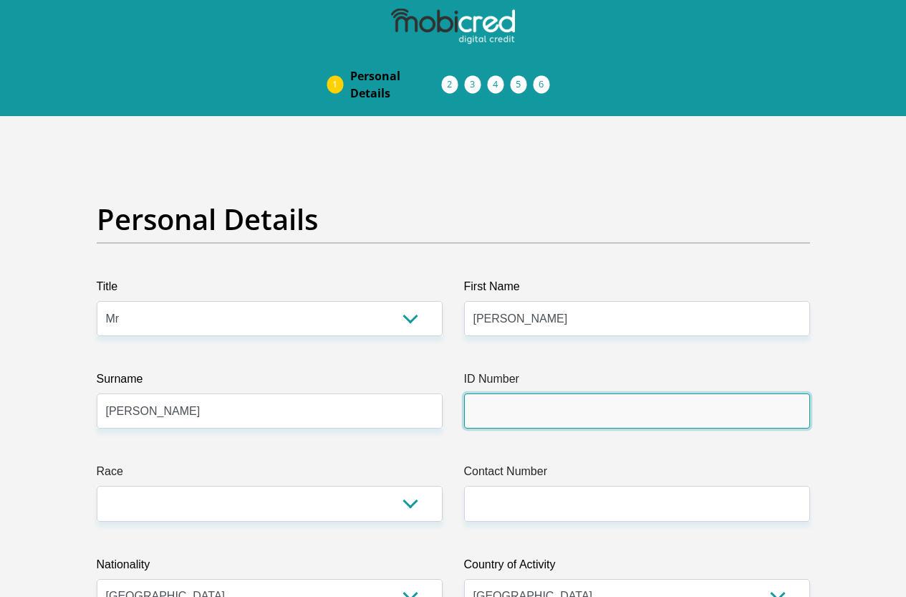
click at [532, 393] on input "ID Number" at bounding box center [637, 410] width 346 height 35
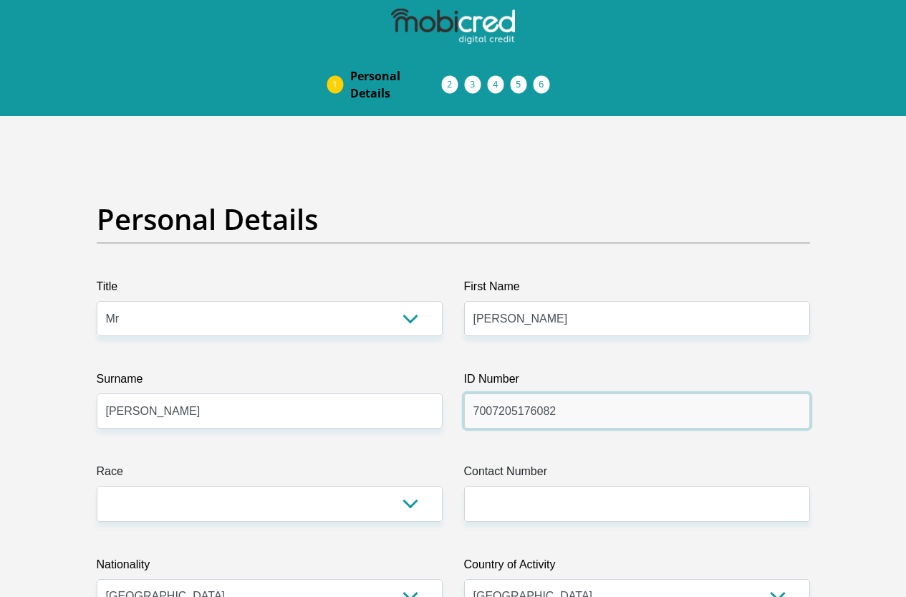
type input "7007205176082"
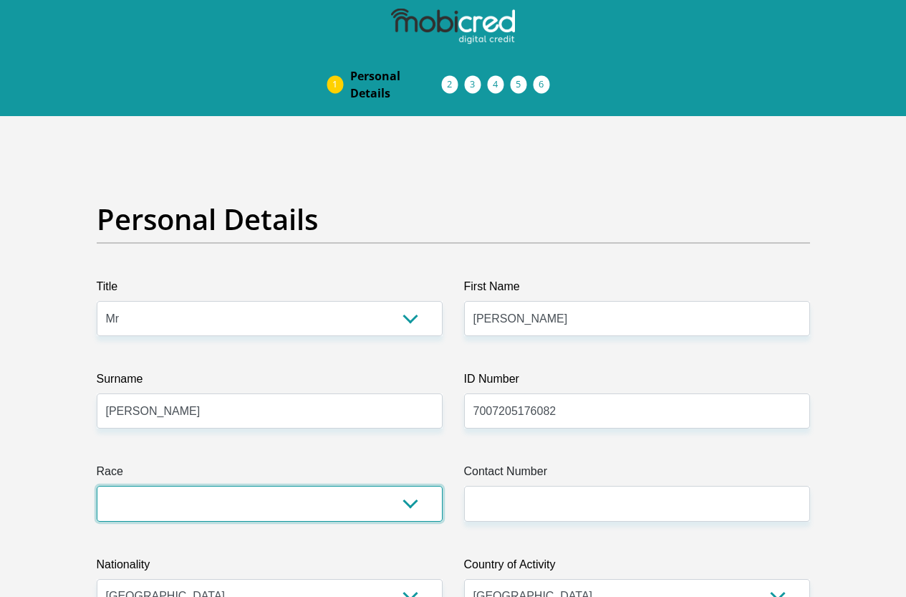
click at [228, 486] on select "Black Coloured Indian White Other" at bounding box center [270, 503] width 346 height 35
select select "4"
click at [97, 486] on select "Black Coloured Indian White Other" at bounding box center [270, 503] width 346 height 35
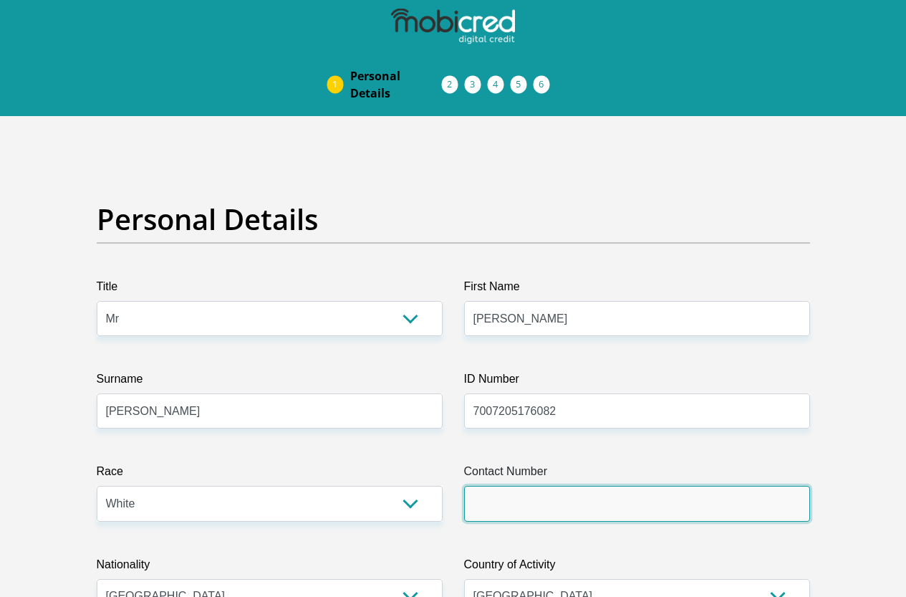
click at [536, 486] on input "Contact Number" at bounding box center [637, 503] width 346 height 35
type input "0726492211"
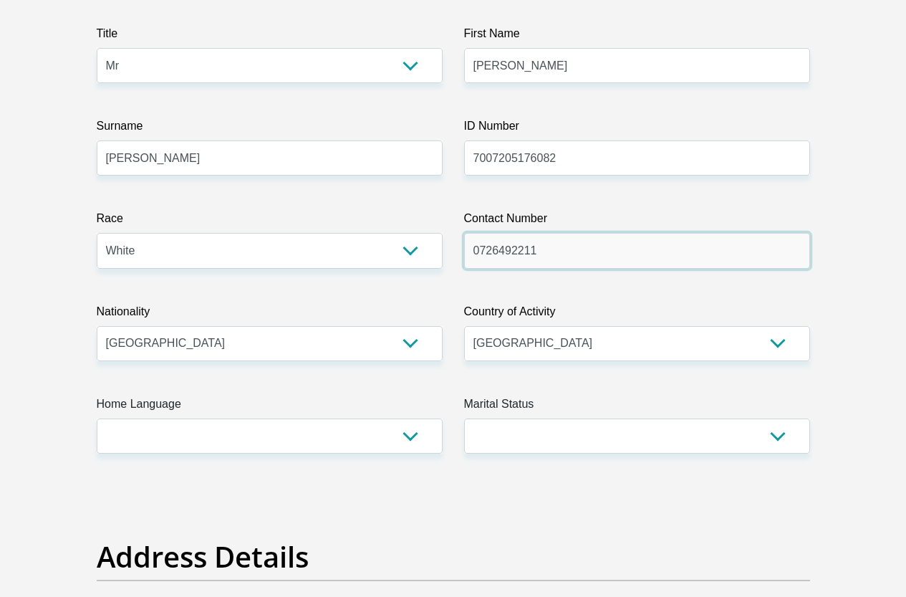
scroll to position [287, 0]
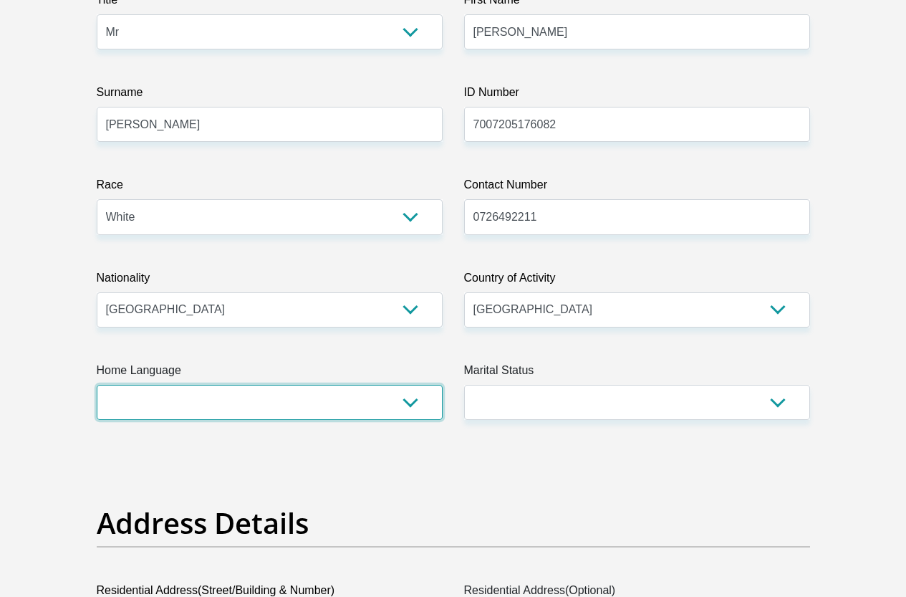
click at [410, 385] on select "Afrikaans English Sepedi South Ndebele Southern Sotho Swati Tsonga Tswana Venda…" at bounding box center [270, 402] width 346 height 35
select select "eng"
click at [97, 385] on select "Afrikaans English Sepedi South Ndebele Southern Sotho Swati Tsonga Tswana Venda…" at bounding box center [270, 402] width 346 height 35
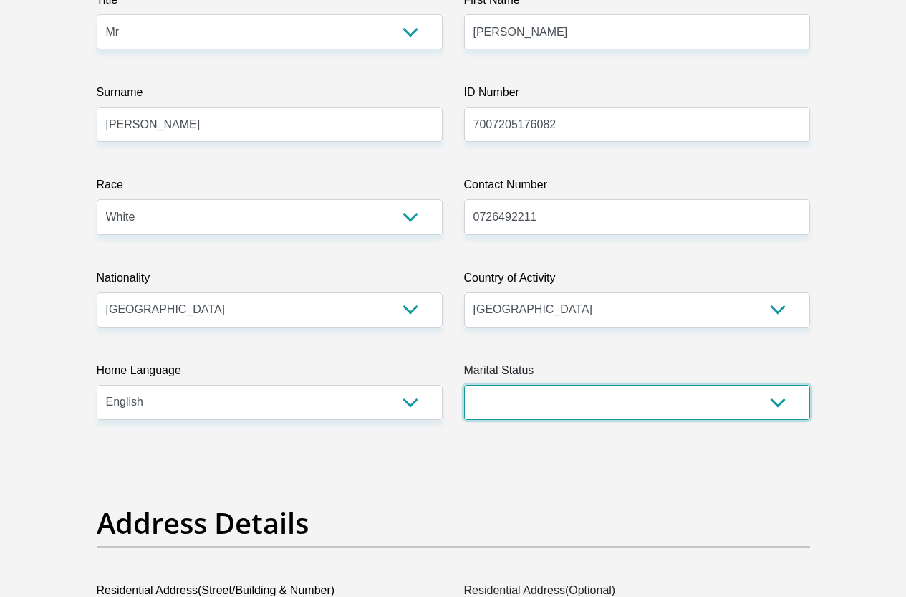
click at [770, 385] on select "Married ANC Single Divorced Widowed Married COP or Customary Law" at bounding box center [637, 402] width 346 height 35
select select "5"
click at [464, 385] on select "Married ANC Single Divorced Widowed Married COP or Customary Law" at bounding box center [637, 402] width 346 height 35
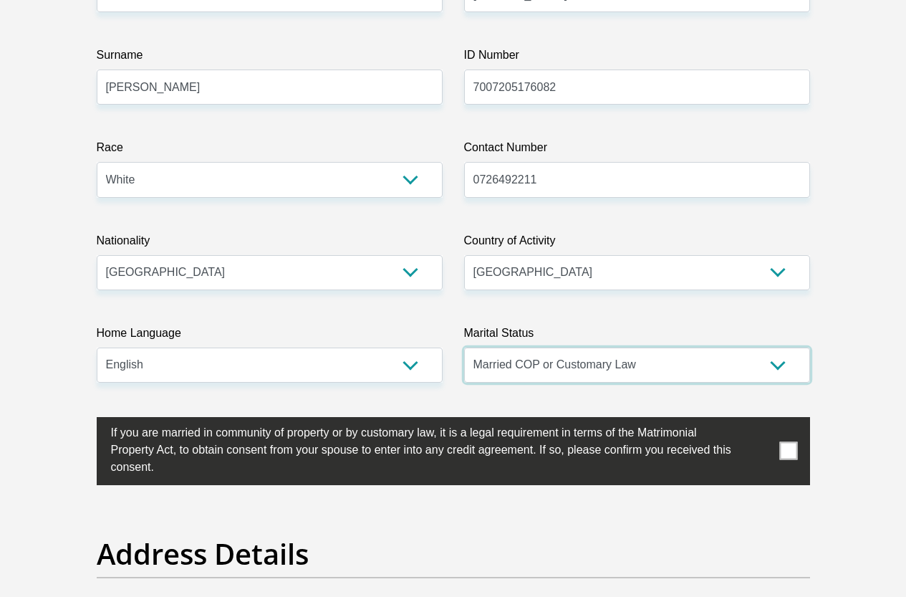
scroll to position [358, 0]
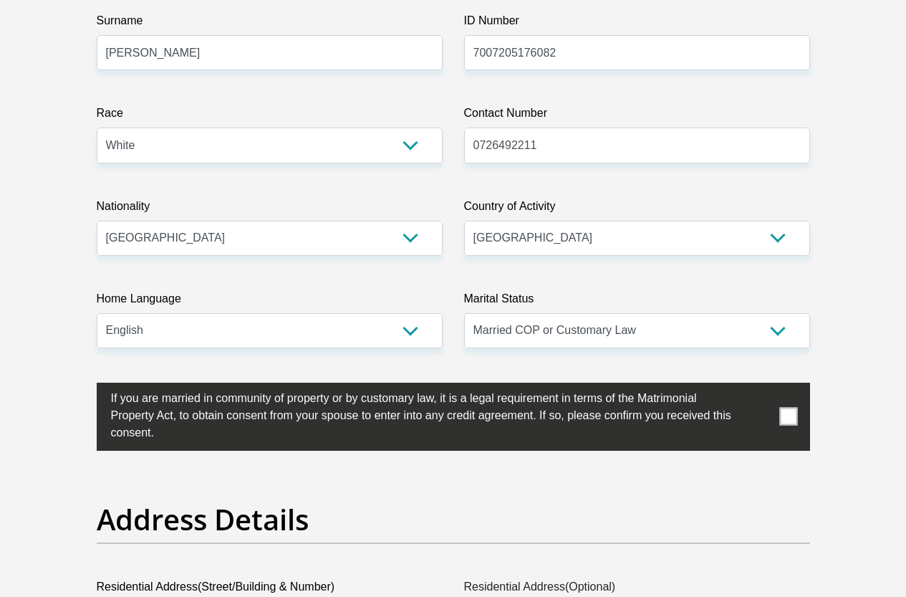
click at [794, 408] on span at bounding box center [788, 417] width 18 height 18
click at [82, 386] on input "checkbox" at bounding box center [82, 386] width 0 height 0
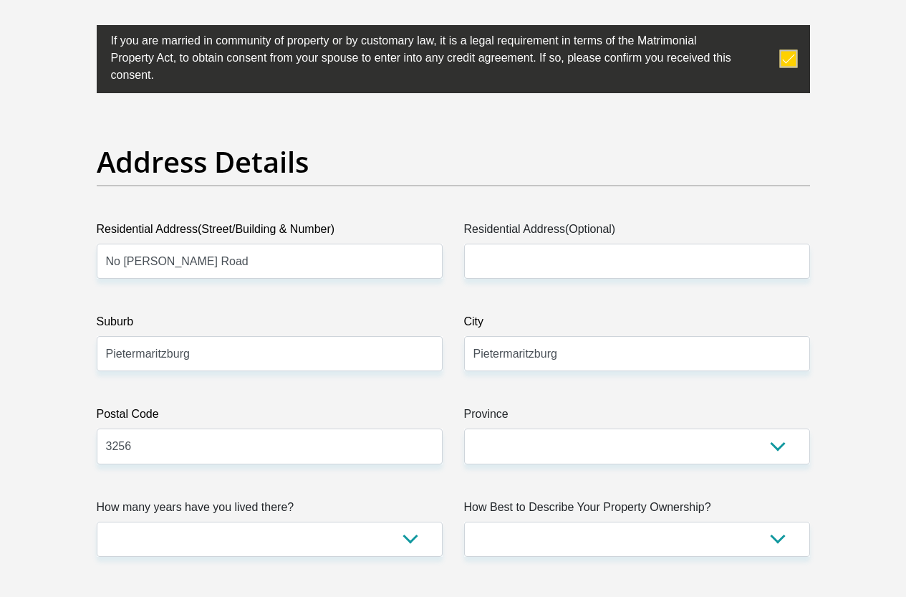
scroll to position [716, 0]
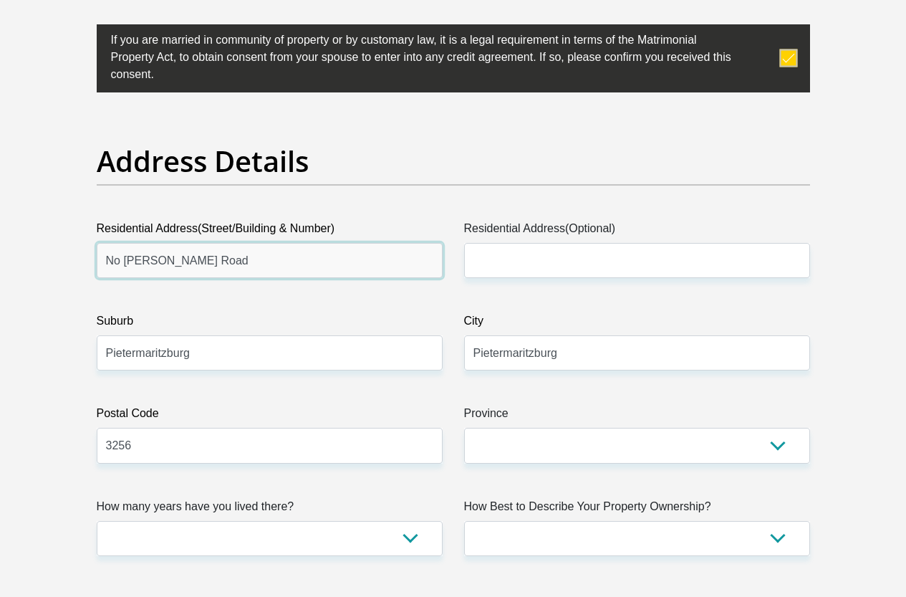
click at [125, 243] on input "No Claude Forsyth Road" at bounding box center [270, 260] width 346 height 35
type input "1 Claude Forsyth Rd"
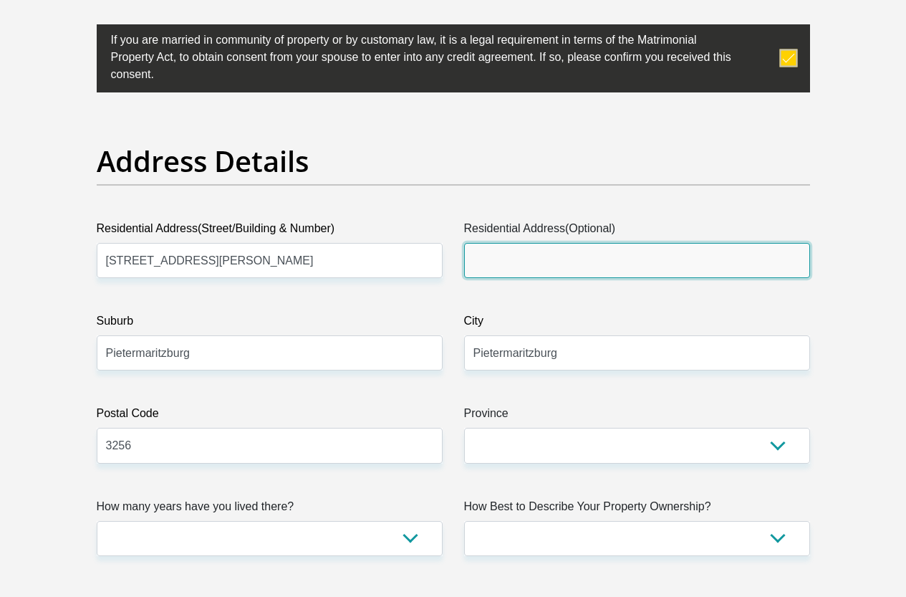
click at [516, 243] on input "Residential Address(Optional)" at bounding box center [637, 260] width 346 height 35
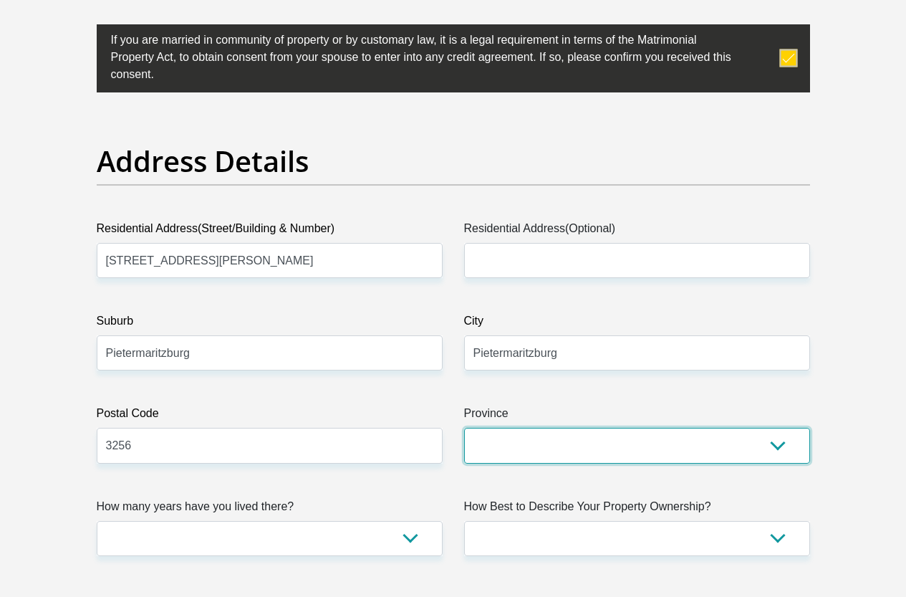
click at [779, 428] on select "Eastern Cape Free State Gauteng KwaZulu-Natal Limpopo Mpumalanga Northern Cape …" at bounding box center [637, 445] width 346 height 35
select select "KwaZulu-Natal"
click at [464, 428] on select "Eastern Cape Free State Gauteng KwaZulu-Natal Limpopo Mpumalanga Northern Cape …" at bounding box center [637, 445] width 346 height 35
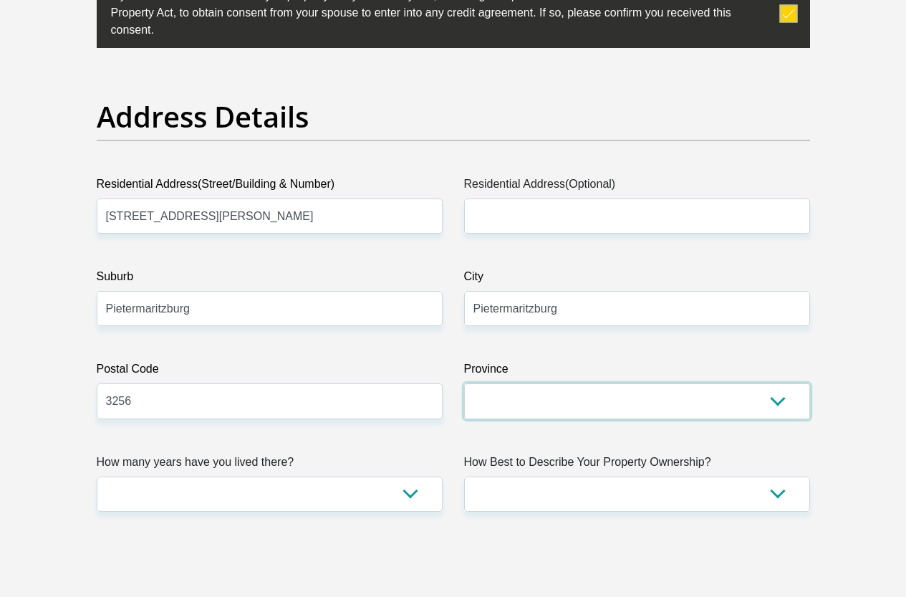
scroll to position [1003, 0]
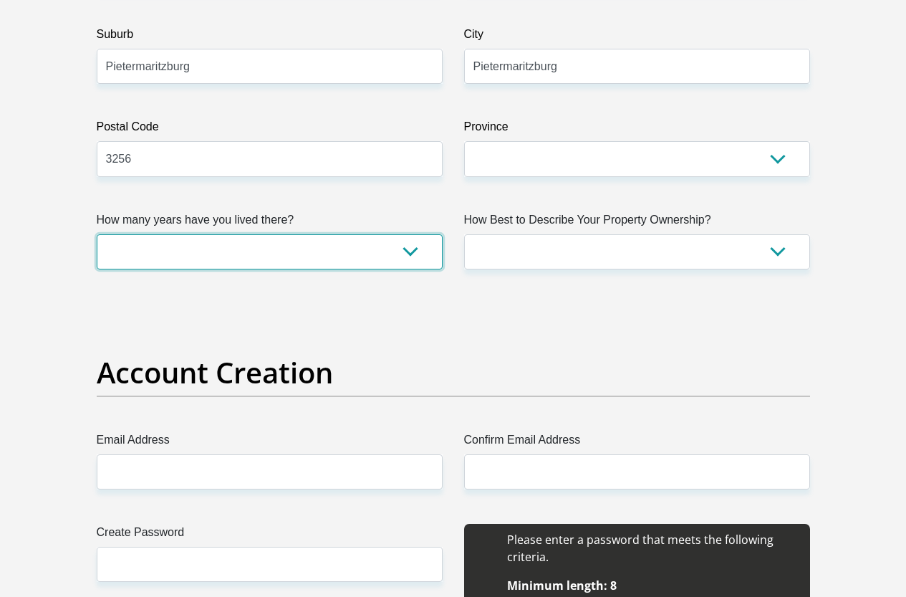
click at [408, 234] on select "less than 1 year 1-3 years 3-5 years 5+ years" at bounding box center [270, 251] width 346 height 35
select select "4"
click at [97, 234] on select "less than 1 year 1-3 years 3-5 years 5+ years" at bounding box center [270, 251] width 346 height 35
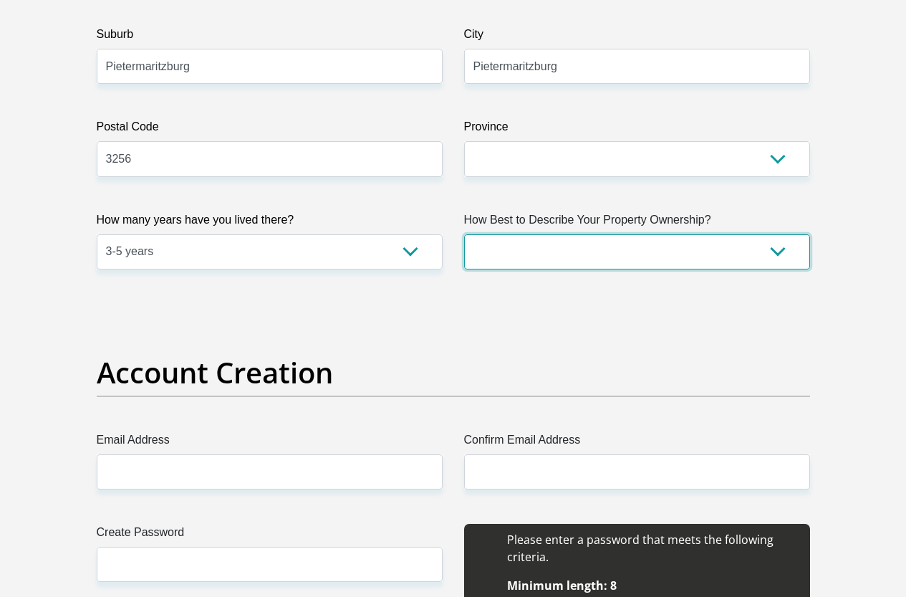
click at [779, 234] on select "Owned Rented Family Owned Company Dwelling" at bounding box center [637, 251] width 346 height 35
select select "Company Dwelling"
click at [464, 234] on select "Owned Rented Family Owned Company Dwelling" at bounding box center [637, 251] width 346 height 35
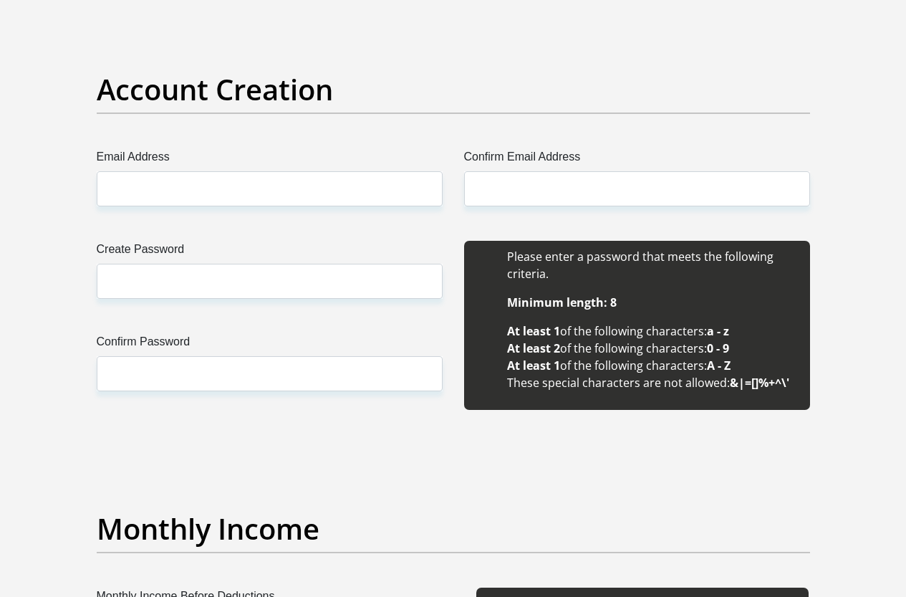
scroll to position [1289, 0]
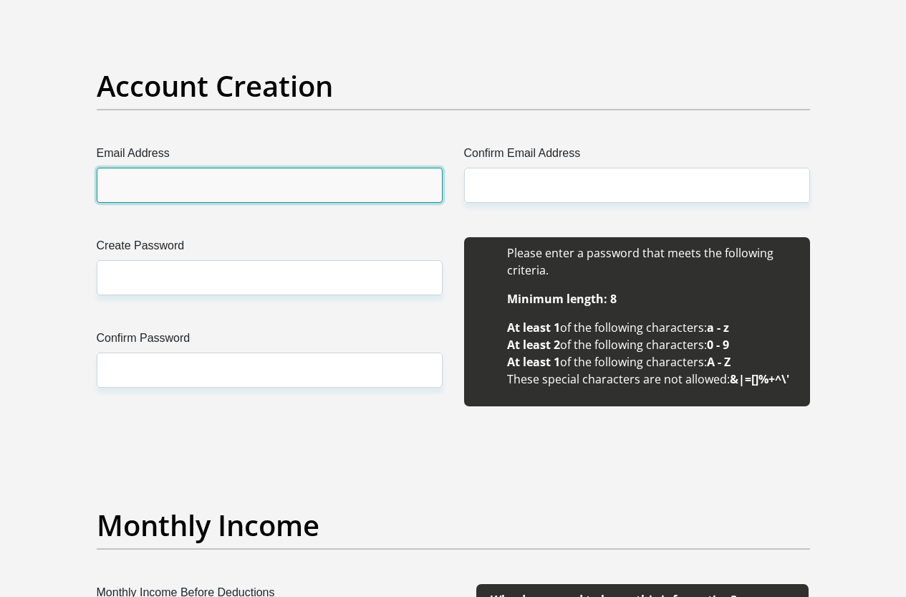
click at [267, 168] on input "Email Address" at bounding box center [270, 185] width 346 height 35
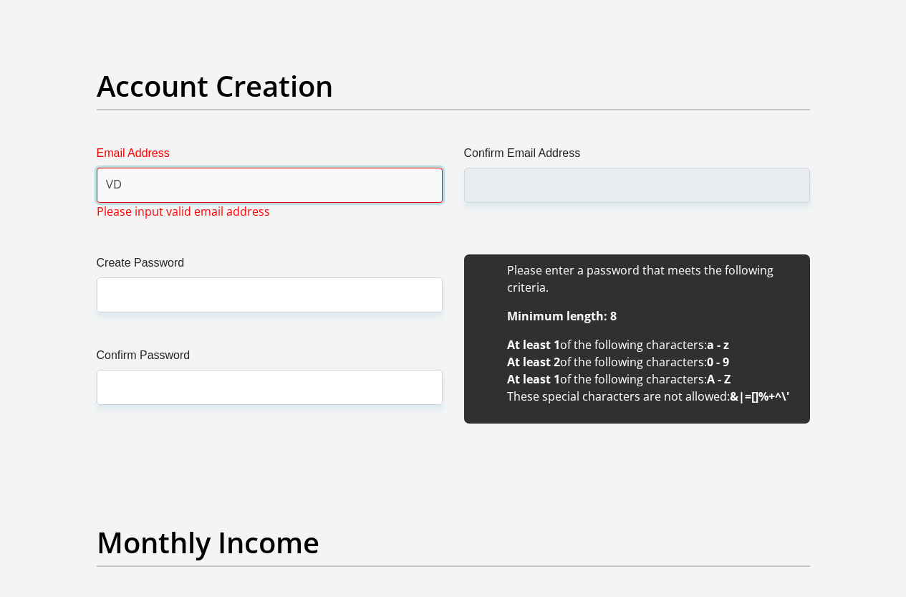
type input "V"
click at [175, 168] on input "Email Address" at bounding box center [270, 185] width 346 height 35
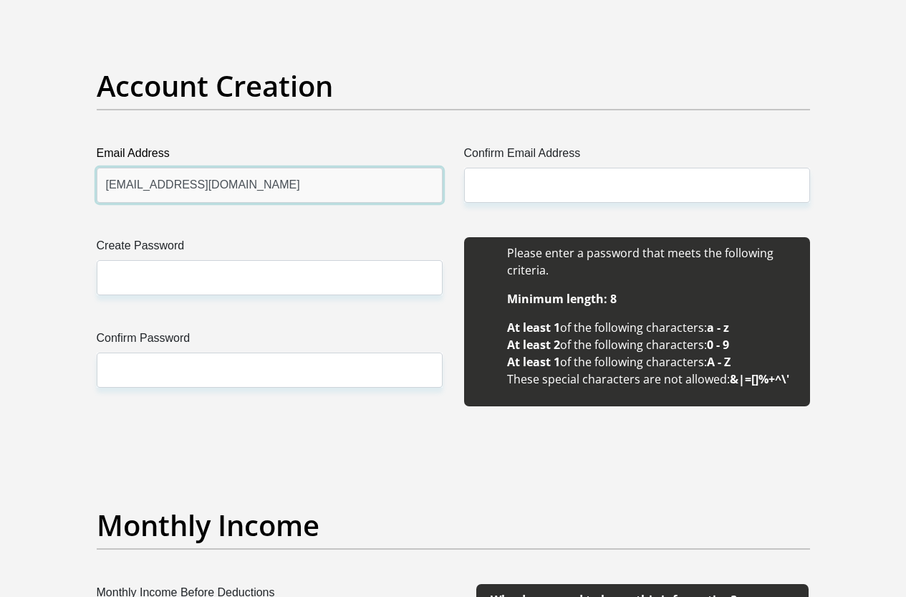
type input "vdberghwj@gmail.com"
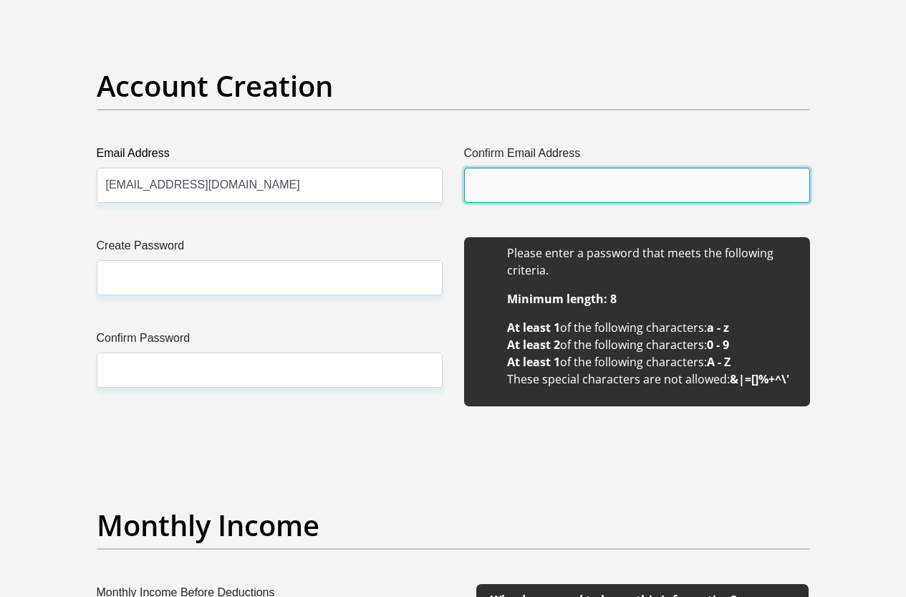
click at [524, 168] on input "Confirm Email Address" at bounding box center [637, 185] width 346 height 35
type input "vdberghwj@gmail.com"
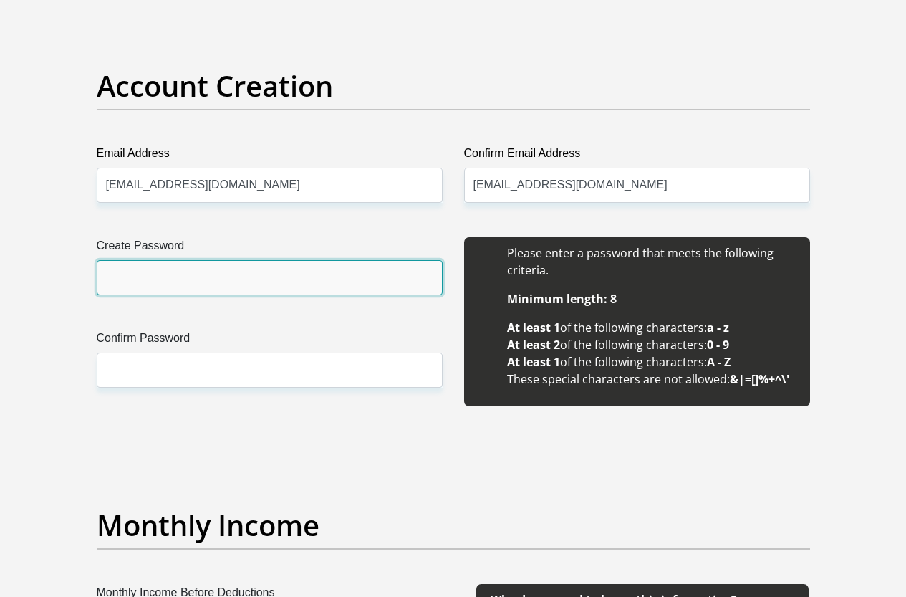
click at [120, 260] on input "Create Password" at bounding box center [270, 277] width 346 height 35
type input "Willemvdb70"
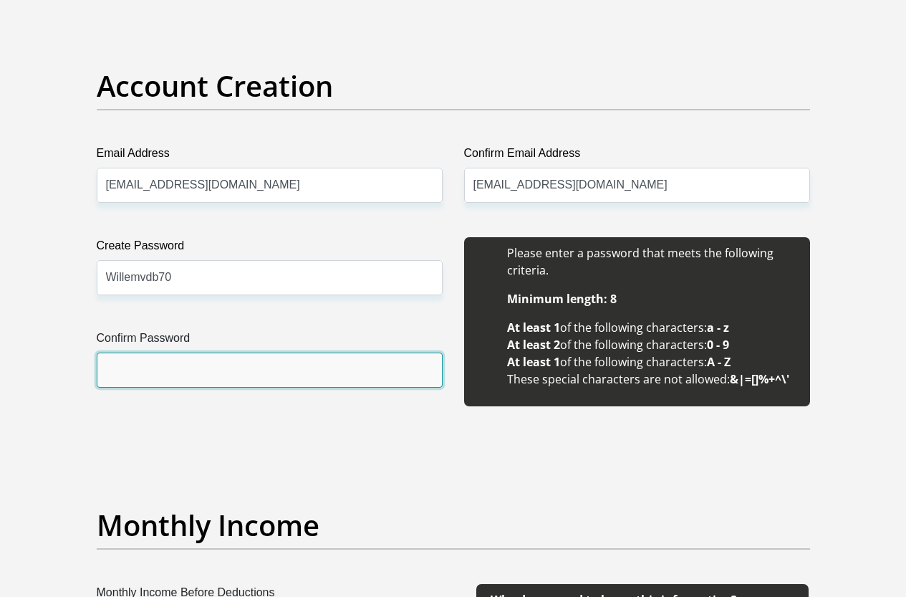
click at [149, 352] on input "Confirm Password" at bounding box center [270, 369] width 346 height 35
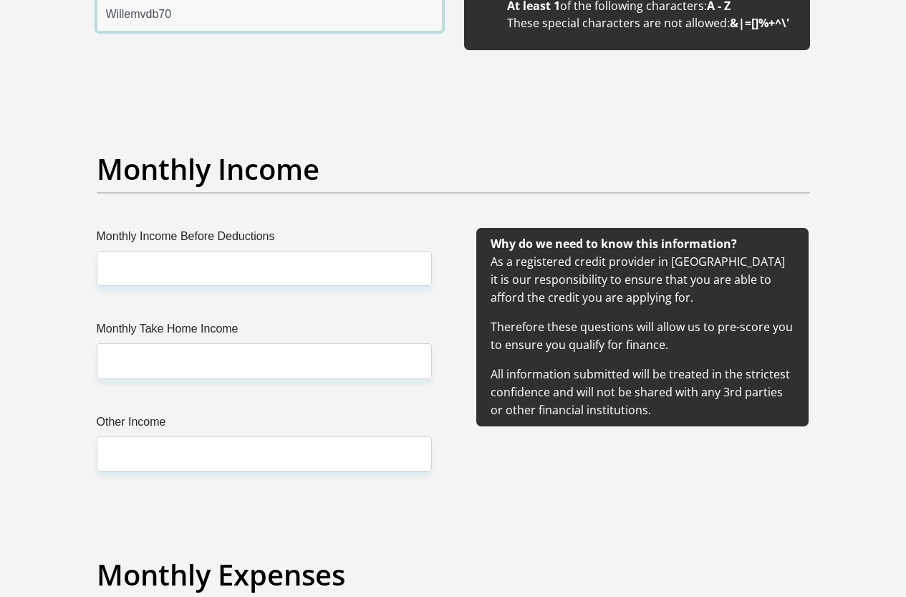
scroll to position [1648, 0]
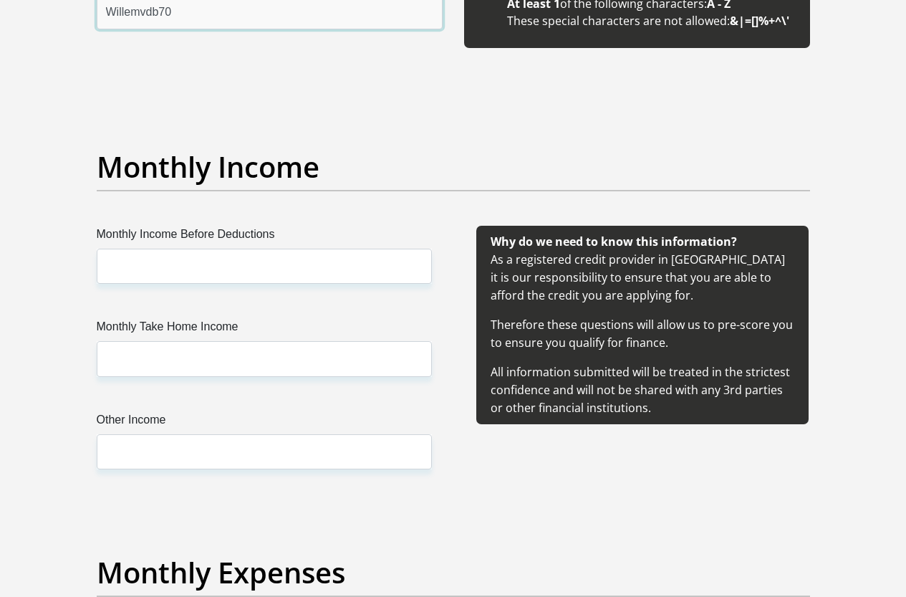
type input "Willemvdb70"
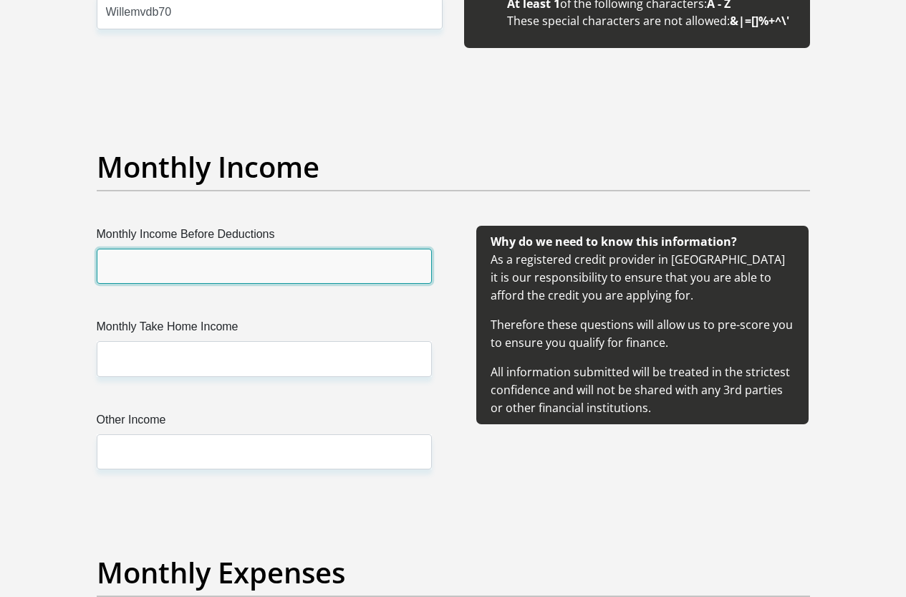
click at [162, 249] on input "Monthly Income Before Deductions" at bounding box center [264, 266] width 335 height 35
click at [105, 249] on input "5000" at bounding box center [264, 266] width 335 height 35
type input "15000"
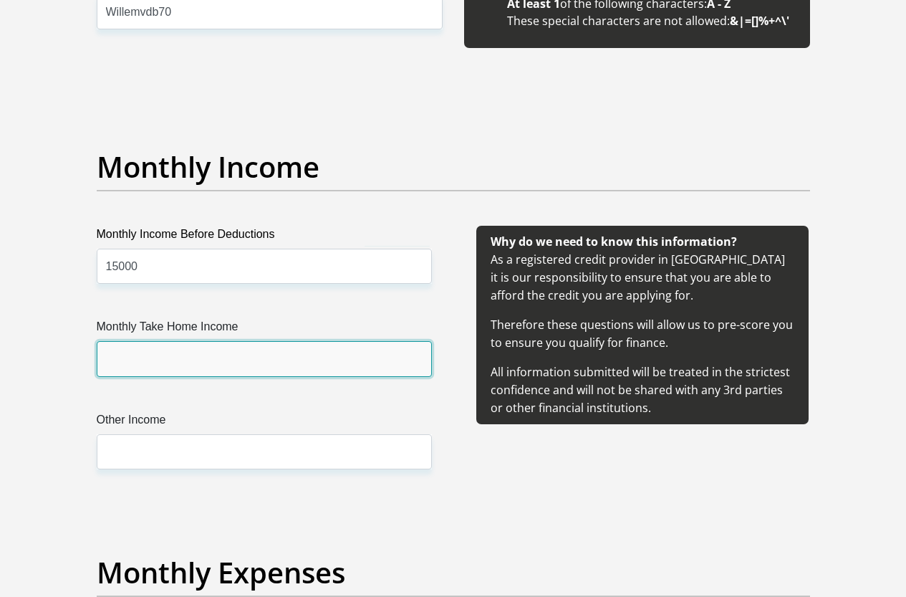
click at [120, 341] on input "Monthly Take Home Income" at bounding box center [264, 358] width 335 height 35
type input "15000"
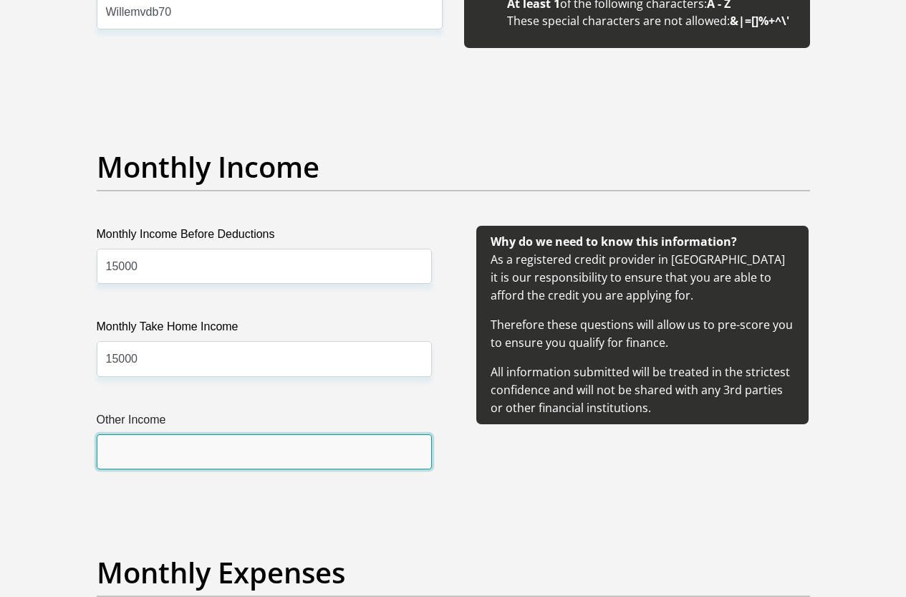
click at [148, 434] on input "Other Income" at bounding box center [264, 451] width 335 height 35
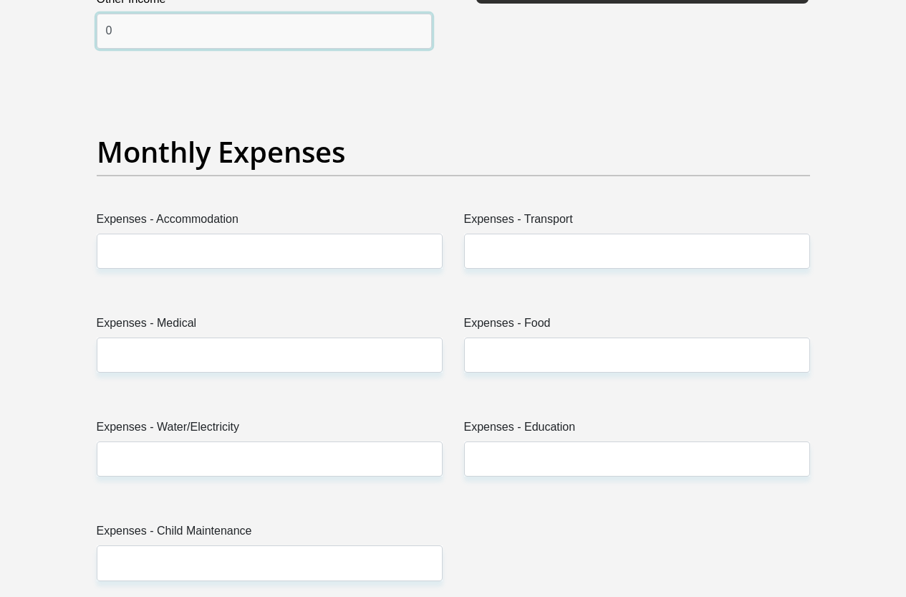
scroll to position [2077, 0]
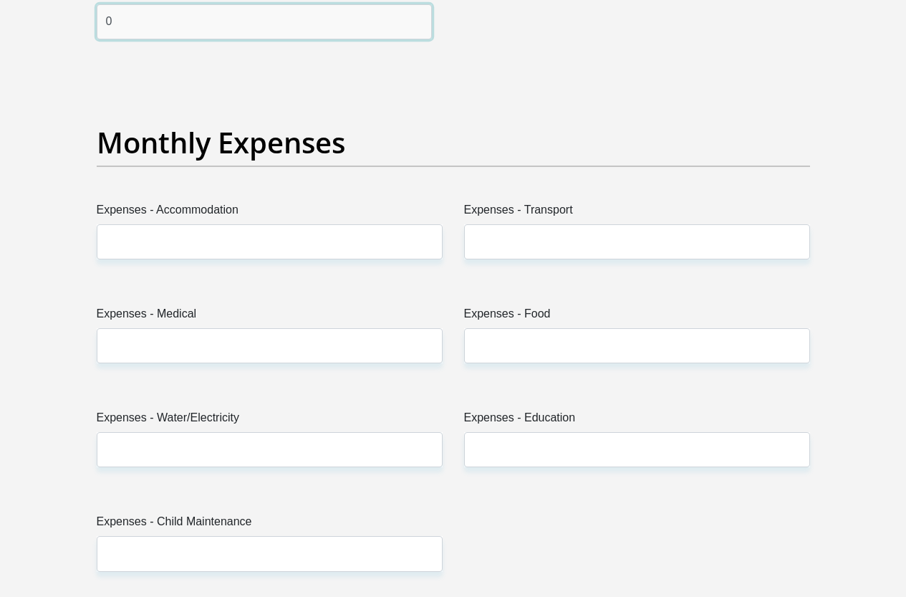
type input "0"
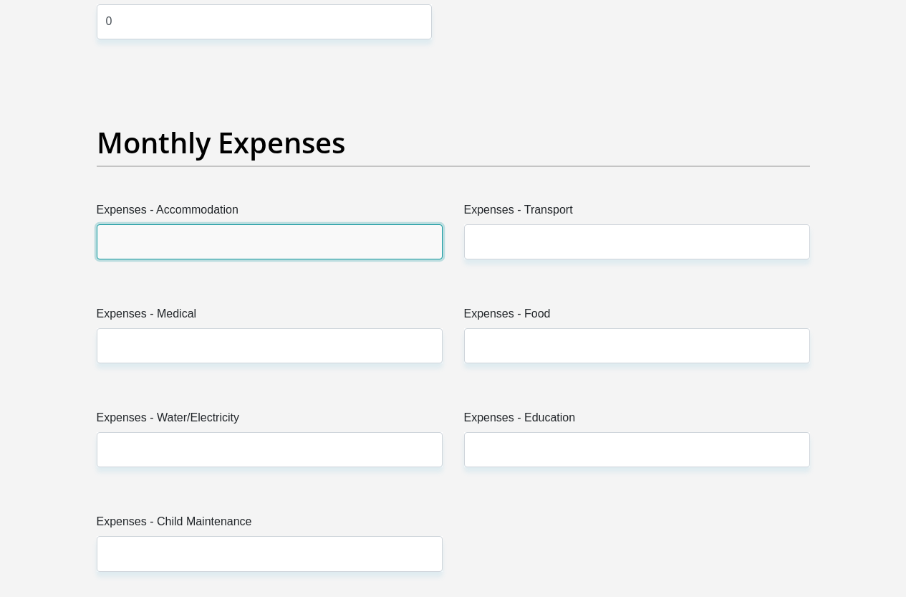
click at [181, 224] on input "Expenses - Accommodation" at bounding box center [270, 241] width 346 height 35
type input "0"
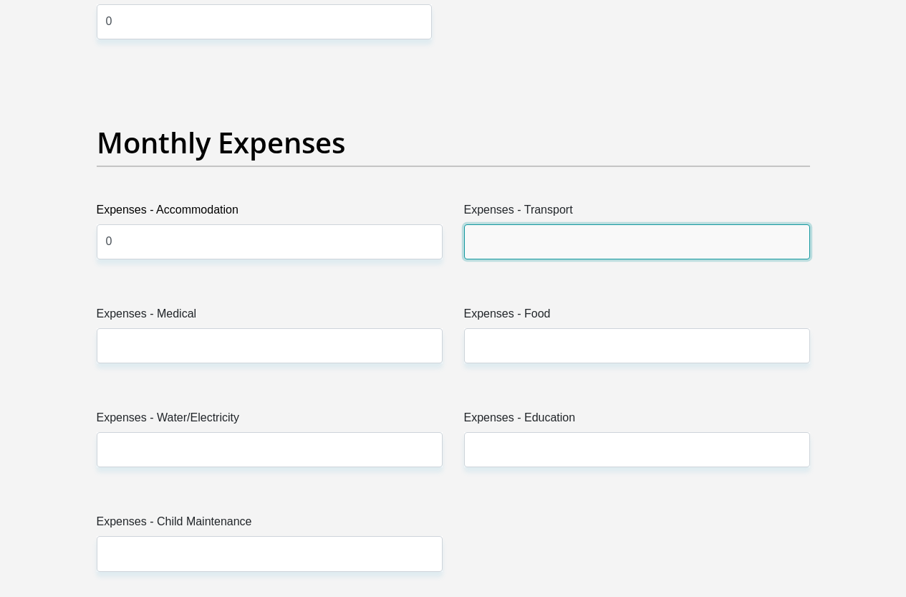
click at [530, 224] on input "Expenses - Transport" at bounding box center [637, 241] width 346 height 35
type input "0"
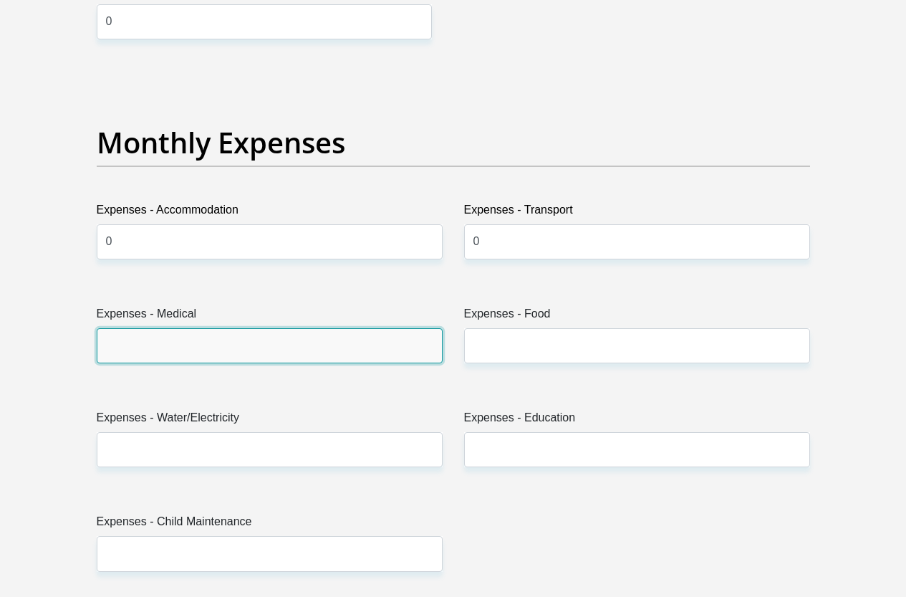
click at [139, 328] on input "Expenses - Medical" at bounding box center [270, 345] width 346 height 35
type input "0"
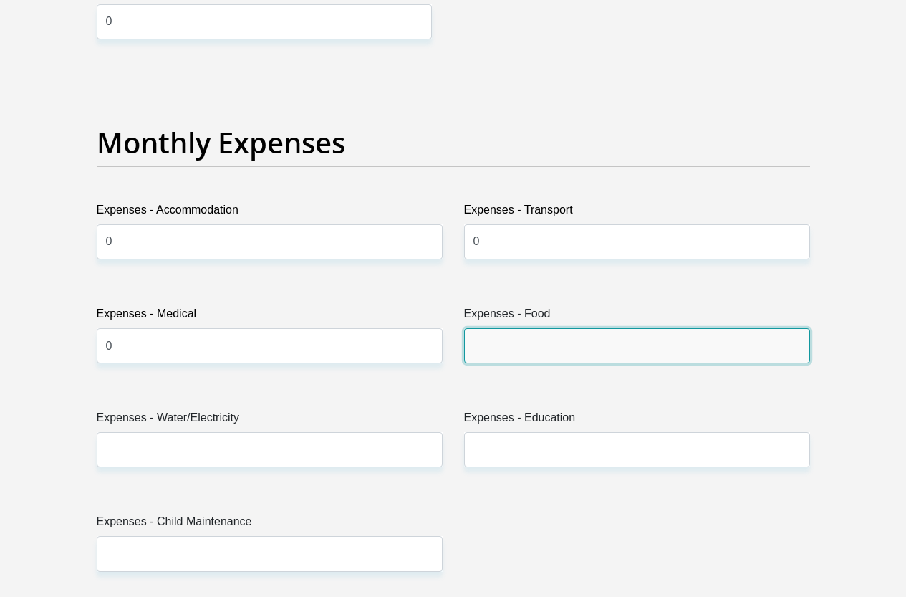
click at [509, 328] on input "Expenses - Food" at bounding box center [637, 345] width 346 height 35
type input "4000"
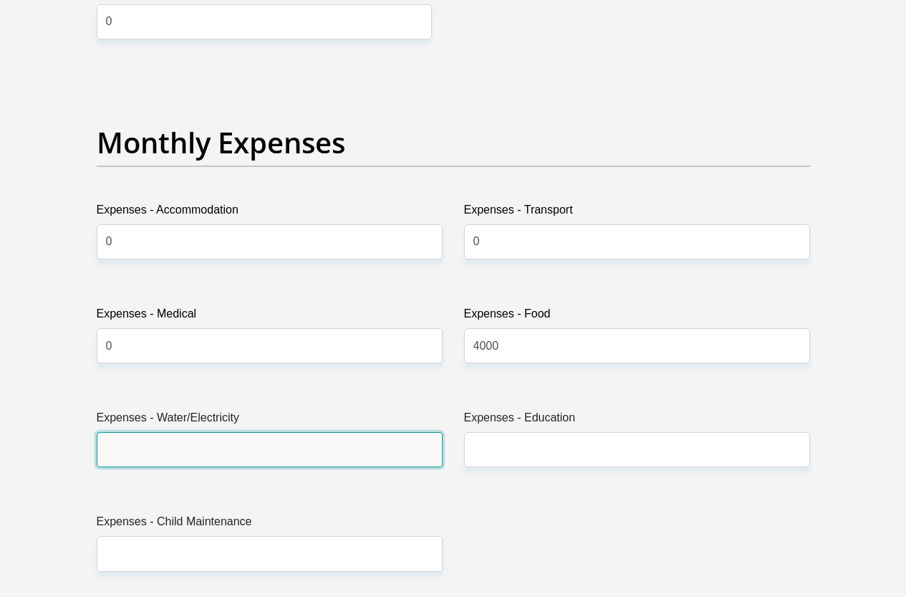
click at [137, 432] on input "Expenses - Water/Electricity" at bounding box center [270, 449] width 346 height 35
type input "0"
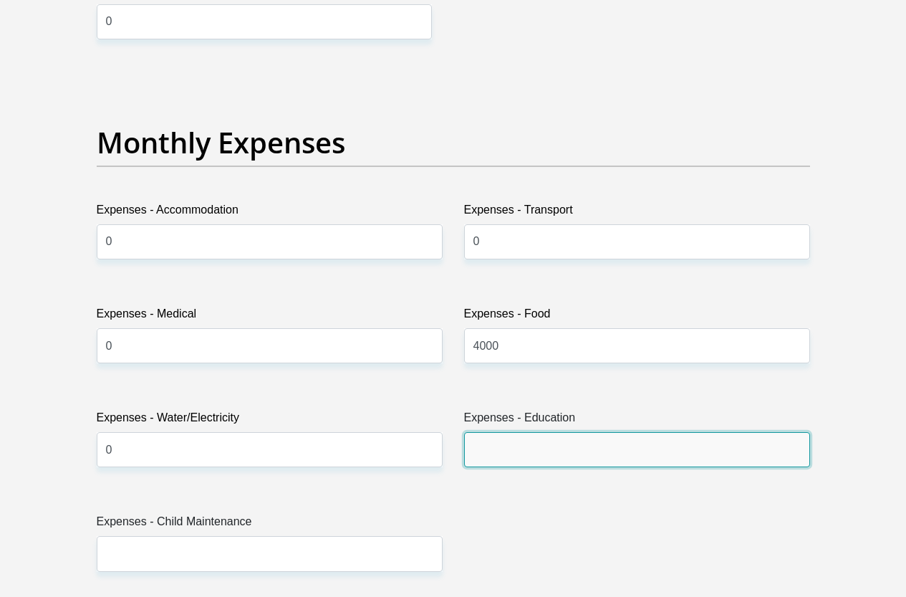
click at [521, 432] on input "Expenses - Education" at bounding box center [637, 449] width 346 height 35
type input "0"
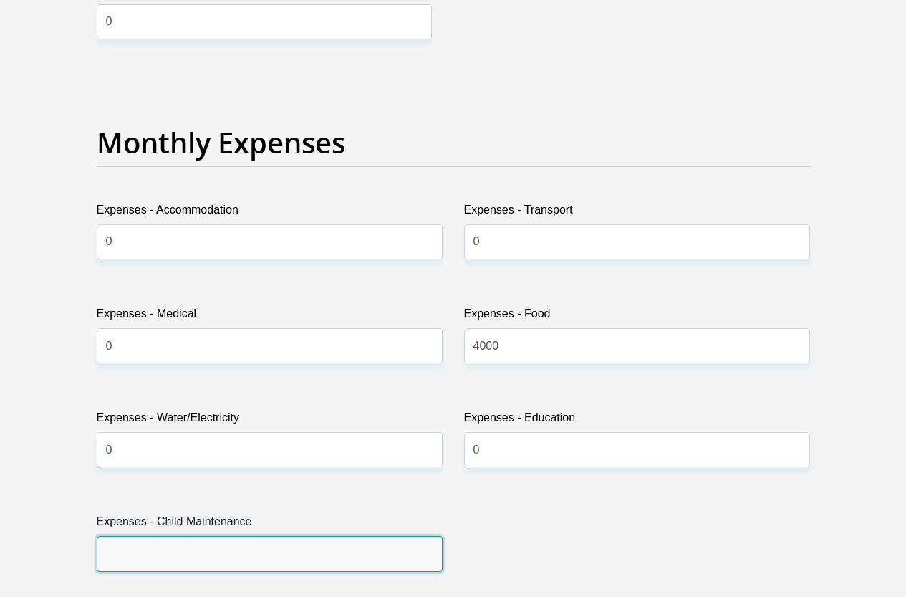
click at [137, 536] on input "Expenses - Child Maintenance" at bounding box center [270, 553] width 346 height 35
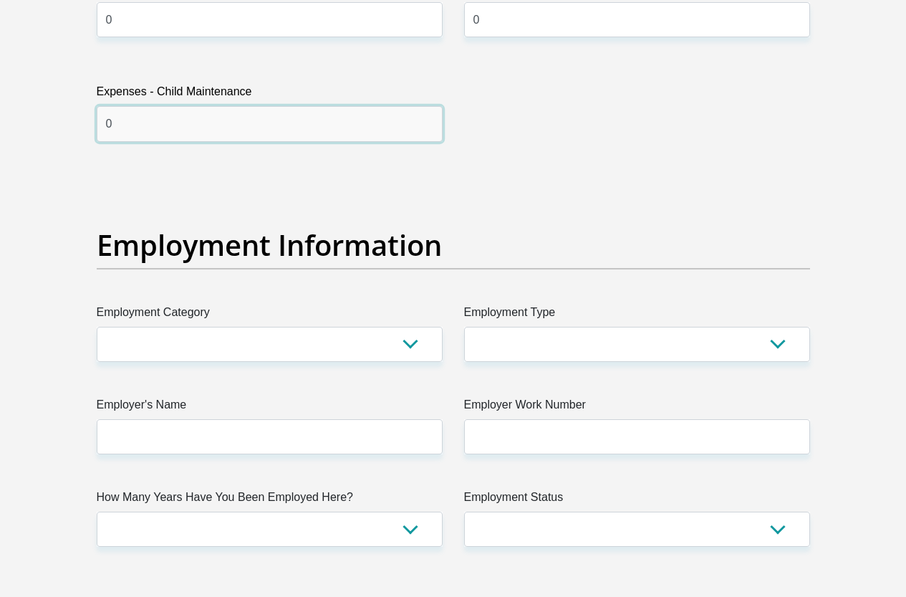
scroll to position [2579, 0]
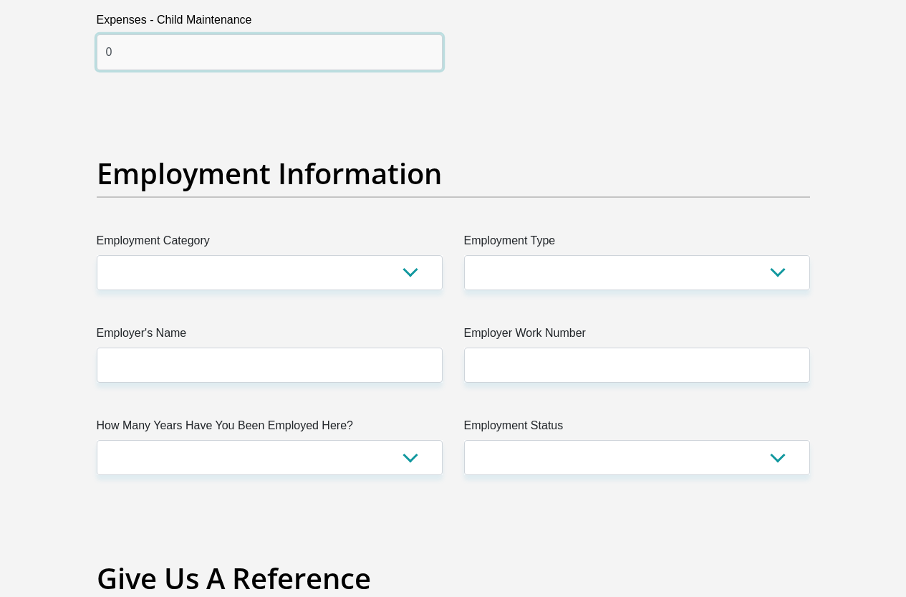
type input "0"
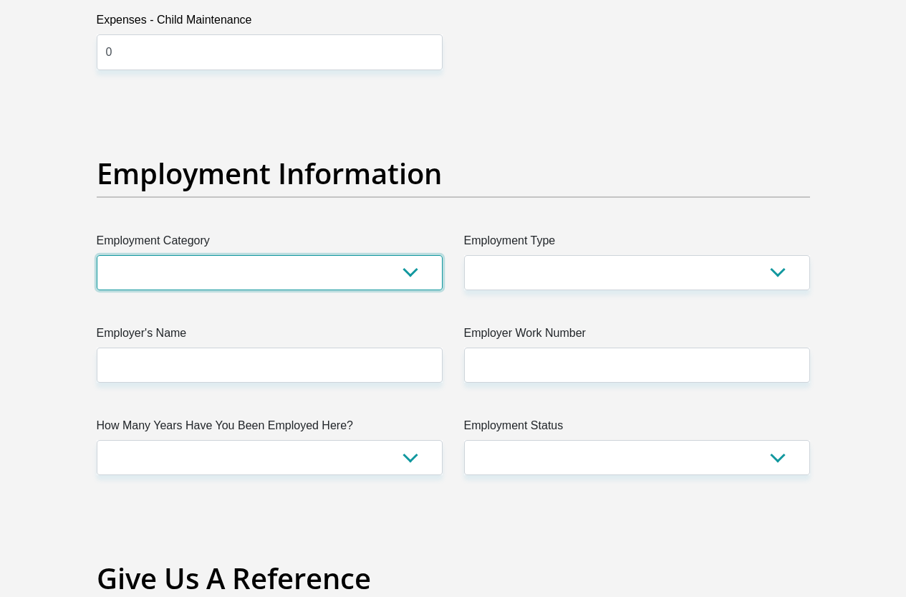
click at [422, 255] on select "AGRICULTURE ALCOHOL & TOBACCO CONSTRUCTION MATERIALS METALLURGY EQUIPMENT FOR R…" at bounding box center [270, 272] width 346 height 35
click at [420, 255] on select "AGRICULTURE ALCOHOL & TOBACCO CONSTRUCTION MATERIALS METALLURGY EQUIPMENT FOR R…" at bounding box center [270, 272] width 346 height 35
click at [414, 255] on select "AGRICULTURE ALCOHOL & TOBACCO CONSTRUCTION MATERIALS METALLURGY EQUIPMENT FOR R…" at bounding box center [270, 272] width 346 height 35
select select "33"
click at [97, 255] on select "AGRICULTURE ALCOHOL & TOBACCO CONSTRUCTION MATERIALS METALLURGY EQUIPMENT FOR R…" at bounding box center [270, 272] width 346 height 35
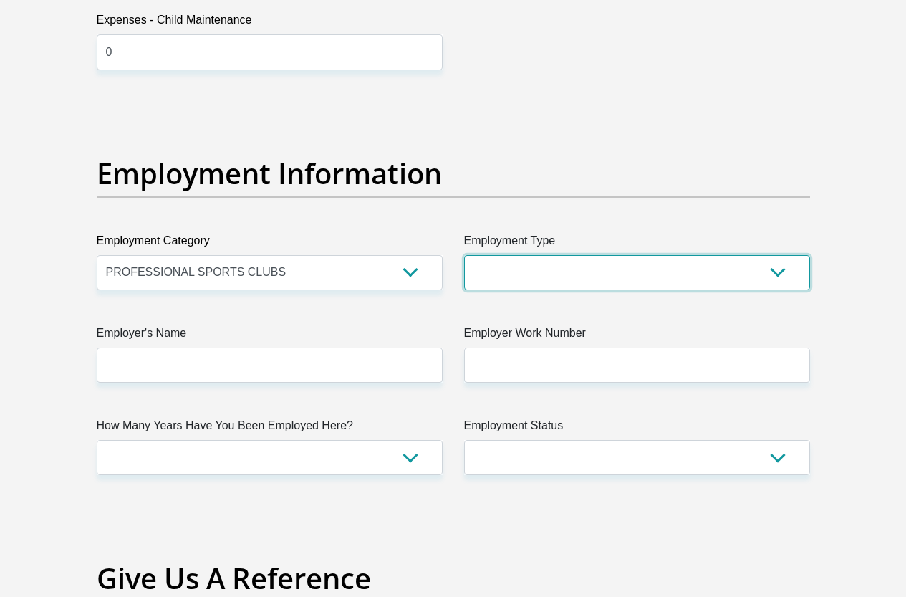
click at [777, 255] on select "College/Lecturer Craft Seller Creative Driver Executive Farmer Forces - Non Com…" at bounding box center [637, 272] width 346 height 35
select select "Manager"
click at [464, 255] on select "College/Lecturer Craft Seller Creative Driver Executive Farmer Forces - Non Com…" at bounding box center [637, 272] width 346 height 35
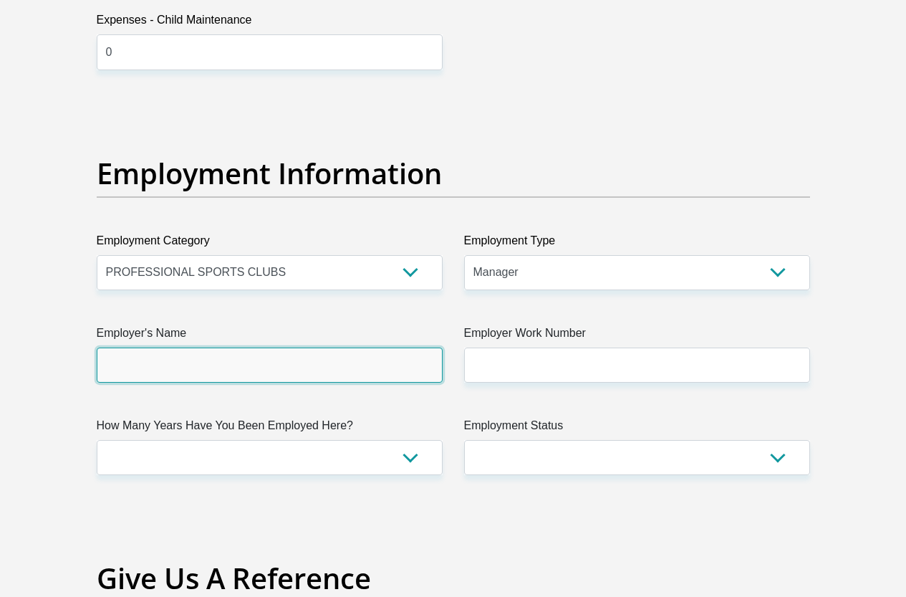
click at [164, 347] on input "Employer's Name" at bounding box center [270, 364] width 346 height 35
type input "lynwoodclub"
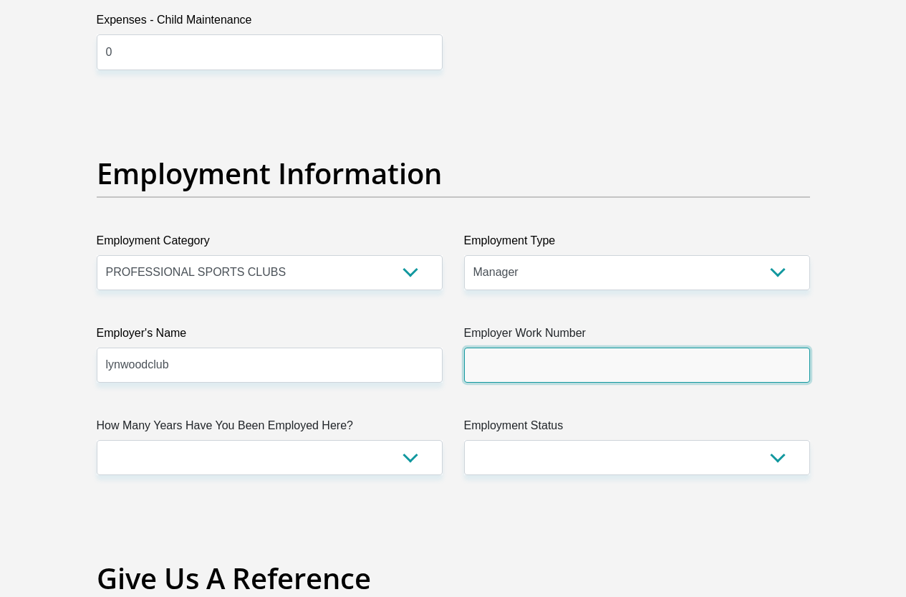
click at [544, 347] on input "Employer Work Number" at bounding box center [637, 364] width 346 height 35
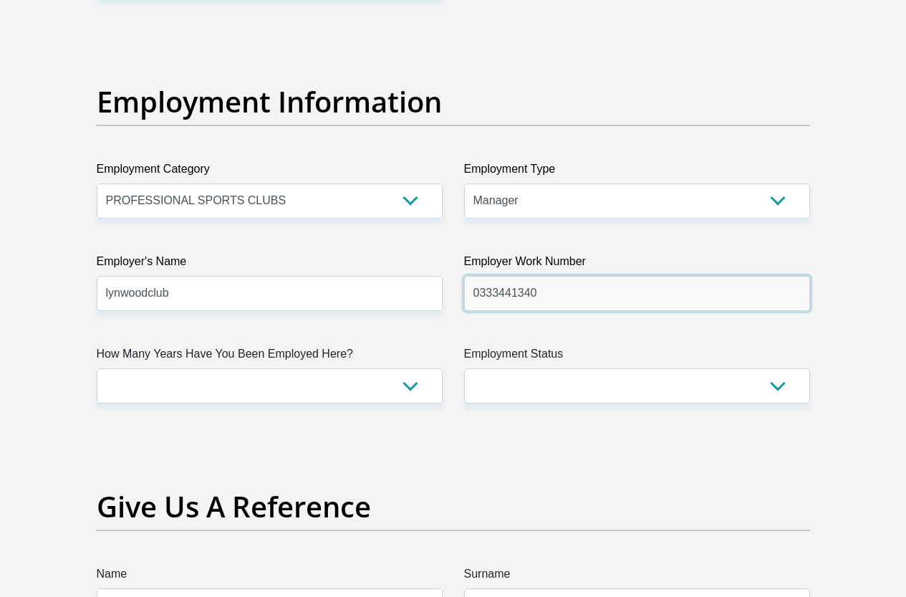
type input "0333441340"
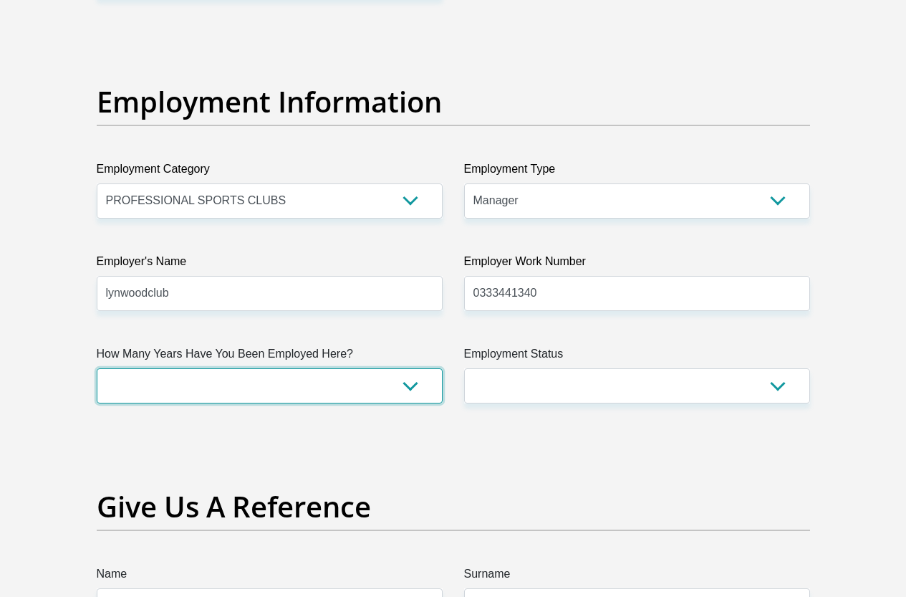
click at [410, 368] on select "less than 1 year 1-3 years 3-5 years 5+ years" at bounding box center [270, 385] width 346 height 35
select select "48"
click at [97, 368] on select "less than 1 year 1-3 years 3-5 years 5+ years" at bounding box center [270, 385] width 346 height 35
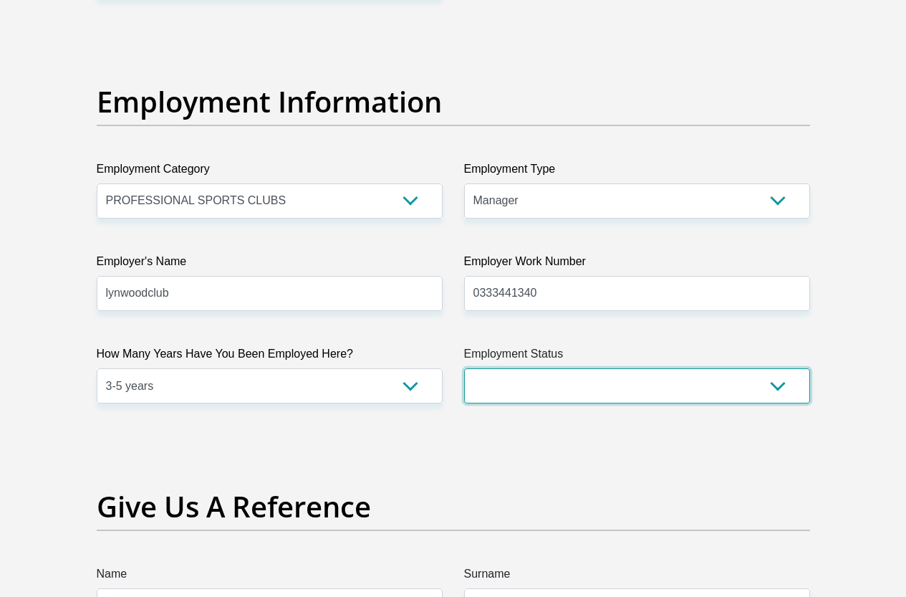
click at [781, 368] on select "Permanent/Full-time Part-time/Casual Contract Worker Self-Employed Housewife Re…" at bounding box center [637, 385] width 346 height 35
select select "1"
click at [464, 368] on select "Permanent/Full-time Part-time/Casual Contract Worker Self-Employed Housewife Re…" at bounding box center [637, 385] width 346 height 35
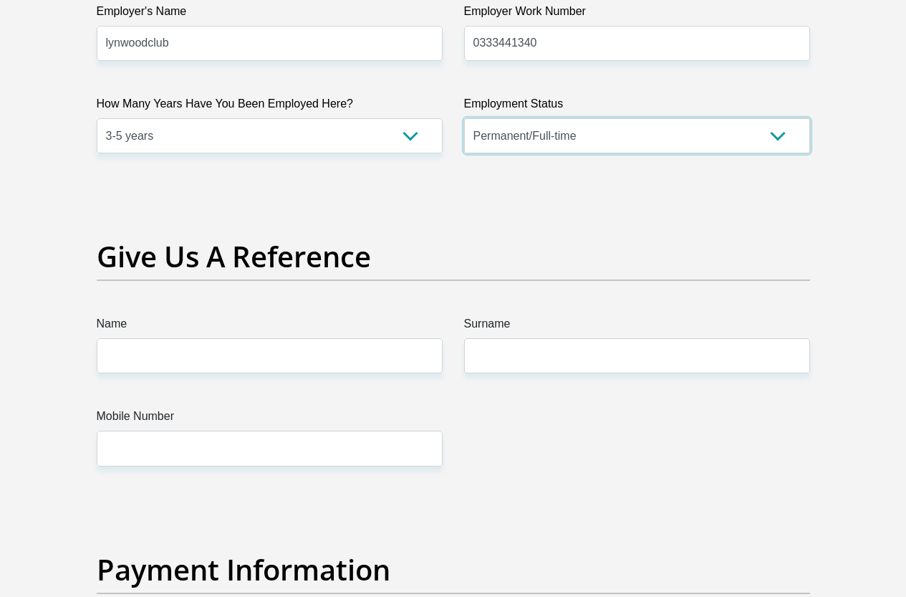
scroll to position [2937, 0]
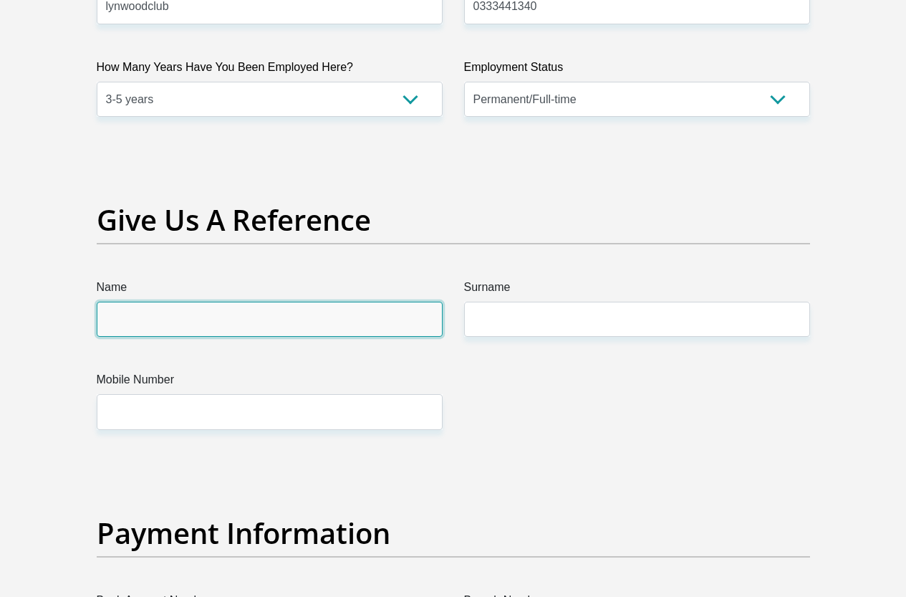
click at [203, 302] on input "Name" at bounding box center [270, 319] width 346 height 35
type input "lilian"
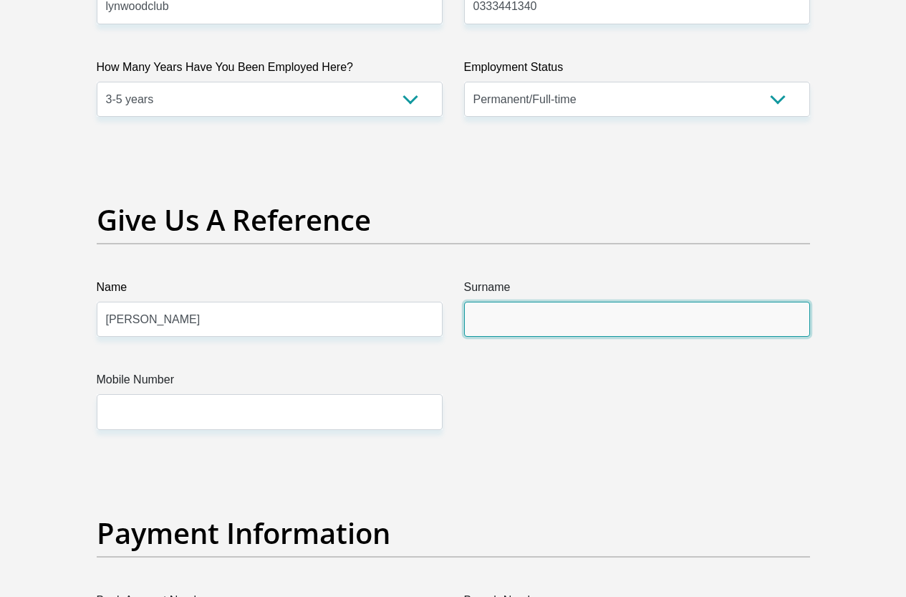
click at [515, 302] on input "Surname" at bounding box center [637, 319] width 346 height 35
type input "Mini"
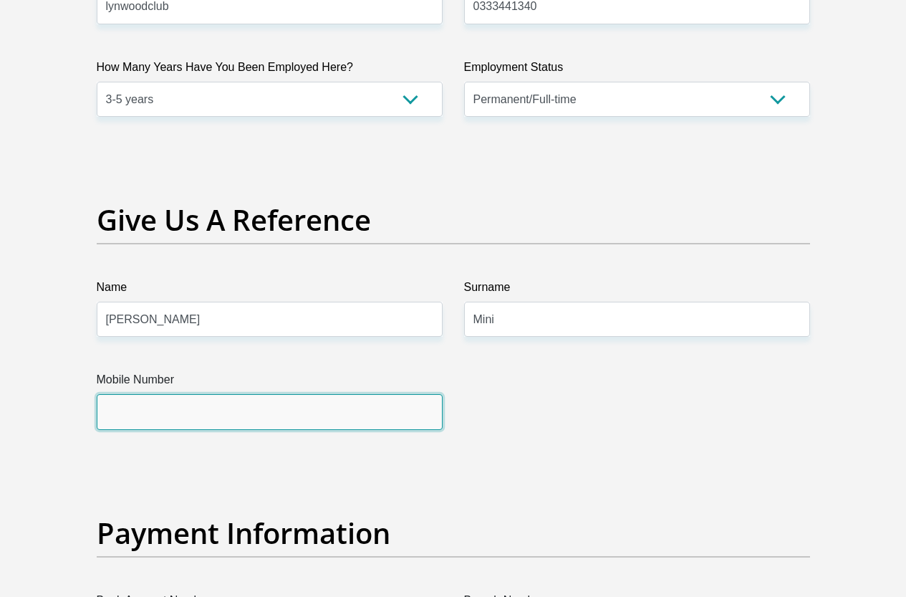
click at [124, 394] on input "Mobile Number" at bounding box center [270, 411] width 346 height 35
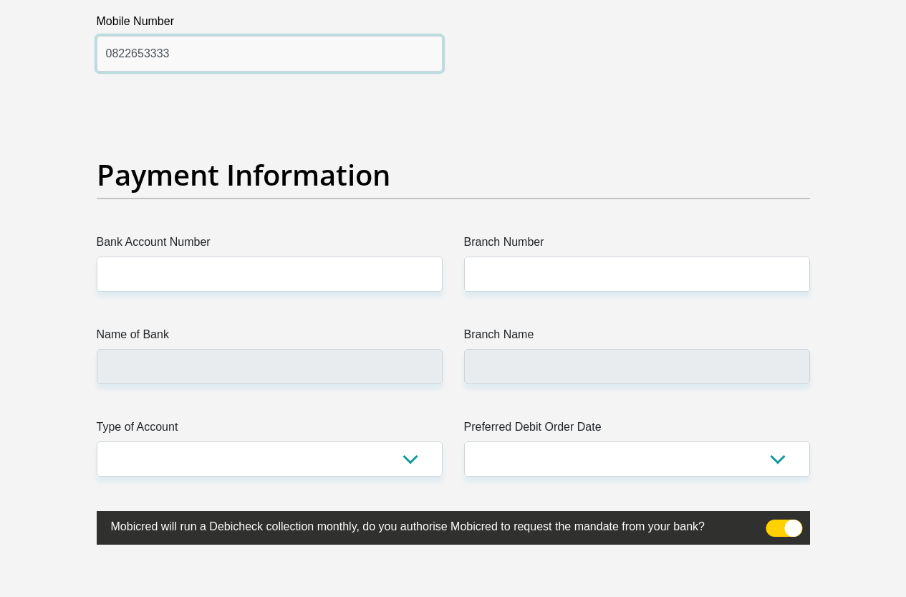
scroll to position [3367, 0]
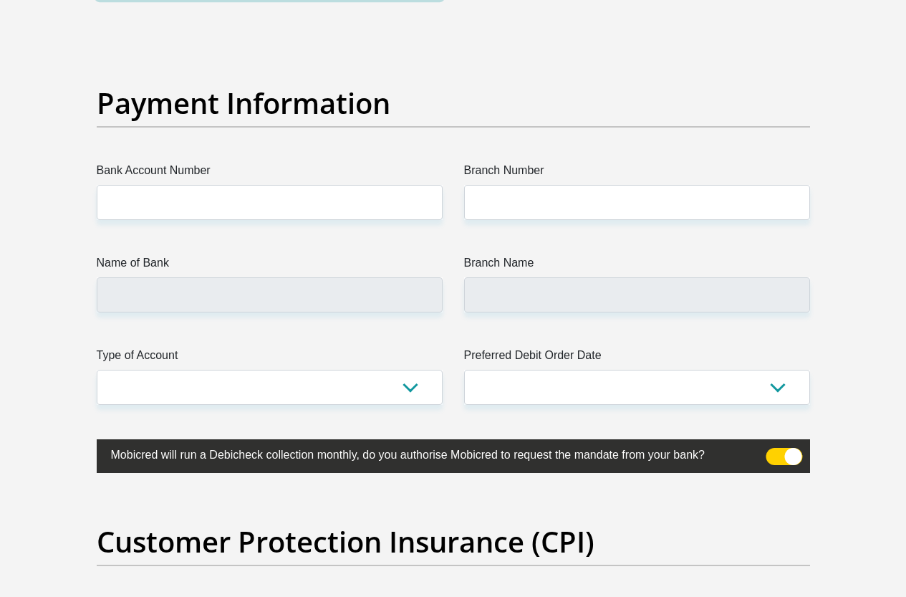
type input "0822653333"
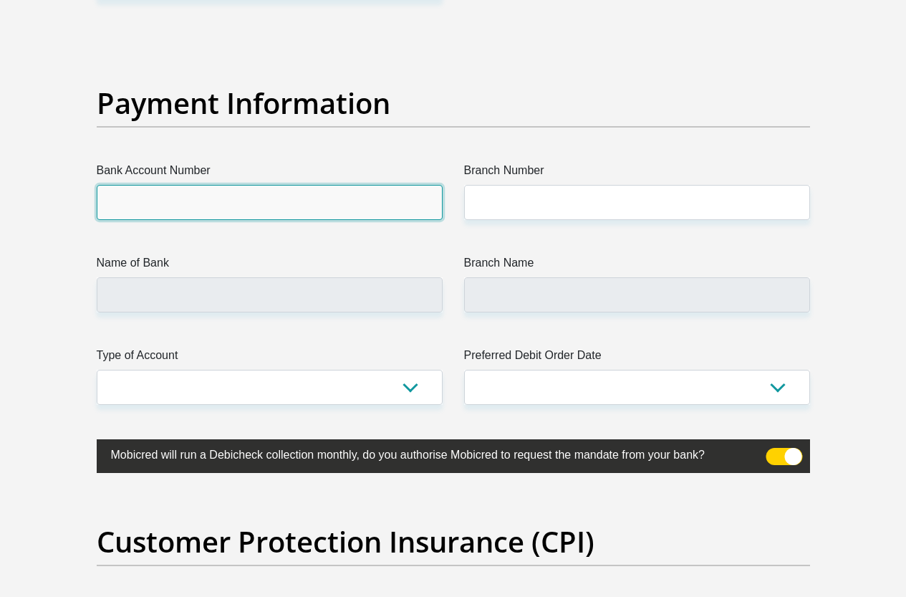
click at [175, 185] on input "Bank Account Number" at bounding box center [270, 202] width 346 height 35
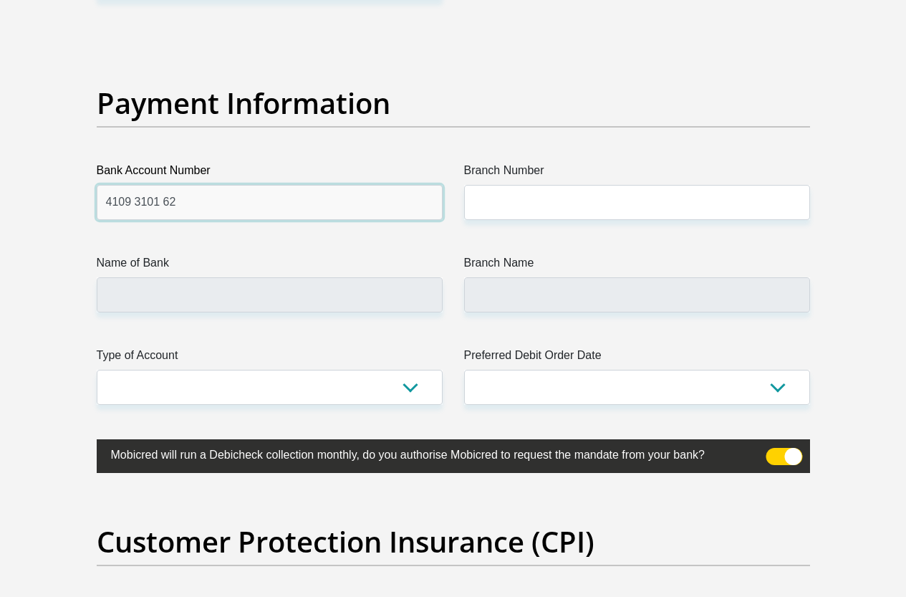
type input "4109 3101 62"
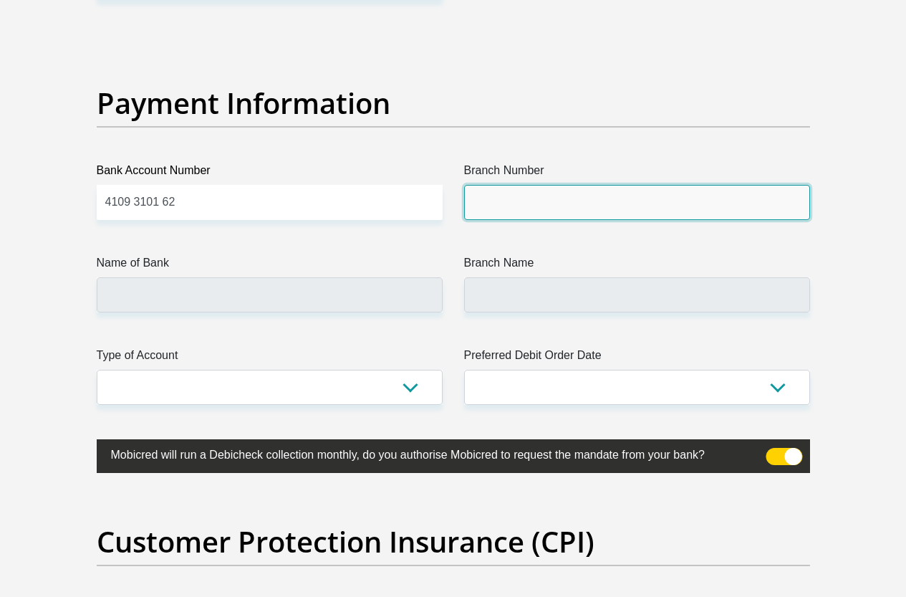
click at [521, 185] on input "Branch Number" at bounding box center [637, 202] width 346 height 35
type input "632005"
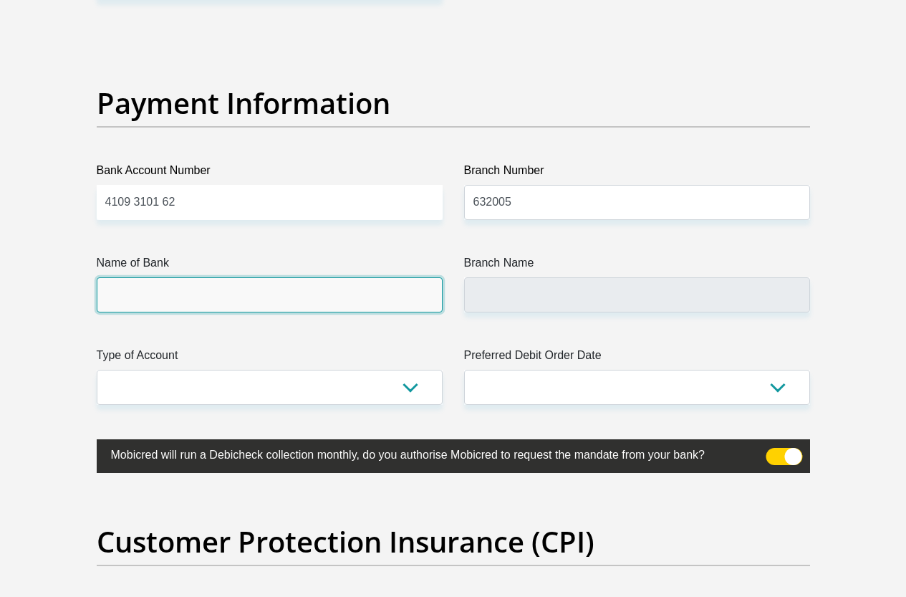
click at [222, 277] on input "Name of Bank" at bounding box center [270, 294] width 346 height 35
type input "ABSA BANK"
type input "ABSA ELECTRONIC SETTLEMENT CNT"
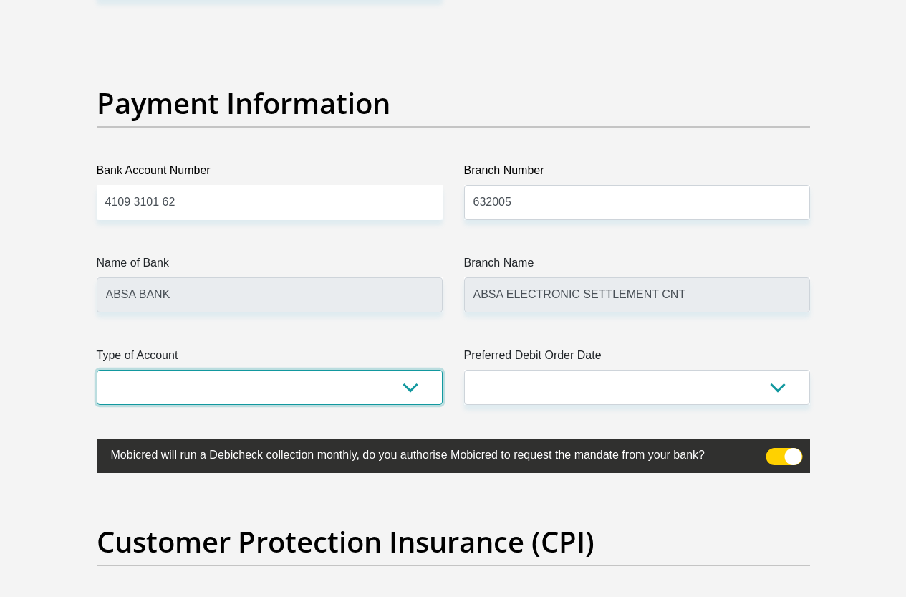
click at [417, 370] on select "Cheque Savings" at bounding box center [270, 387] width 346 height 35
click at [97, 370] on select "Cheque Savings" at bounding box center [270, 387] width 346 height 35
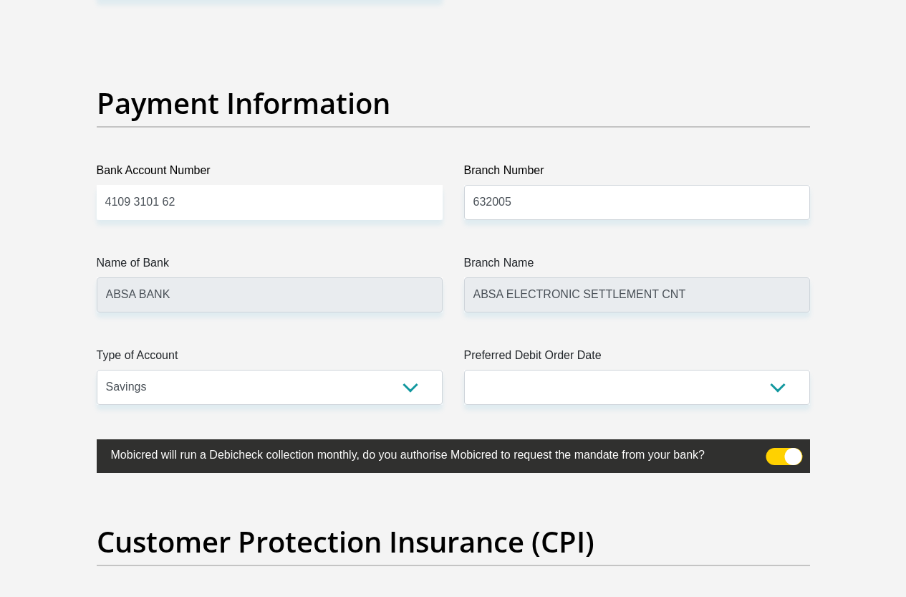
click at [317, 439] on label "Mobicred will run a Debicheck collection monthly, do you authorise Mobicred to …" at bounding box center [418, 453] width 642 height 28
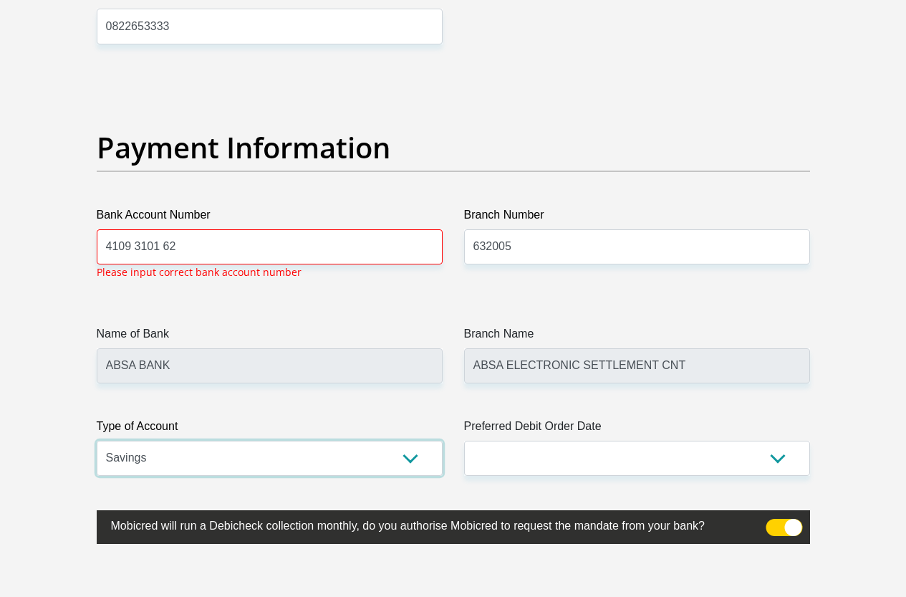
drag, startPoint x: 413, startPoint y: 403, endPoint x: 402, endPoint y: 415, distance: 16.2
click at [413, 441] on select "Cheque Savings" at bounding box center [270, 458] width 346 height 35
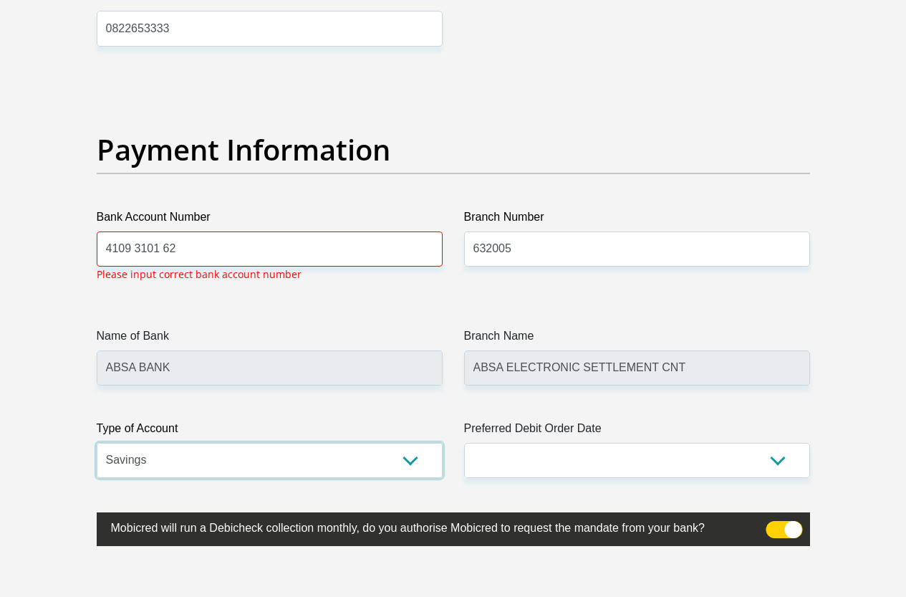
scroll to position [3319, 0]
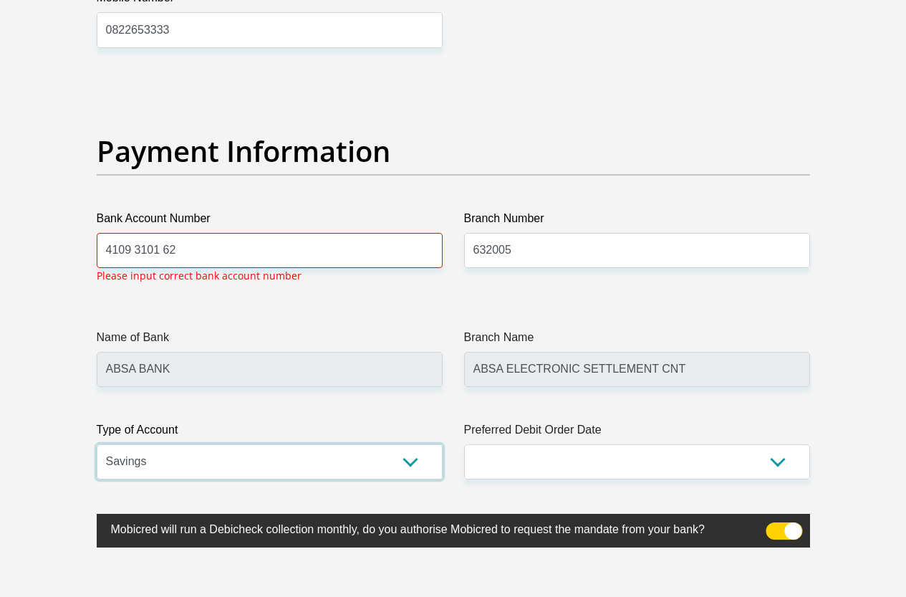
select select "CUR"
click at [97, 444] on select "Cheque Savings" at bounding box center [270, 461] width 346 height 35
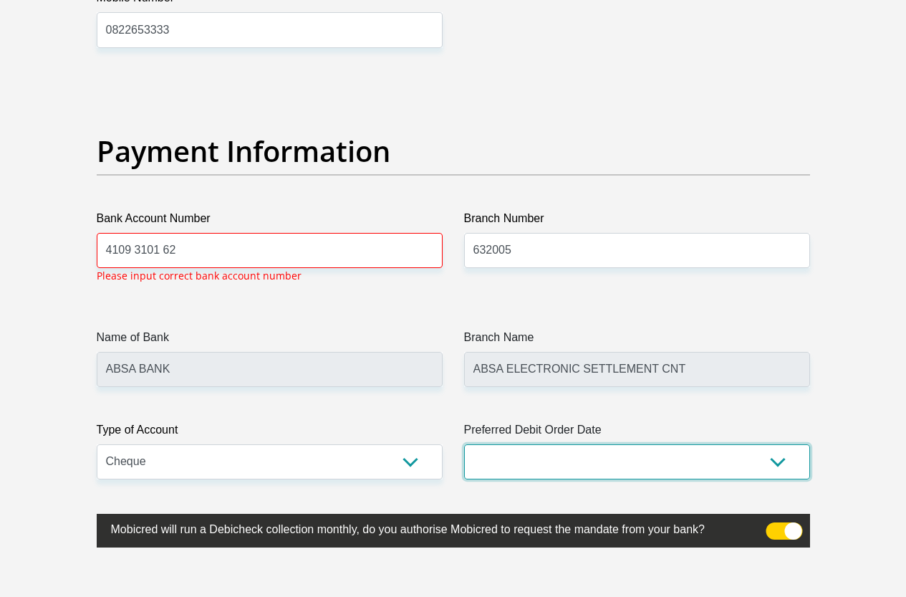
click at [776, 444] on select "1st 2nd 3rd 4th 5th 7th 18th 19th 20th 21st 22nd 23rd 24th 25th 26th 27th 28th …" at bounding box center [637, 461] width 346 height 35
select select "28"
click at [464, 444] on select "1st 2nd 3rd 4th 5th 7th 18th 19th 20th 21st 22nd 23rd 24th 25th 26th 27th 28th …" at bounding box center [637, 461] width 346 height 35
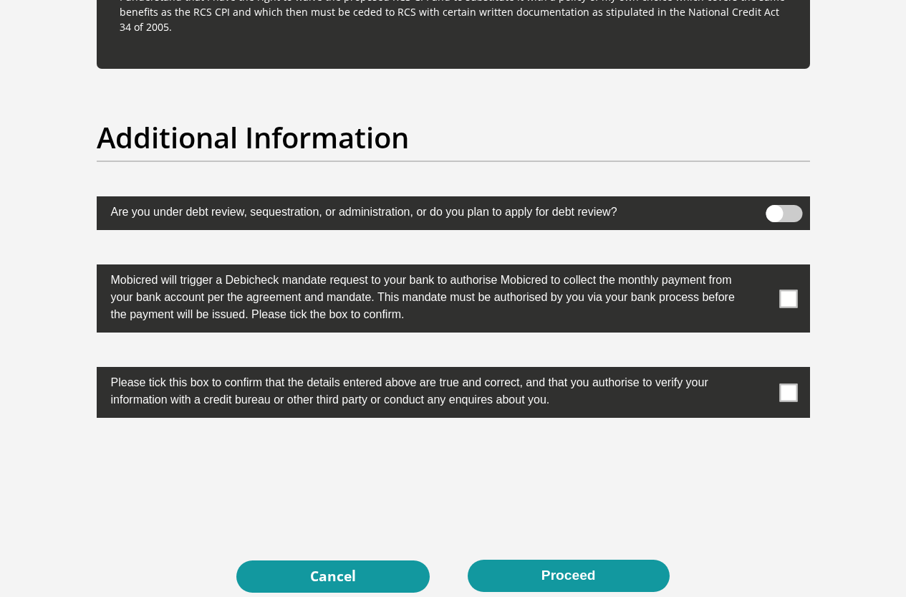
scroll to position [4608, 0]
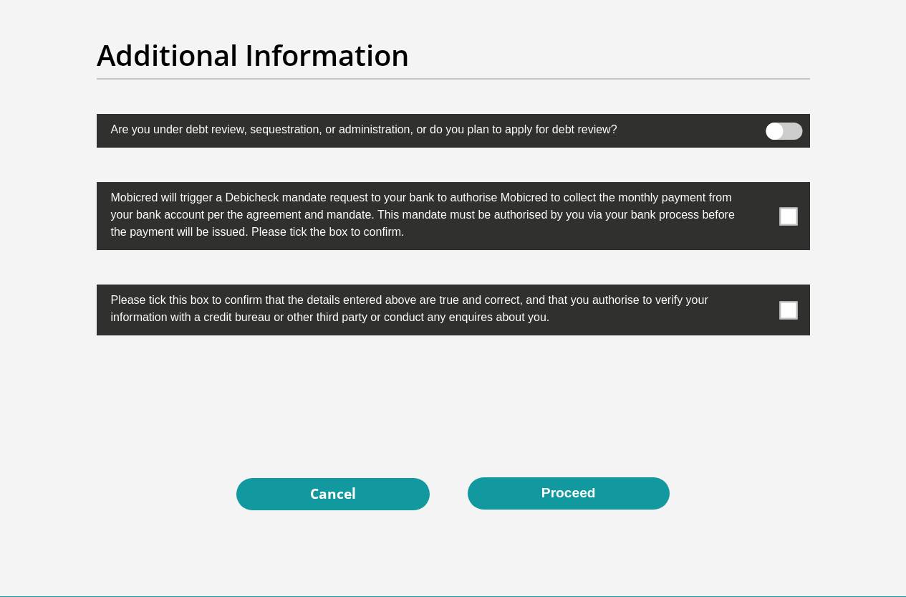
click at [794, 207] on span at bounding box center [788, 216] width 18 height 18
click at [760, 186] on input "checkbox" at bounding box center [760, 186] width 0 height 0
click at [793, 301] on span at bounding box center [788, 310] width 18 height 18
click at [760, 288] on input "checkbox" at bounding box center [760, 288] width 0 height 0
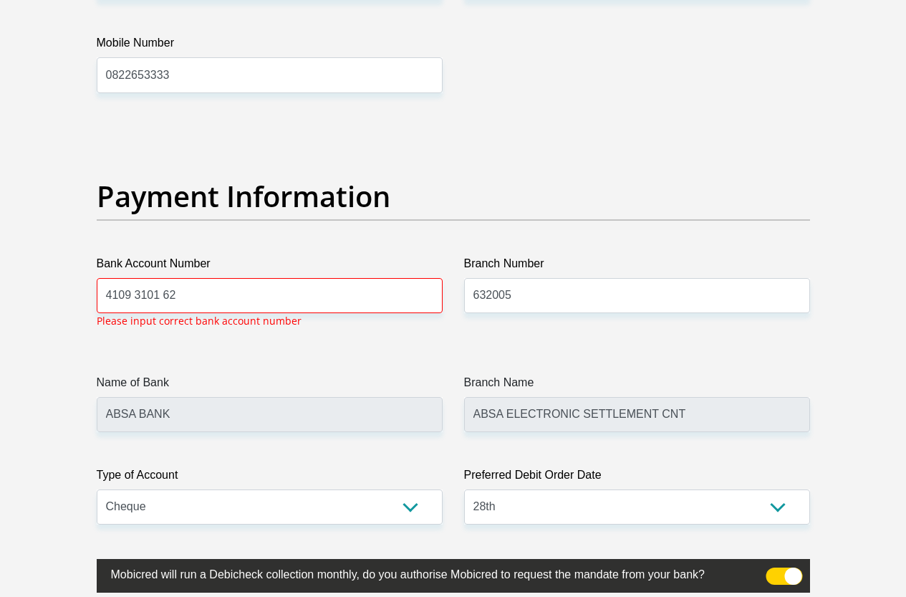
scroll to position [3247, 0]
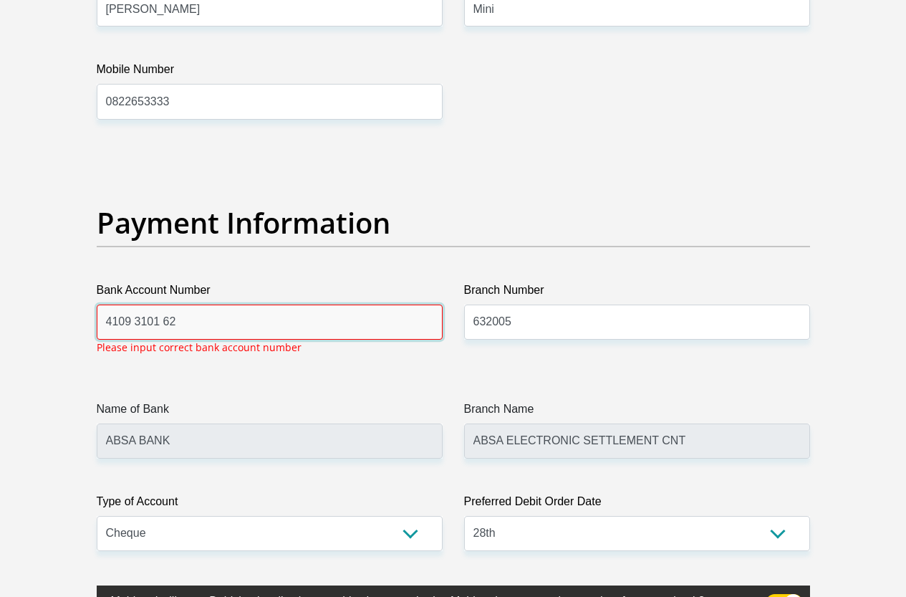
click at [137, 304] on input "4109 3101 62" at bounding box center [270, 321] width 346 height 35
click at [132, 304] on input "4109 3101 62" at bounding box center [270, 321] width 346 height 35
click at [135, 304] on input "4109 3101 62" at bounding box center [270, 321] width 346 height 35
click at [159, 304] on input "41093101 62" at bounding box center [270, 321] width 346 height 35
type input "4109310162"
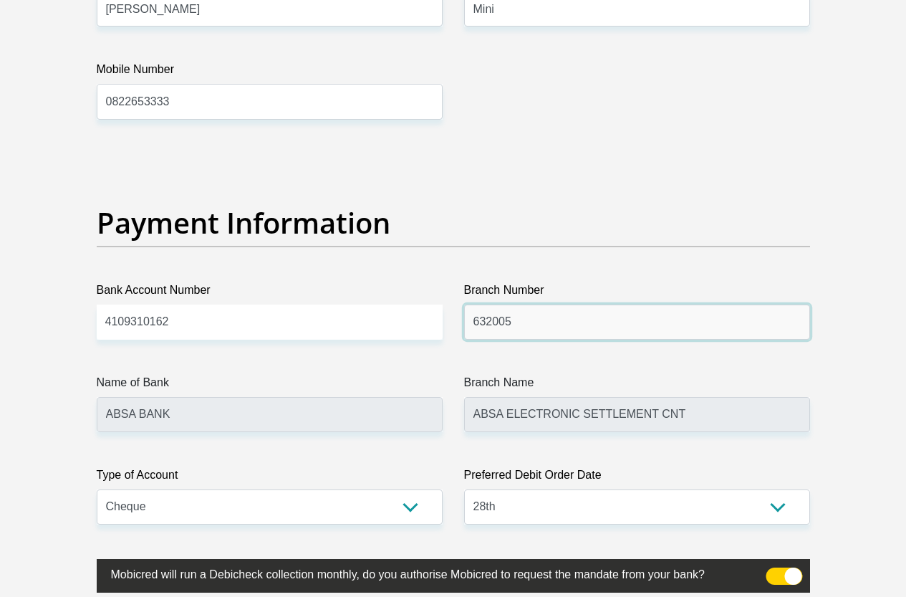
click at [574, 304] on input "632005" at bounding box center [637, 321] width 346 height 35
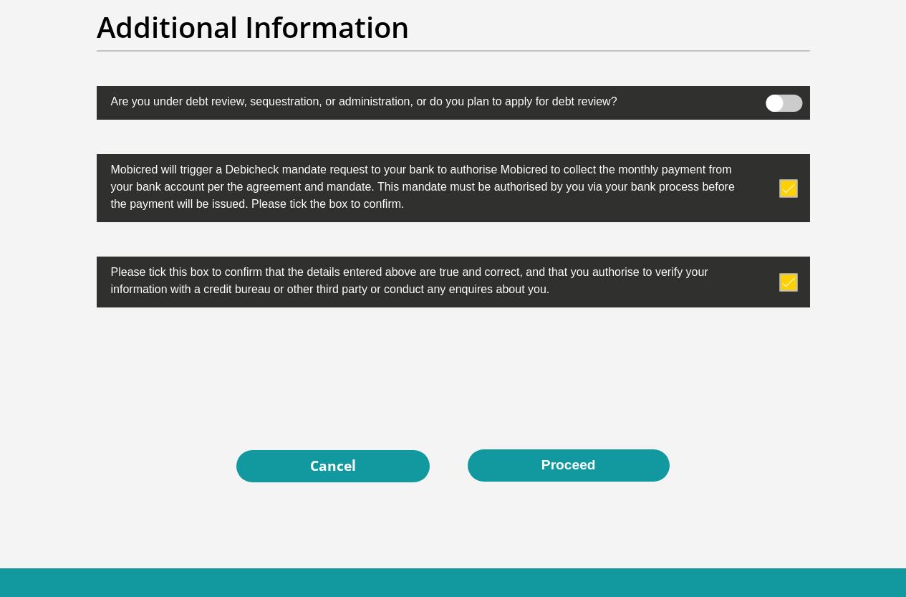
scroll to position [4611, 0]
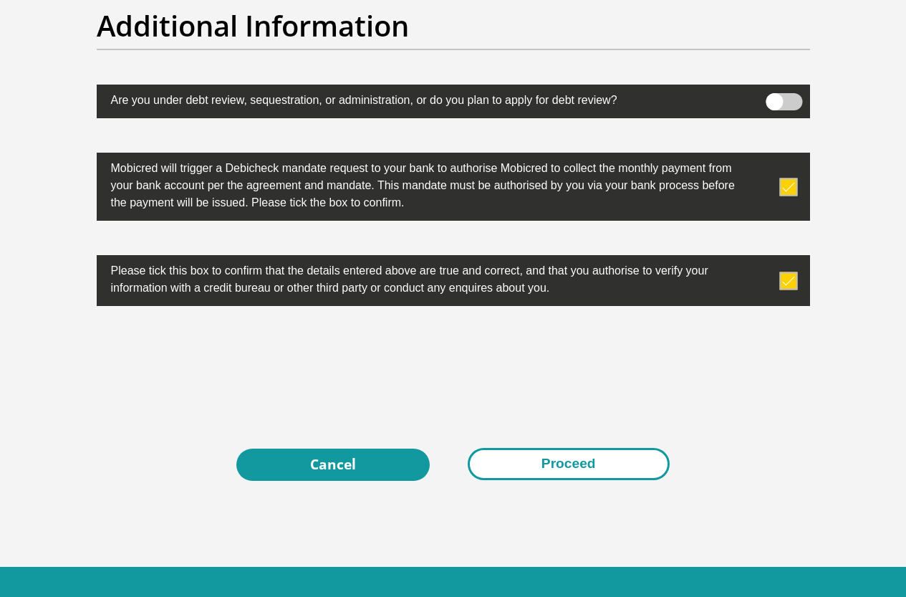
click at [586, 448] on button "Proceed" at bounding box center [569, 464] width 202 height 32
click at [578, 448] on button "Proceed" at bounding box center [569, 464] width 202 height 32
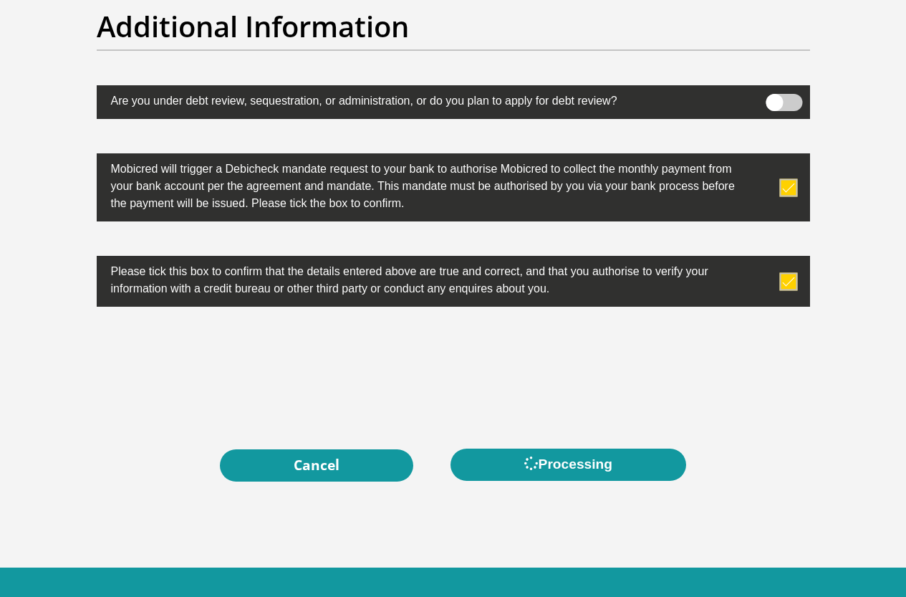
scroll to position [4611, 0]
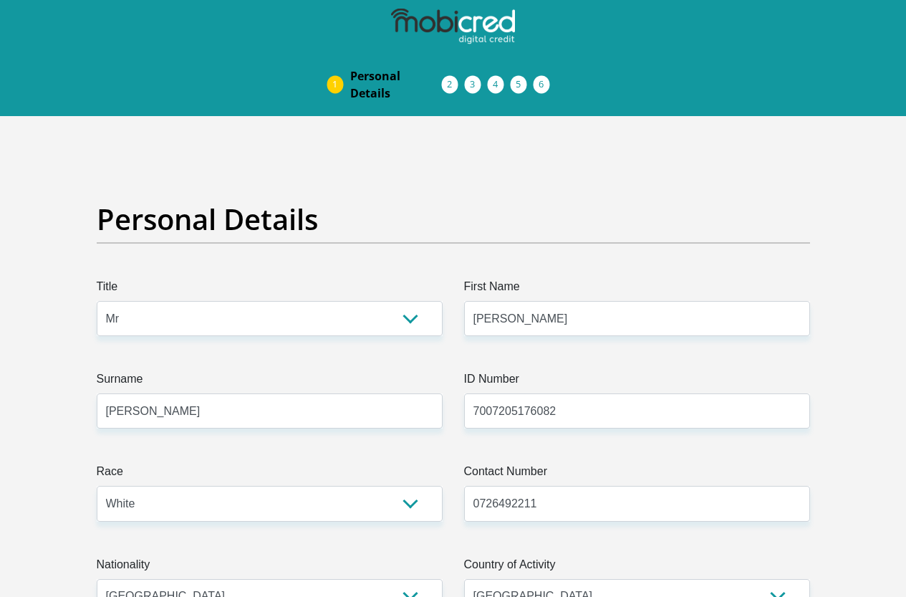
select select "Mr"
select select "4"
select select "ZAF"
select select "afr"
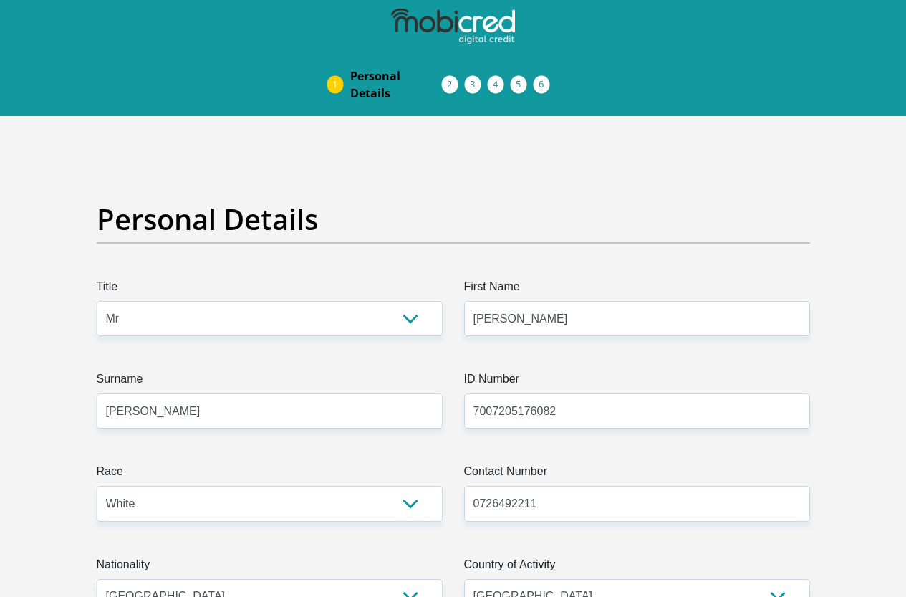
select select "5"
select select "[GEOGRAPHIC_DATA][DATE]"
select select "4"
select select "Company Dwelling"
select select "33"
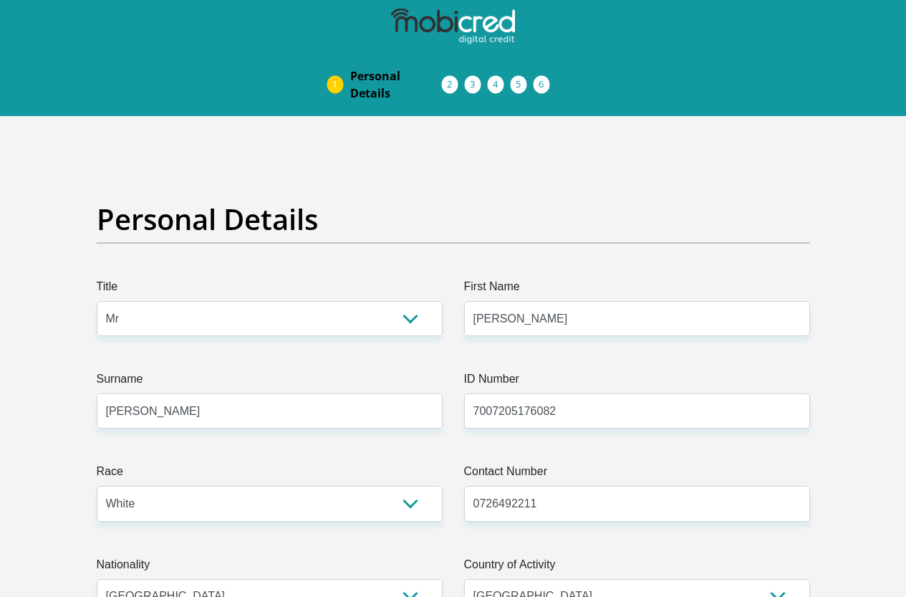
select select "Manager"
select select "48"
select select "1"
select select "CUR"
select select "28"
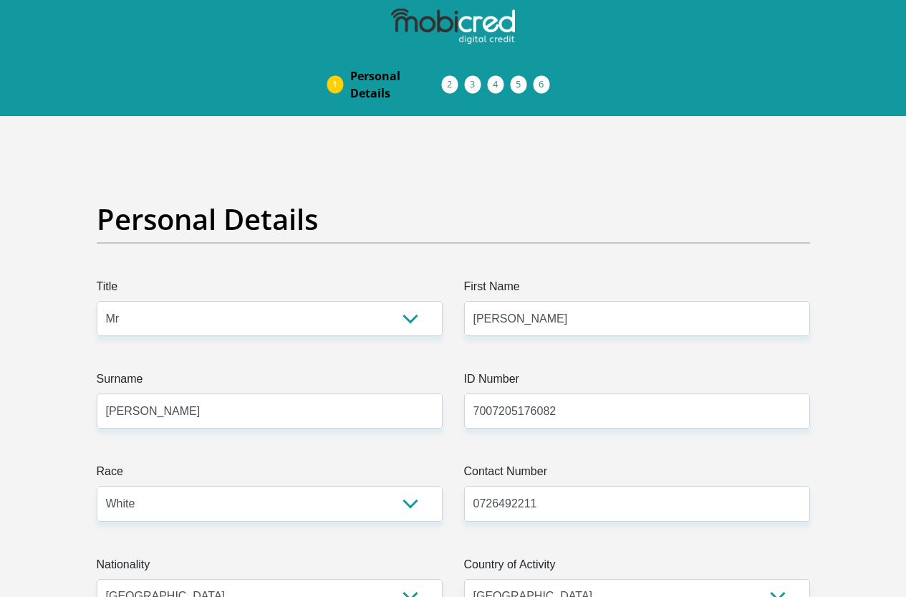
scroll to position [4543, 0]
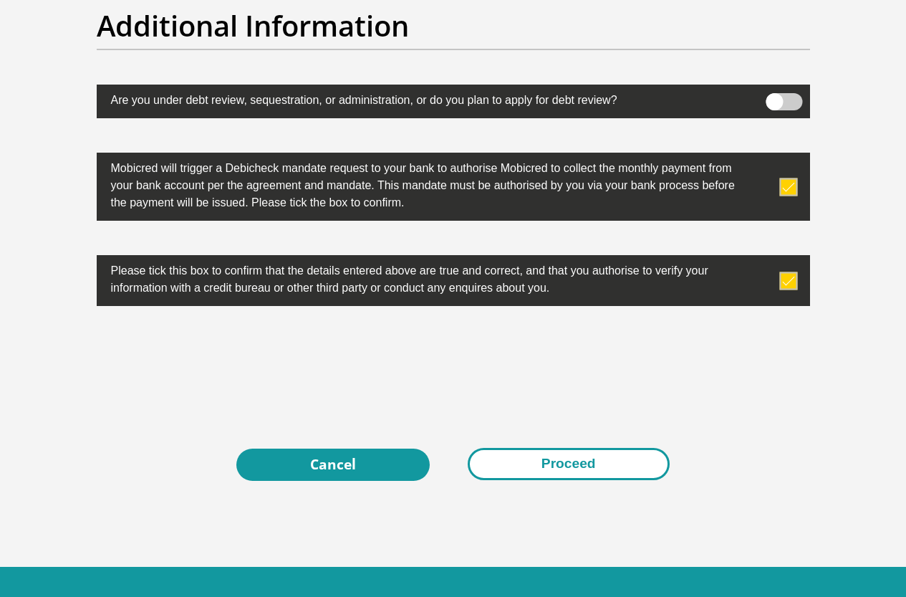
click at [592, 448] on button "Proceed" at bounding box center [569, 464] width 202 height 32
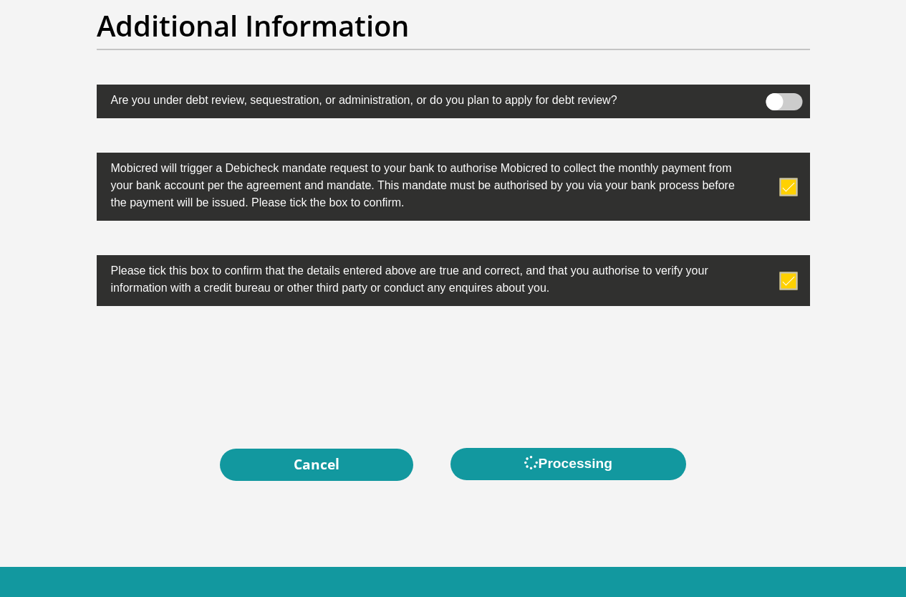
scroll to position [0, 0]
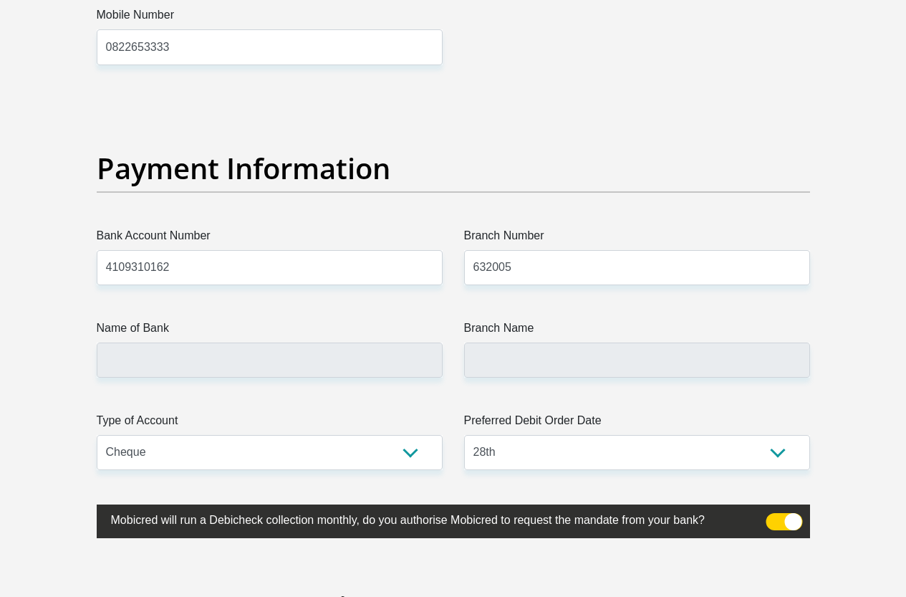
scroll to position [3367, 0]
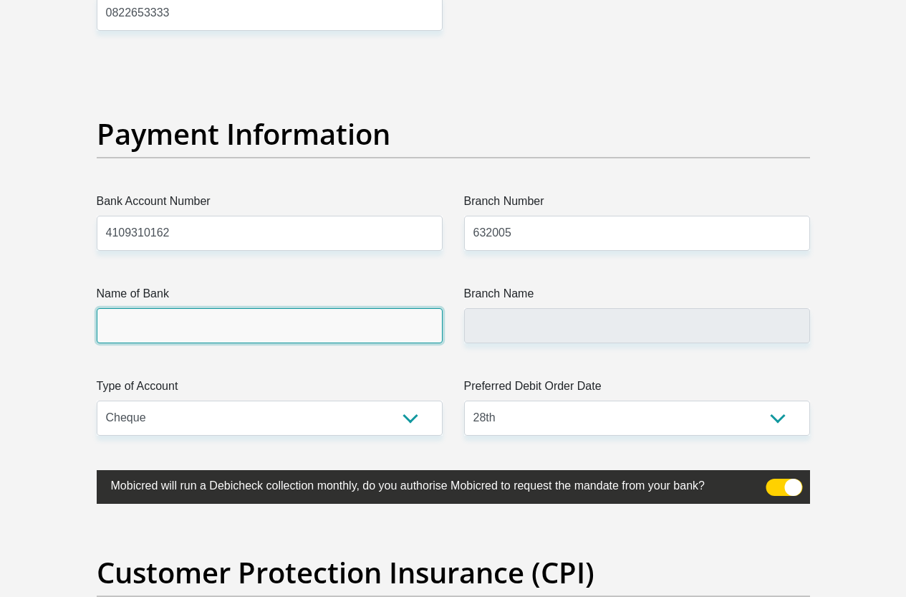
click at [215, 308] on input "Name of Bank" at bounding box center [270, 325] width 346 height 35
click at [218, 308] on input "Name of Bank" at bounding box center [270, 325] width 346 height 35
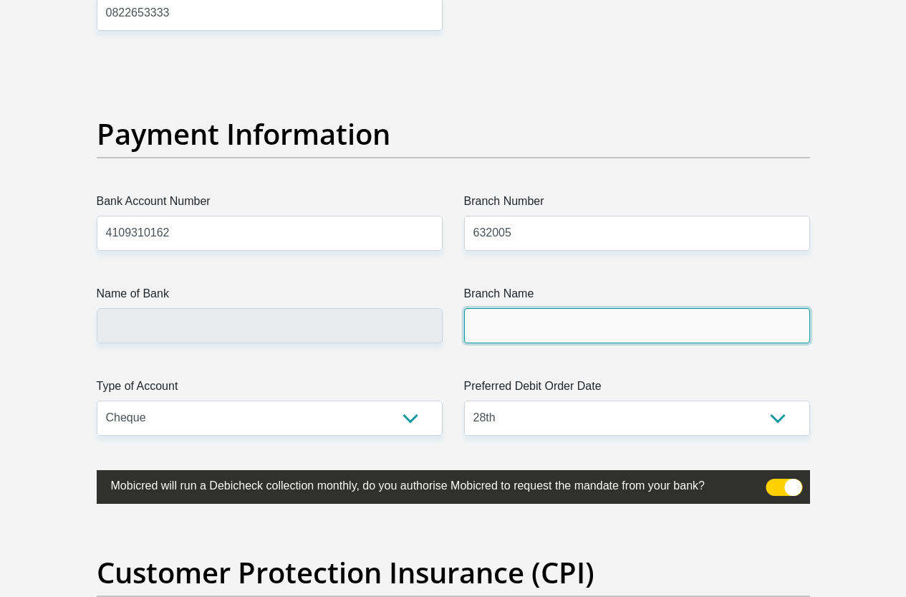
click at [559, 308] on input "Branch Name" at bounding box center [637, 325] width 346 height 35
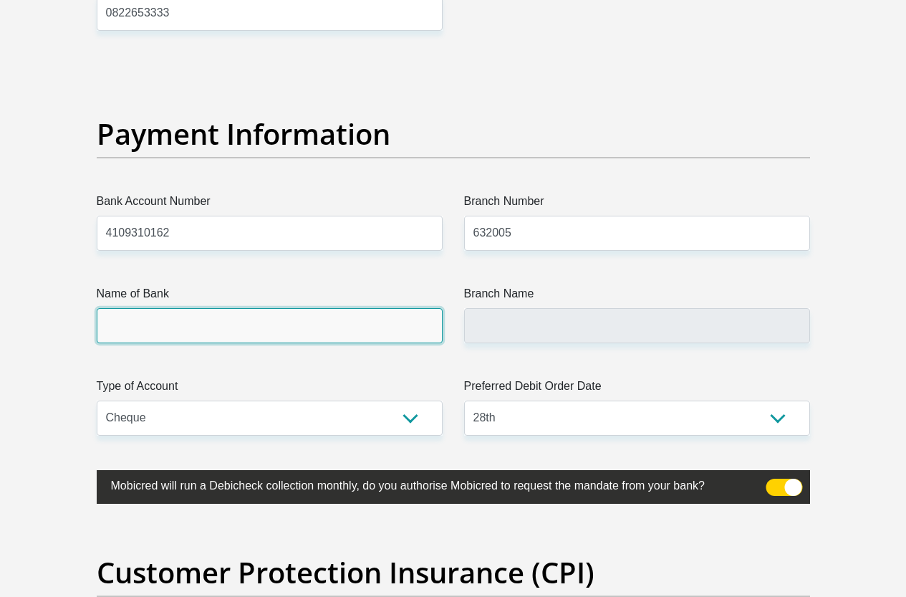
click at [129, 308] on input "Name of Bank" at bounding box center [270, 325] width 346 height 35
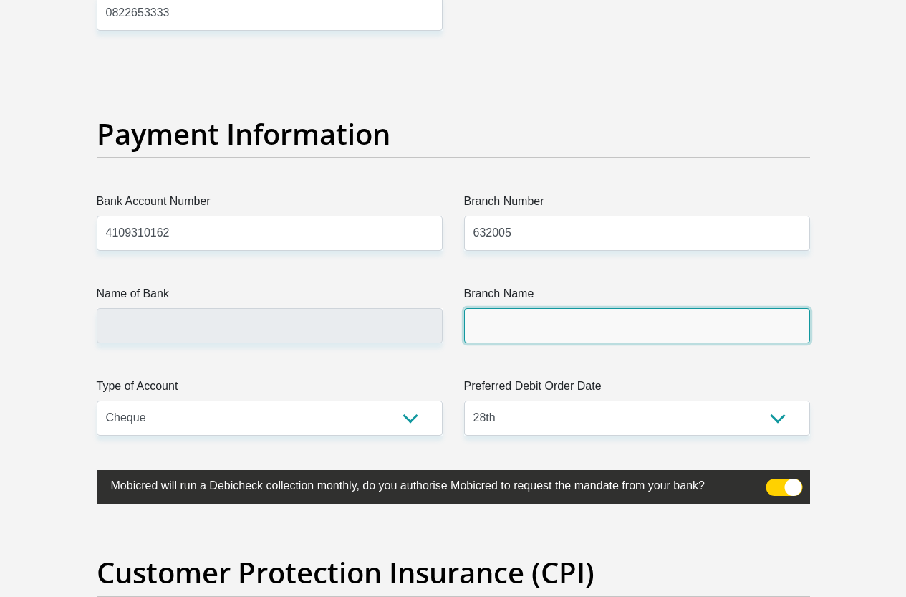
click at [519, 308] on input "Branch Name" at bounding box center [637, 325] width 346 height 35
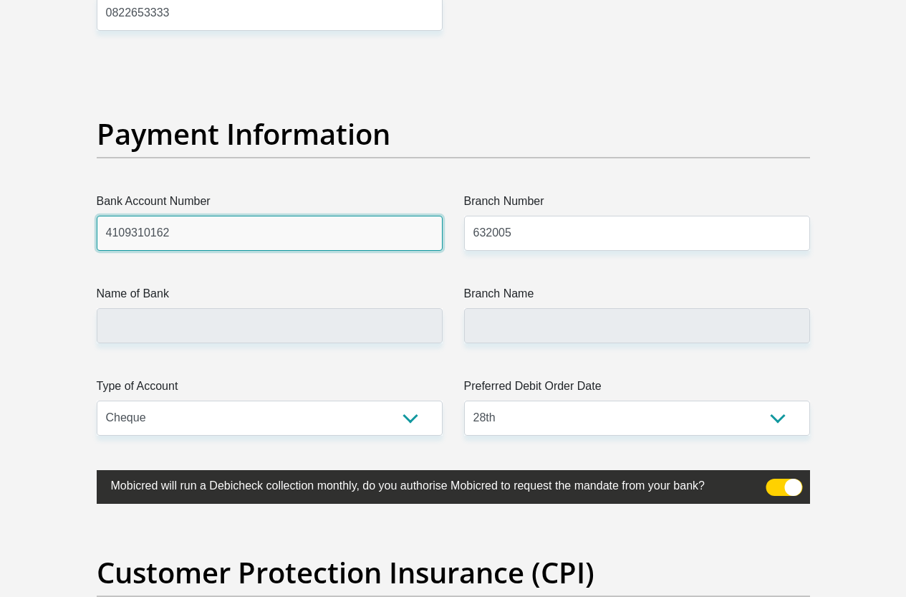
click at [128, 216] on input "4109310162" at bounding box center [270, 233] width 346 height 35
click at [160, 216] on input "4109C 310162" at bounding box center [270, 233] width 346 height 35
click at [164, 216] on input "4109C 310162" at bounding box center [270, 233] width 346 height 35
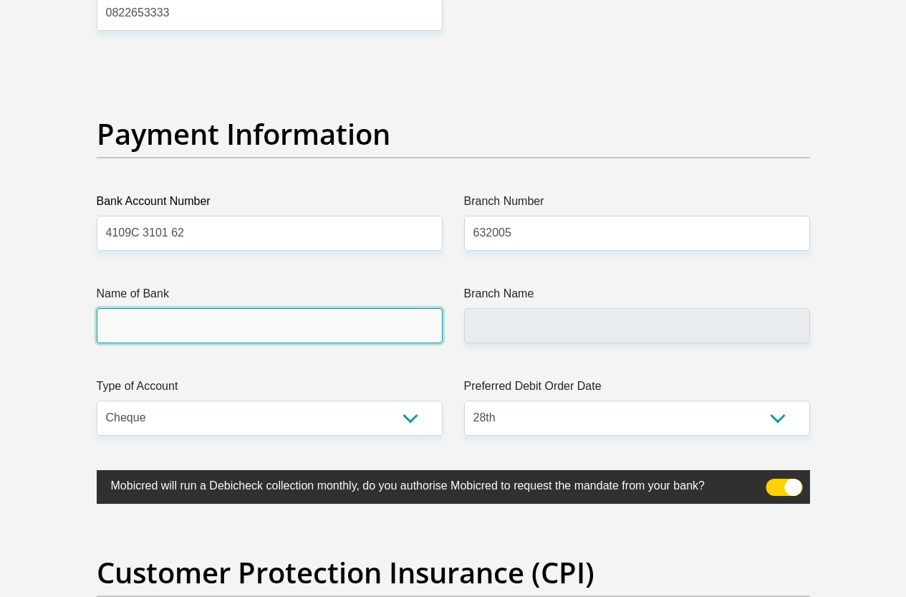
click at [141, 308] on input "Name of Bank" at bounding box center [270, 325] width 346 height 35
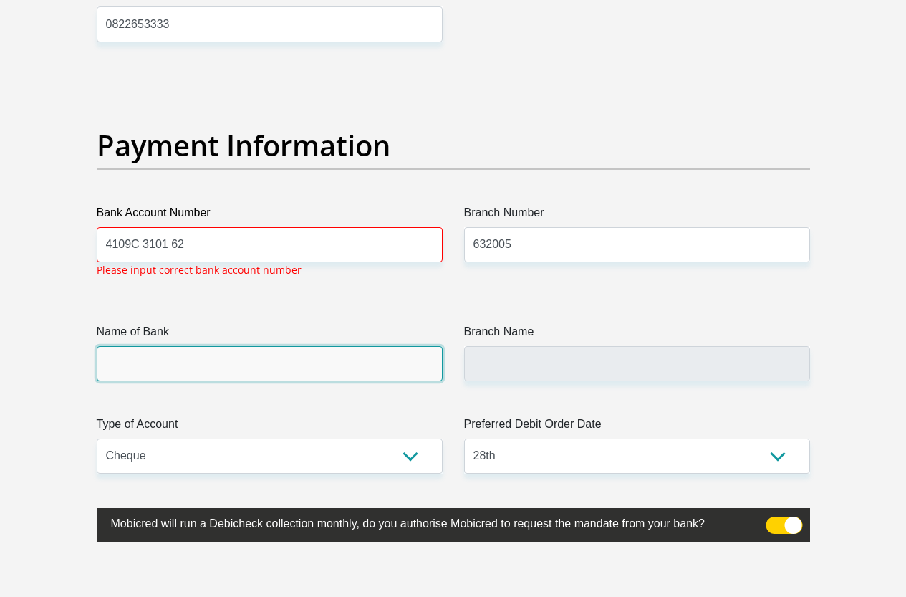
click at [151, 346] on input "Name of Bank" at bounding box center [270, 363] width 346 height 35
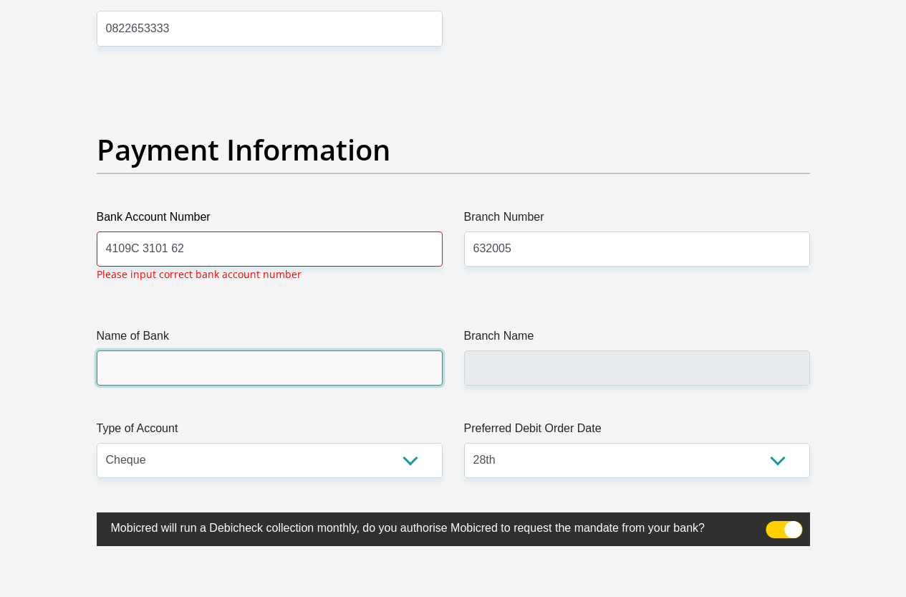
scroll to position [3350, 0]
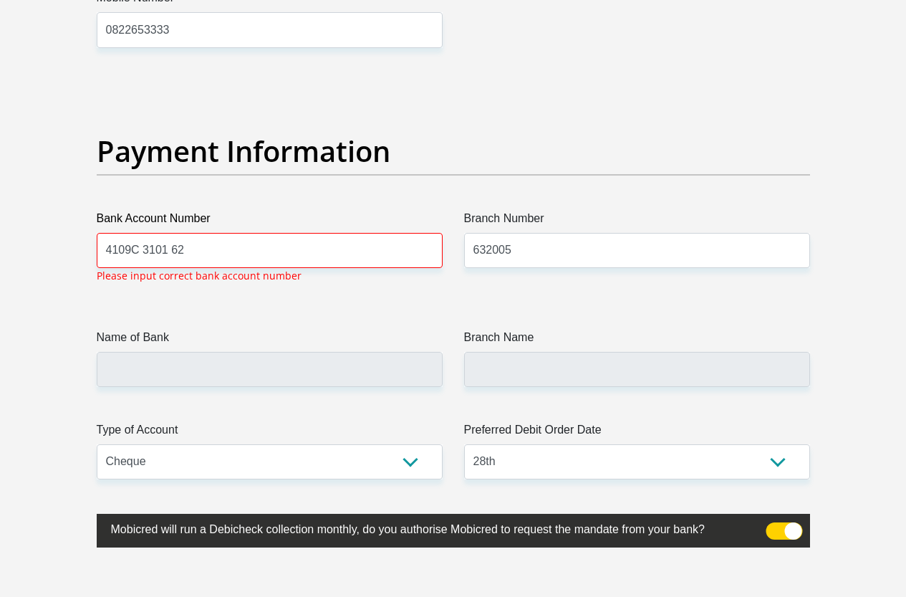
click at [786, 522] on span at bounding box center [784, 530] width 37 height 17
click at [774, 526] on input "checkbox" at bounding box center [774, 526] width 0 height 0
click at [170, 233] on input "4109C 3101 62" at bounding box center [270, 250] width 346 height 35
click at [141, 233] on input "4109C 310162" at bounding box center [270, 250] width 346 height 35
type input "4109310162"
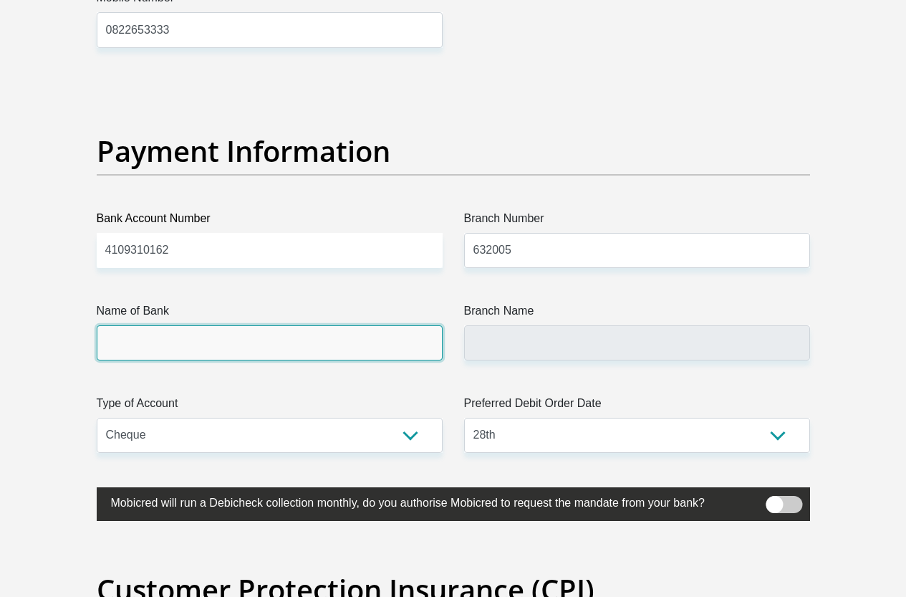
click at [164, 325] on input "Name of Bank" at bounding box center [270, 342] width 346 height 35
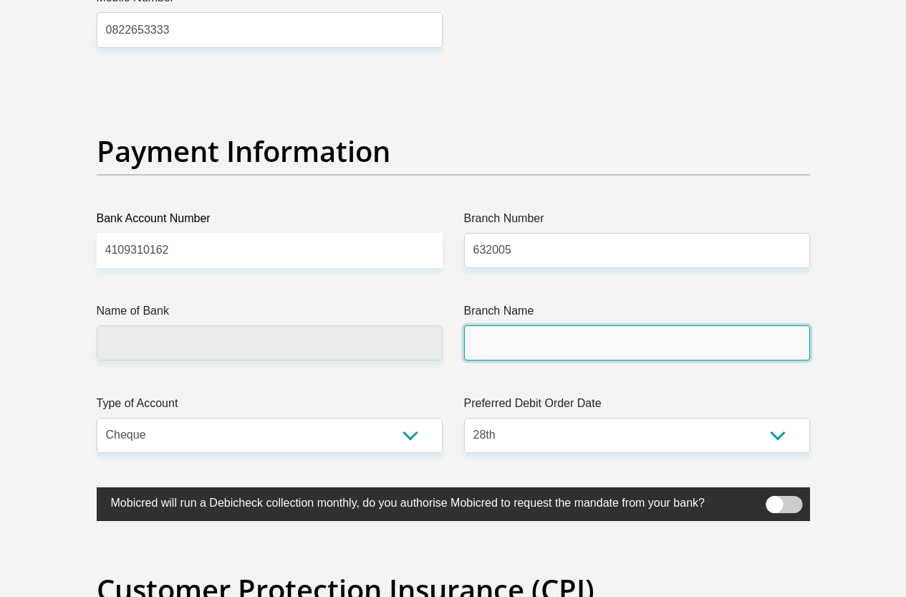
click at [508, 325] on input "Branch Name" at bounding box center [637, 342] width 346 height 35
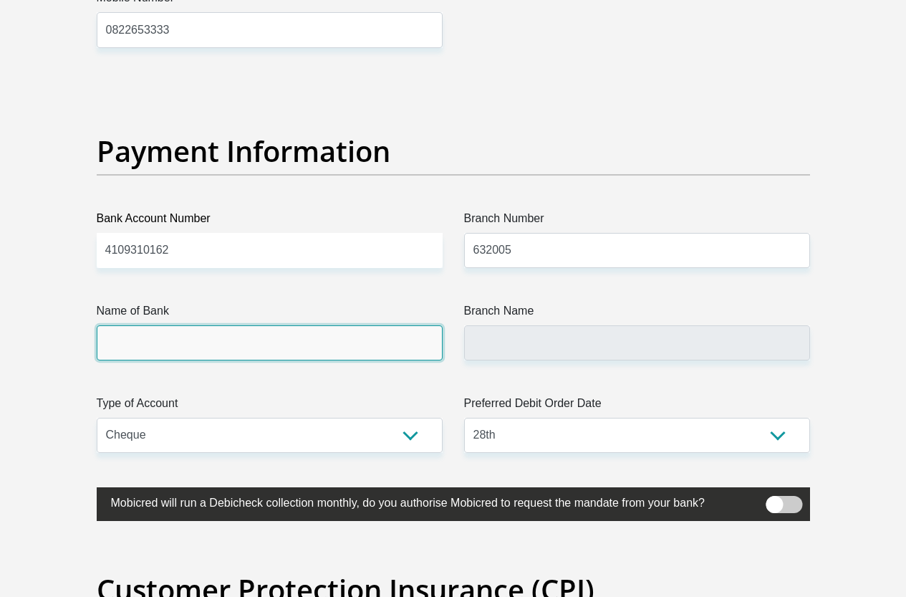
click at [317, 325] on input "Name of Bank" at bounding box center [270, 342] width 346 height 35
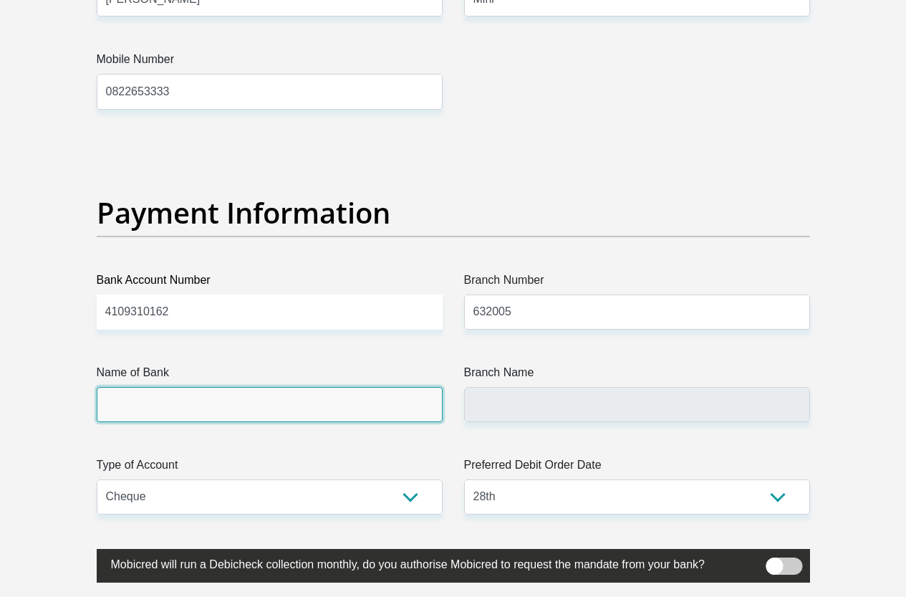
scroll to position [3493, 0]
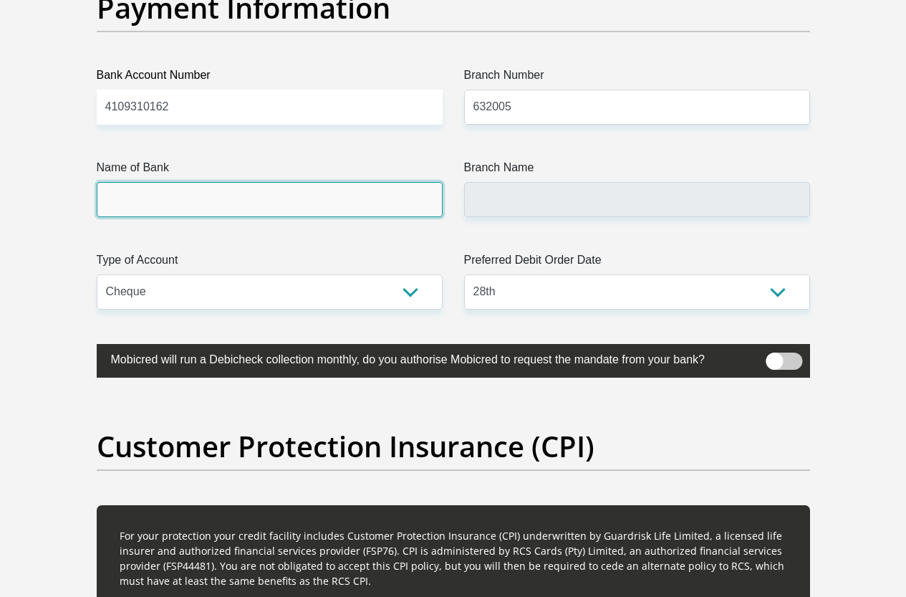
click at [148, 182] on input "Name of Bank" at bounding box center [270, 199] width 346 height 35
click at [150, 182] on input "Name of Bank" at bounding box center [270, 199] width 346 height 35
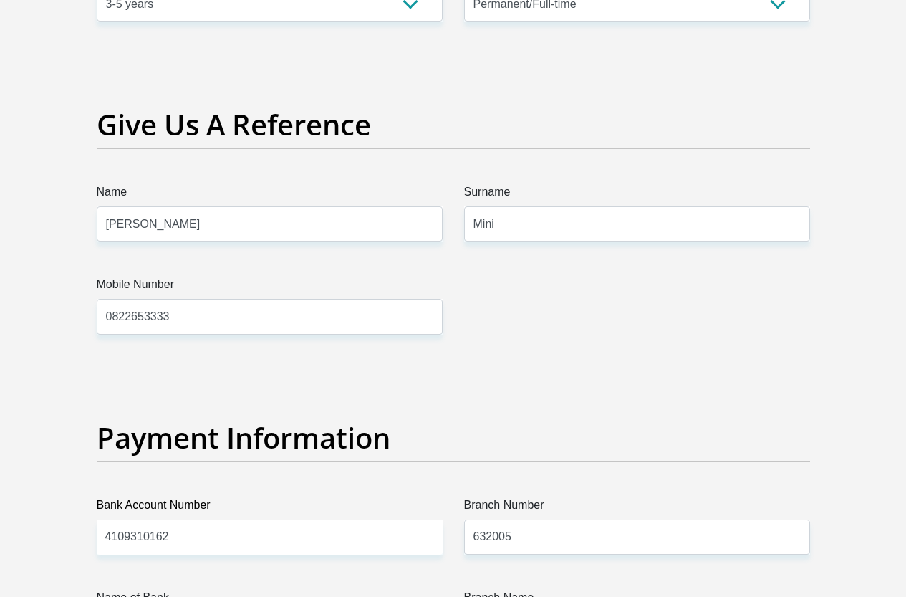
scroll to position [3350, 0]
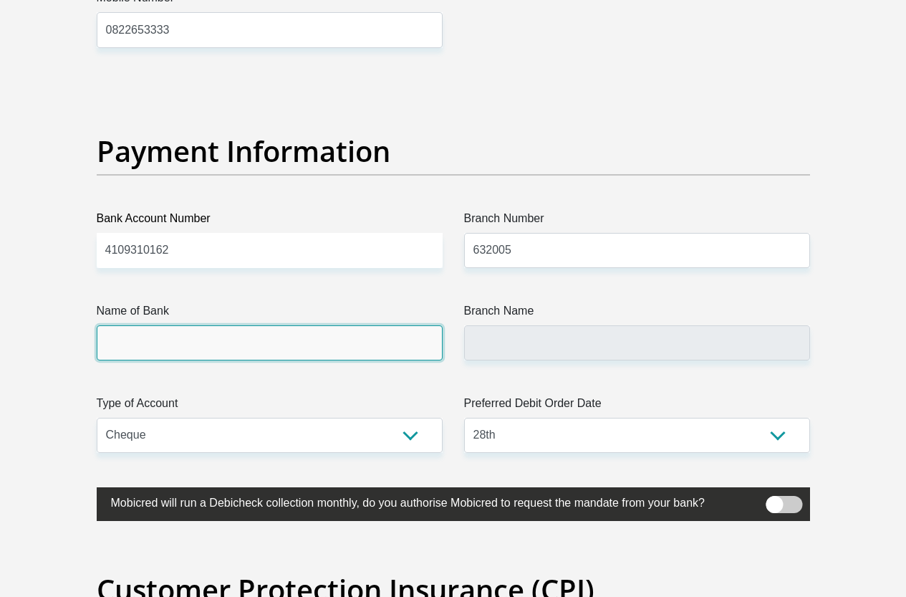
click at [206, 325] on input "Name of Bank" at bounding box center [270, 342] width 346 height 35
click at [208, 325] on input "Name of Bank" at bounding box center [270, 342] width 346 height 35
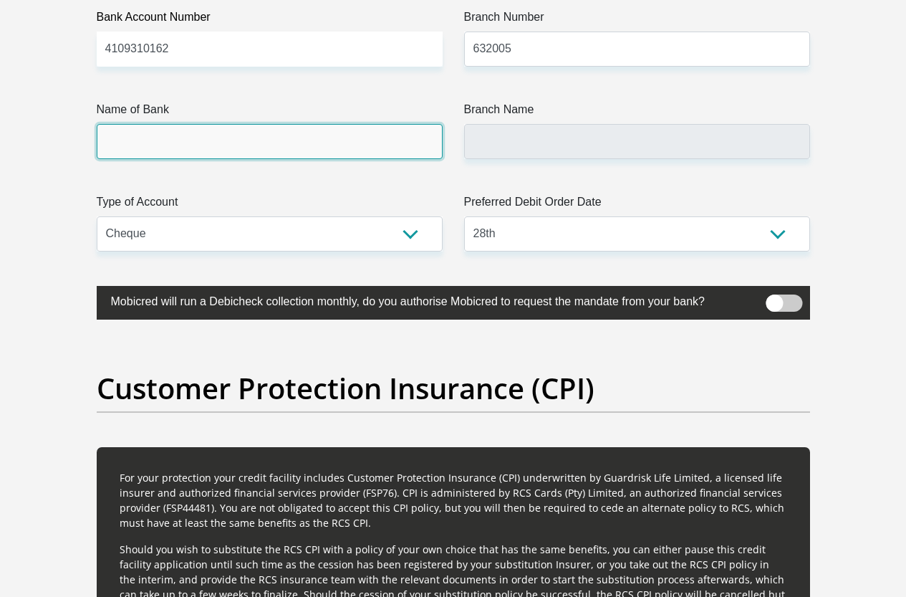
scroll to position [3564, 0]
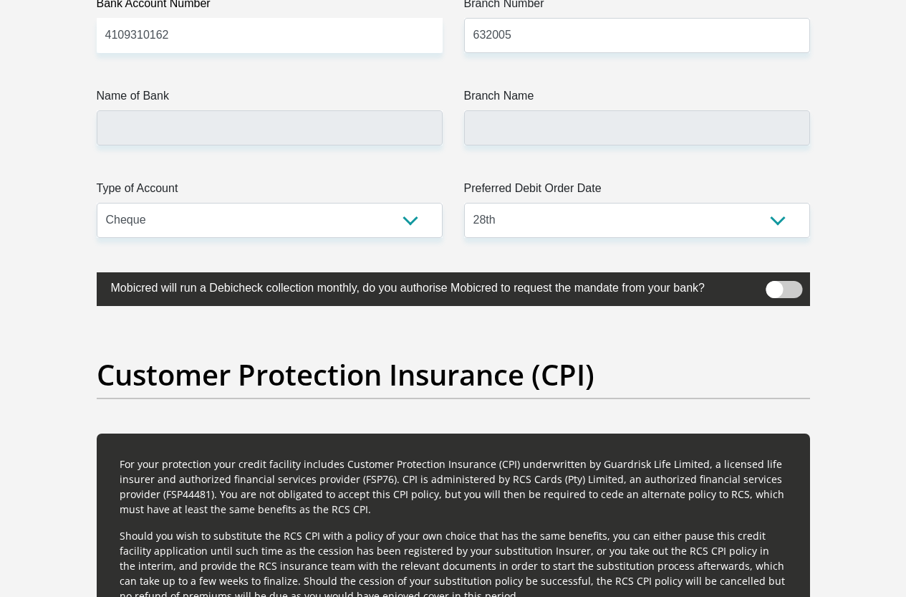
click at [781, 281] on span at bounding box center [784, 289] width 37 height 17
click at [774, 284] on input "checkbox" at bounding box center [774, 284] width 0 height 0
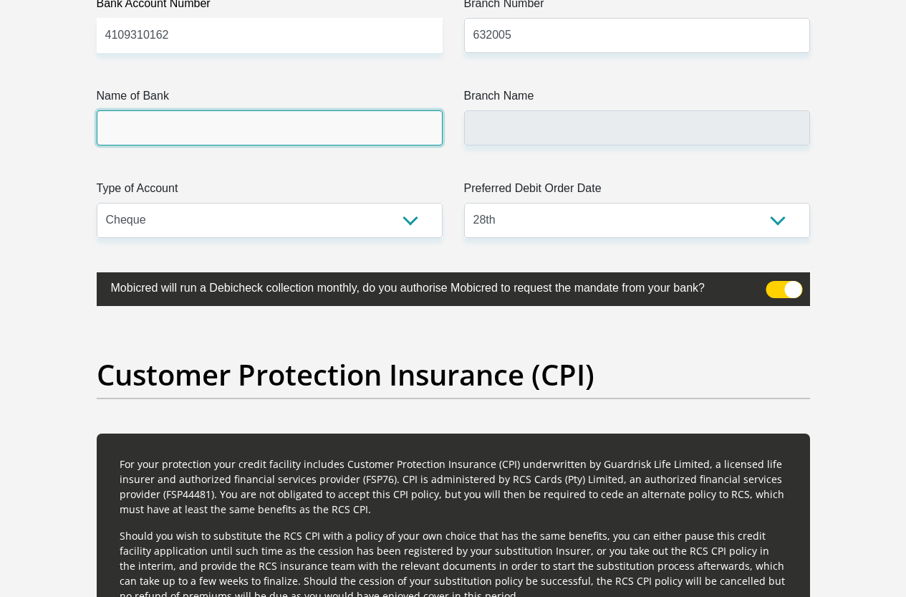
click at [178, 110] on input "Name of Bank" at bounding box center [270, 127] width 346 height 35
click at [255, 110] on input "Name of Bank" at bounding box center [270, 127] width 346 height 35
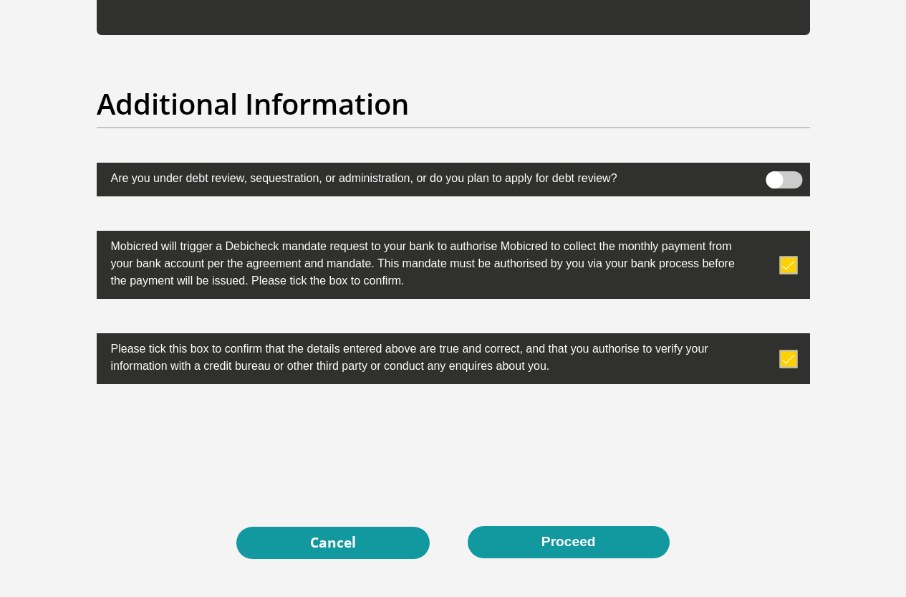
scroll to position [4567, 0]
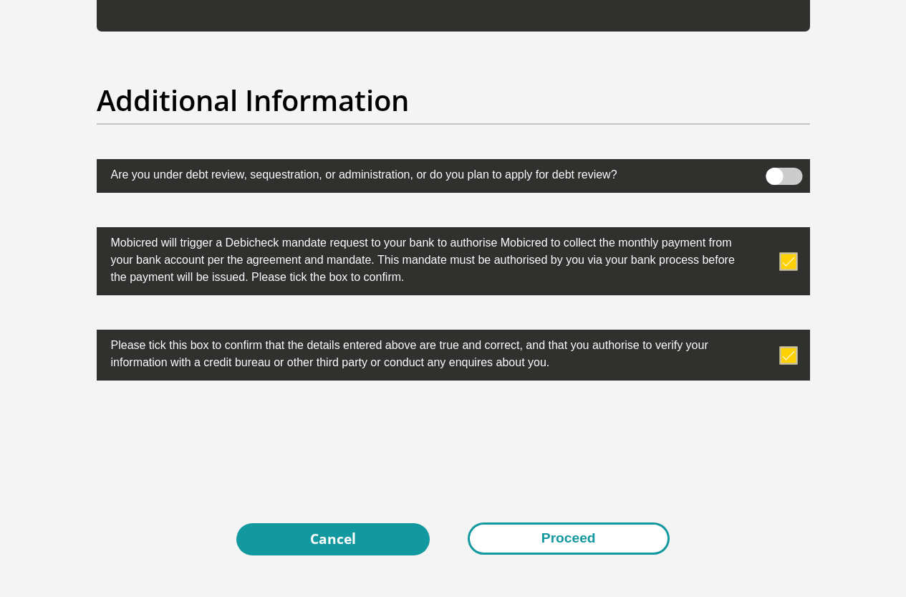
click at [559, 522] on button "Proceed" at bounding box center [569, 538] width 202 height 32
click at [557, 522] on button "Proceed" at bounding box center [569, 538] width 202 height 32
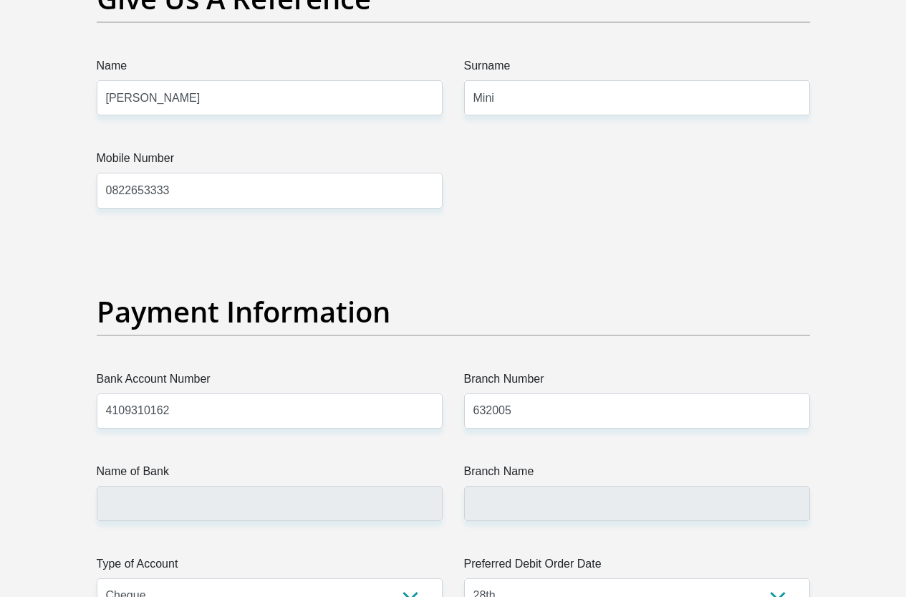
scroll to position [3295, 0]
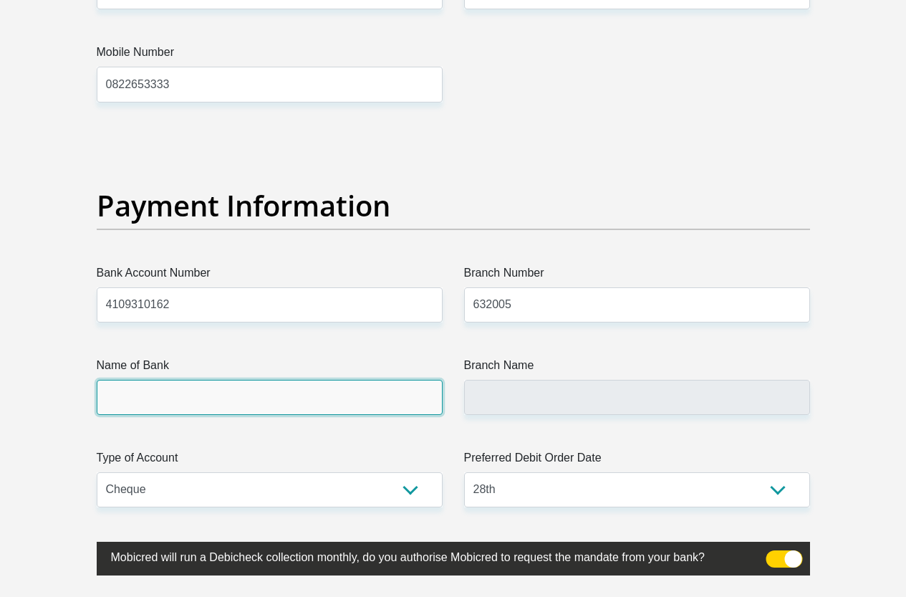
click at [160, 380] on input "Name of Bank" at bounding box center [270, 397] width 346 height 35
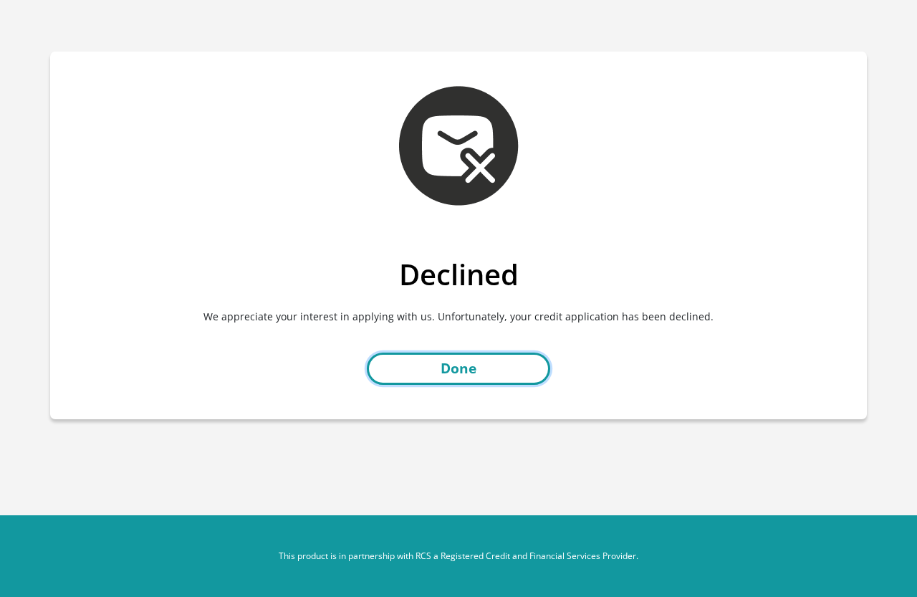
click at [516, 369] on link "Done" at bounding box center [458, 368] width 183 height 32
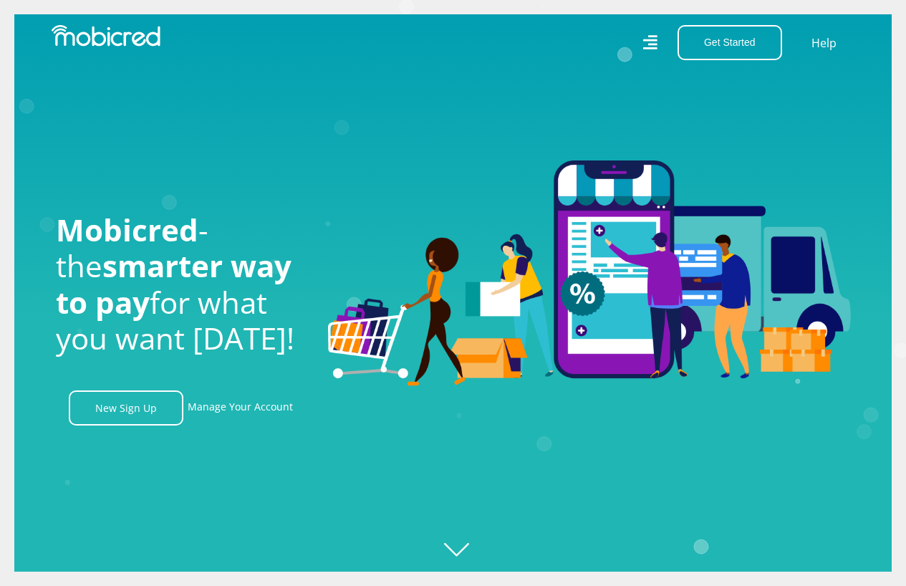
scroll to position [0, 1021]
